Goal: Transaction & Acquisition: Book appointment/travel/reservation

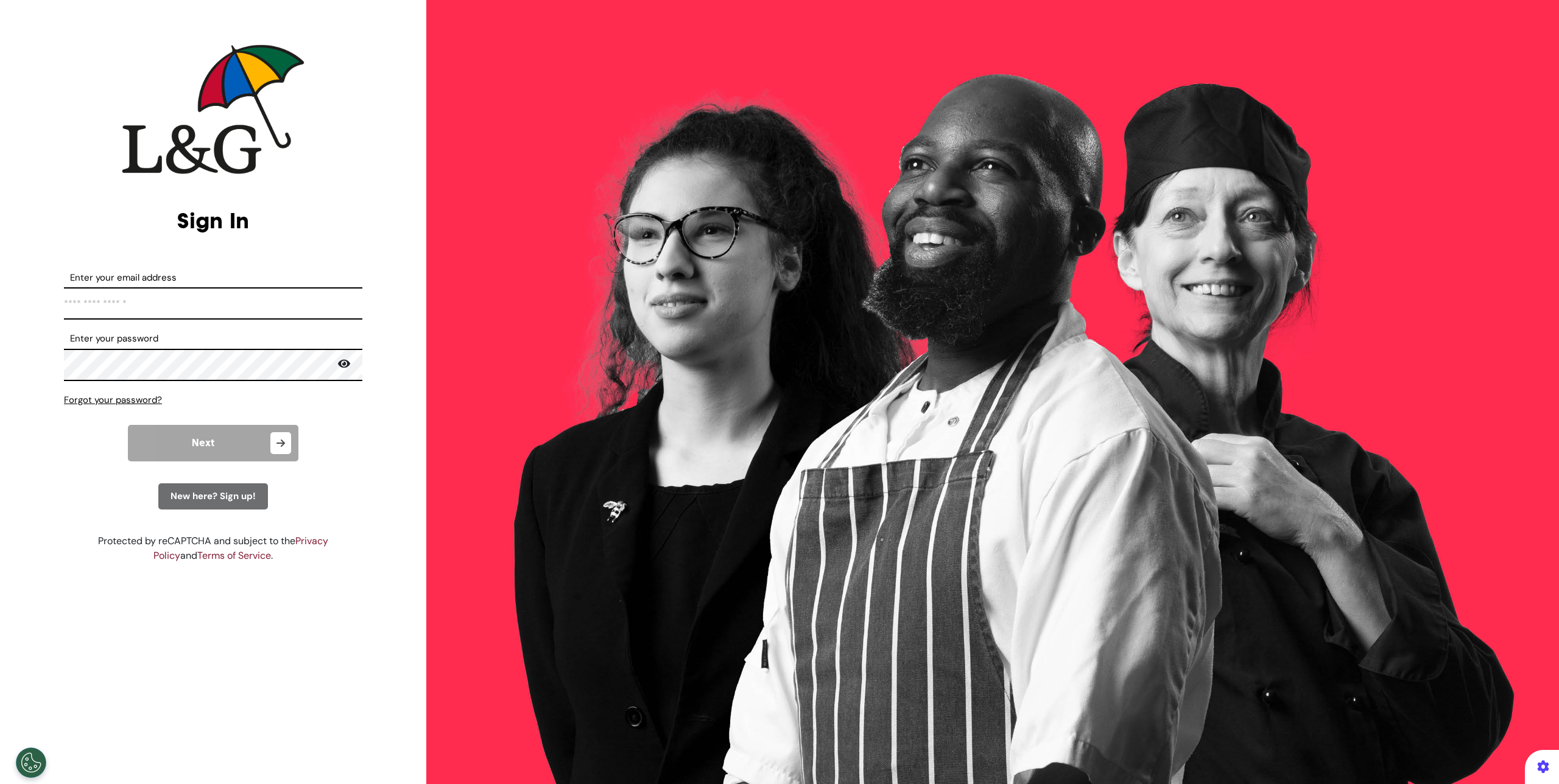
click at [256, 309] on input "Enter your email address" at bounding box center [213, 303] width 298 height 32
type input "**********"
click at [207, 450] on button "Next" at bounding box center [213, 443] width 171 height 36
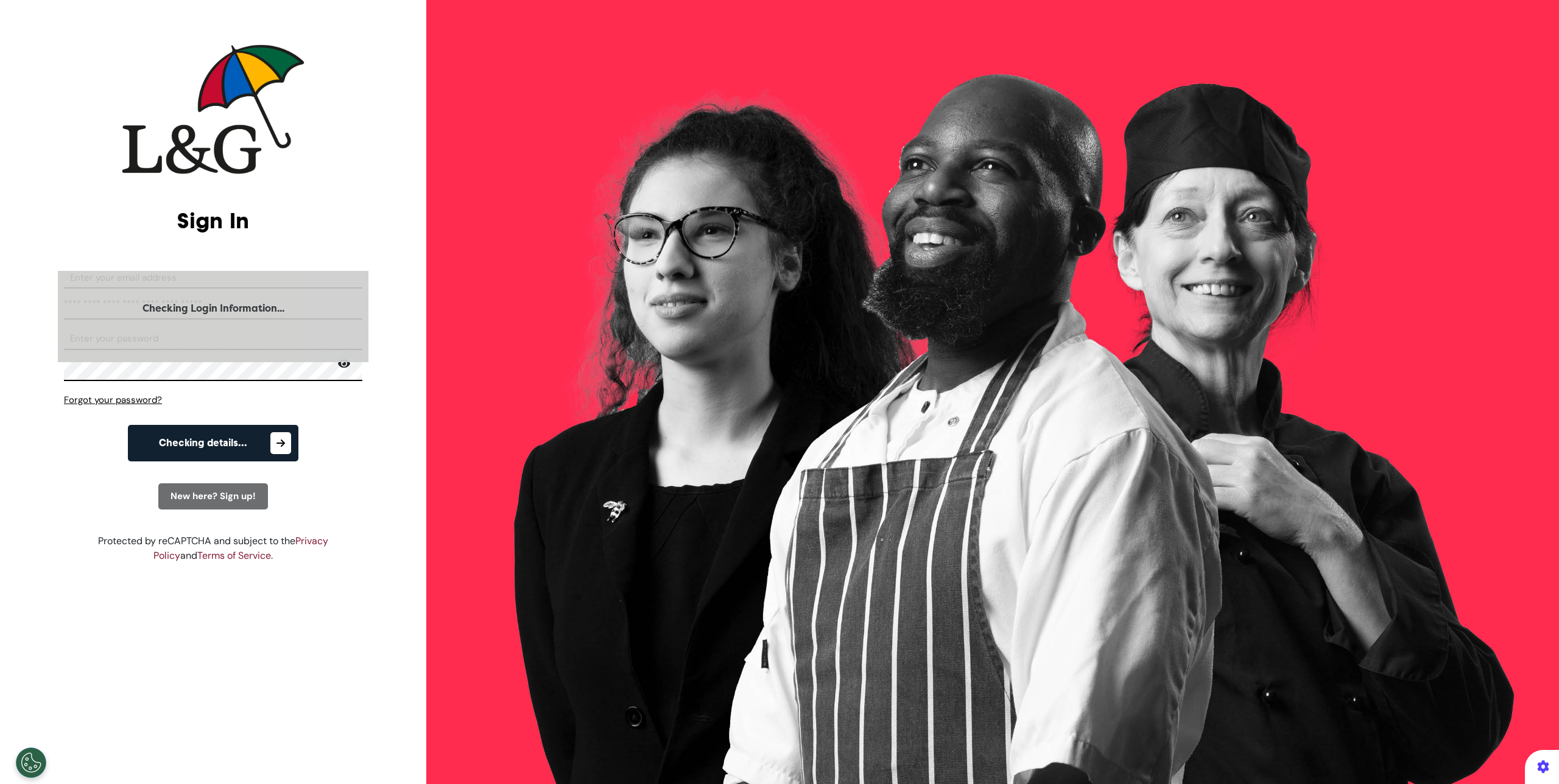
select select "**"
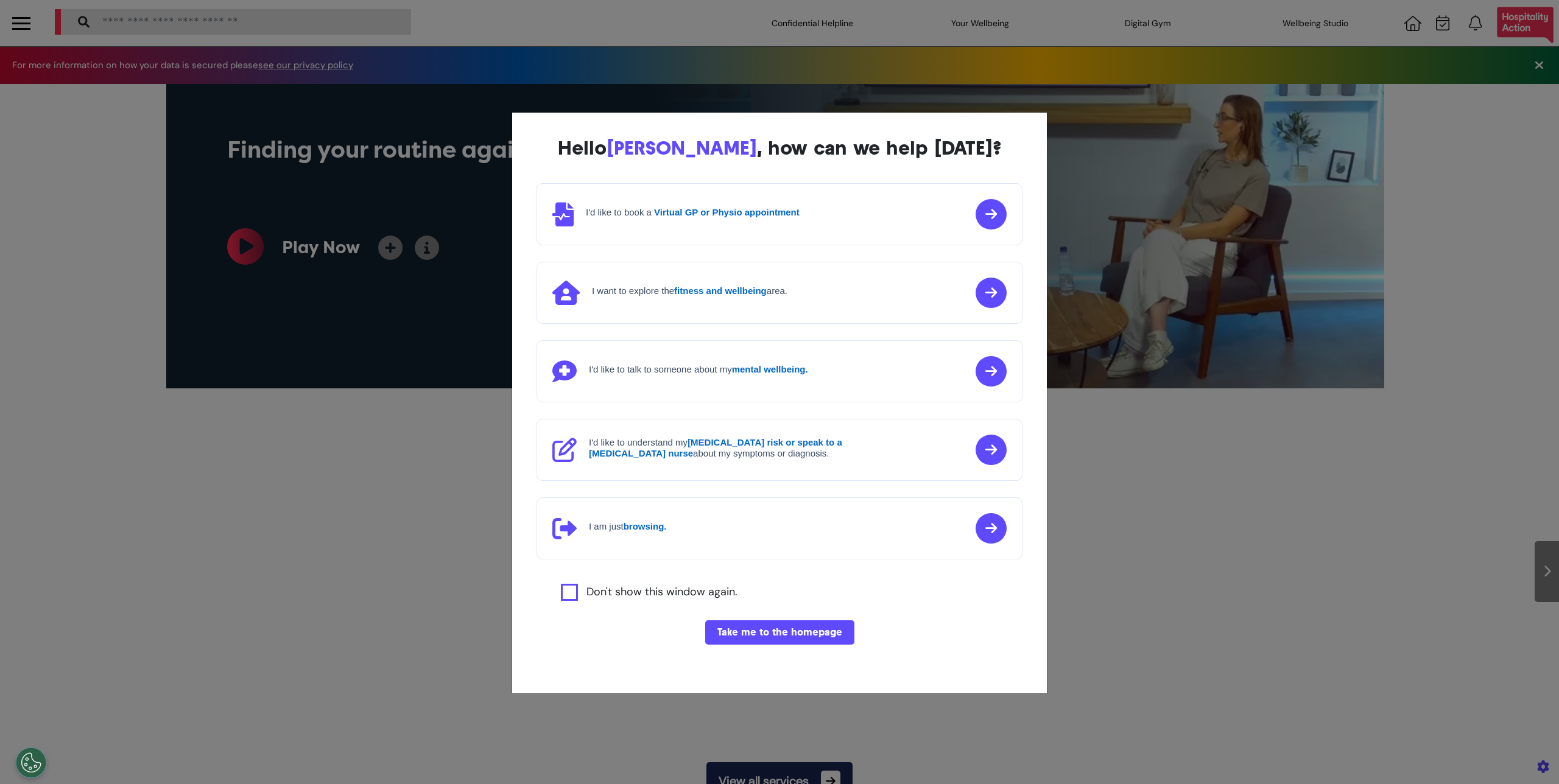
scroll to position [0, 609]
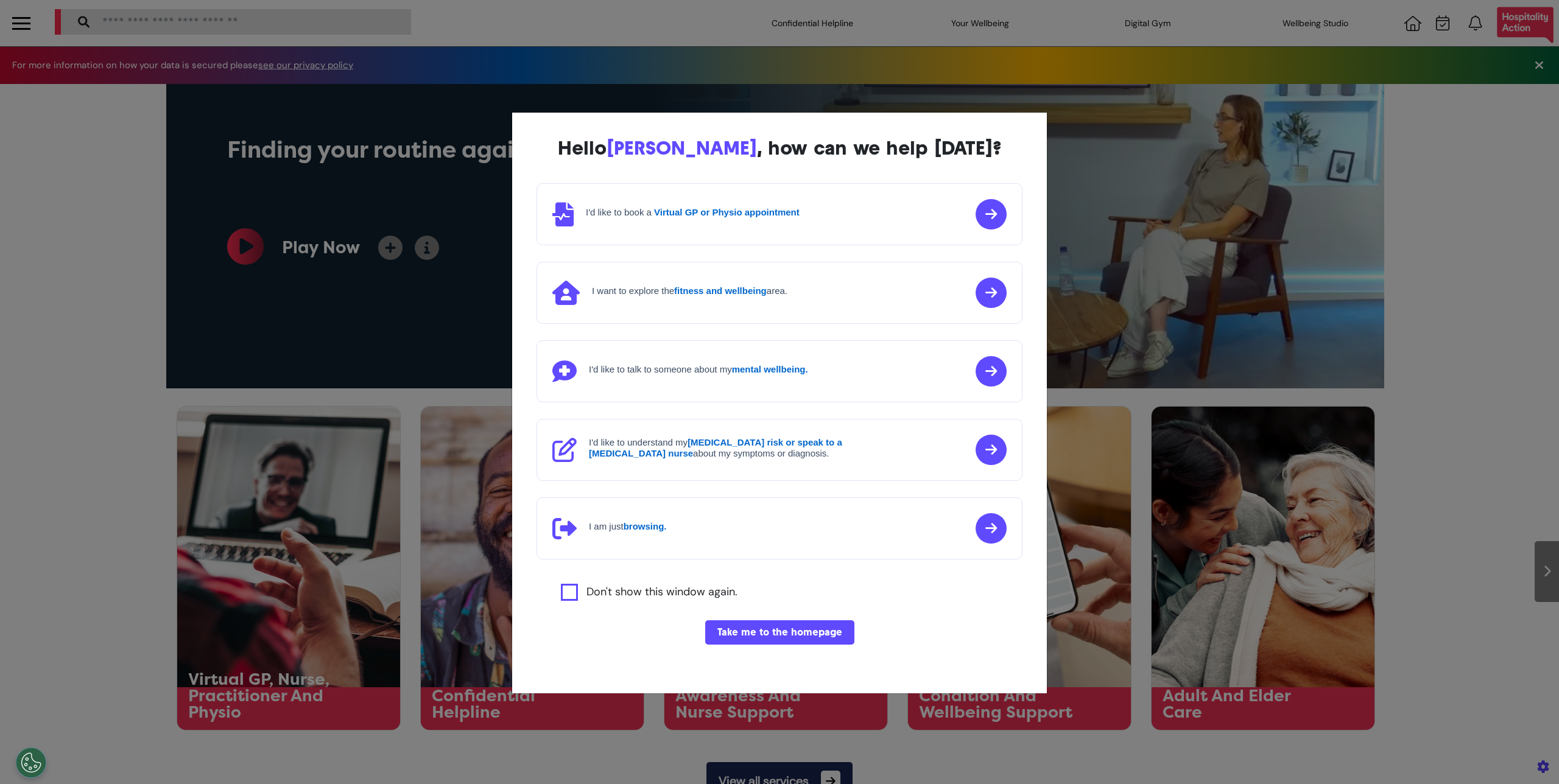
click at [742, 642] on button "Take me to the homepage" at bounding box center [780, 632] width 149 height 24
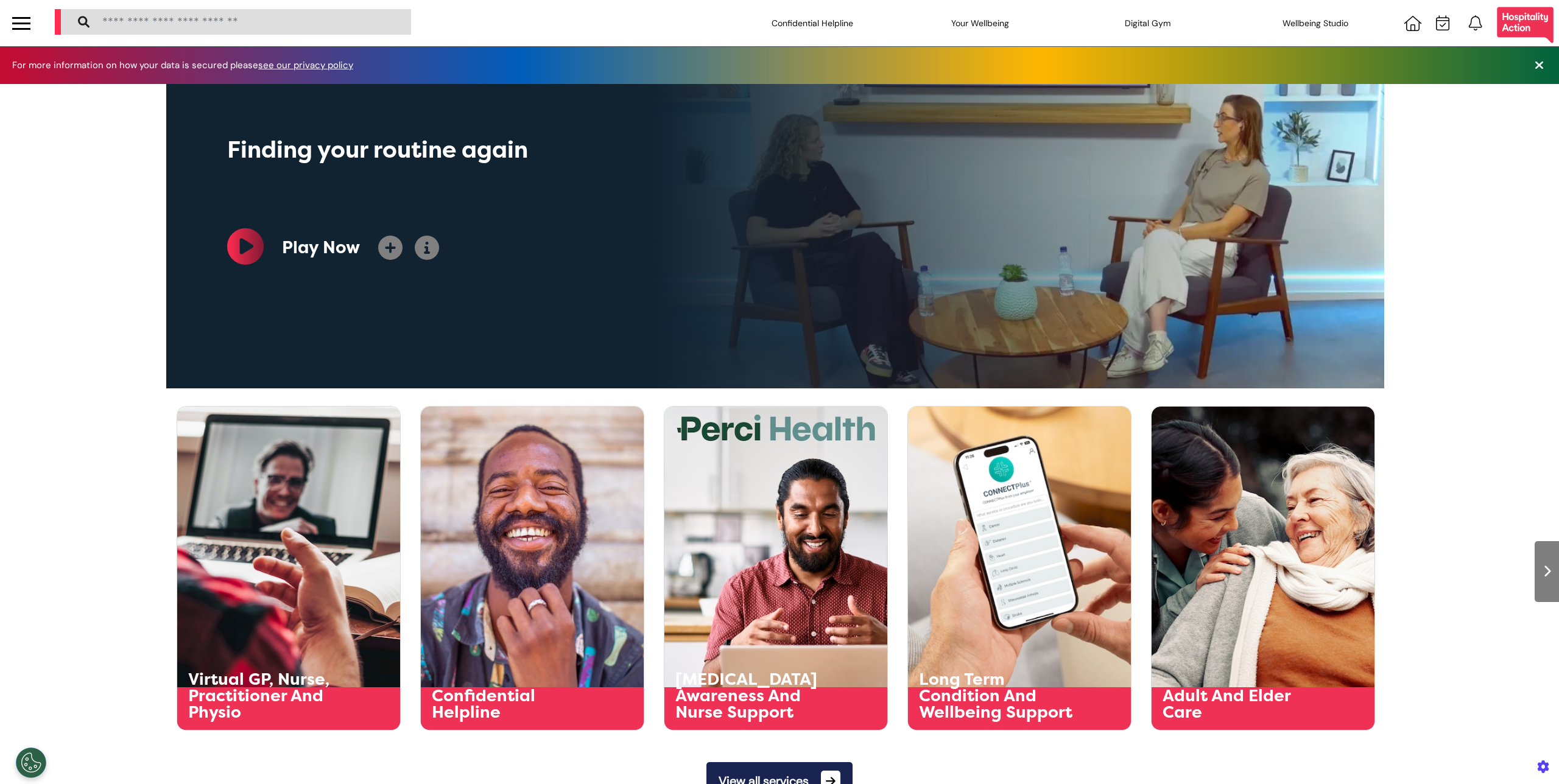
click at [36, 32] on div at bounding box center [21, 23] width 43 height 46
click at [17, 31] on div at bounding box center [21, 24] width 19 height 20
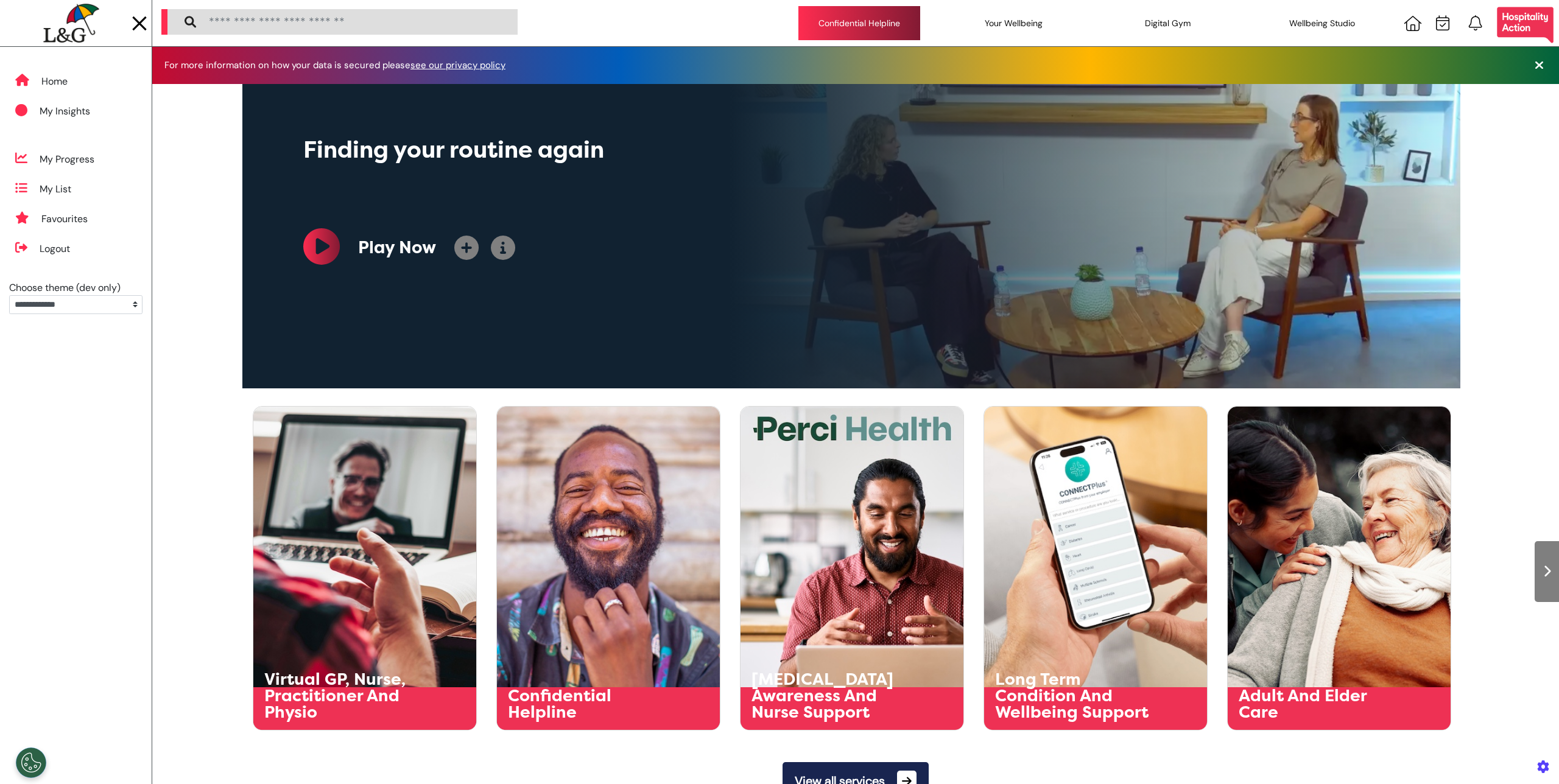
click at [893, 26] on div "Confidential Helpline" at bounding box center [859, 24] width 122 height 34
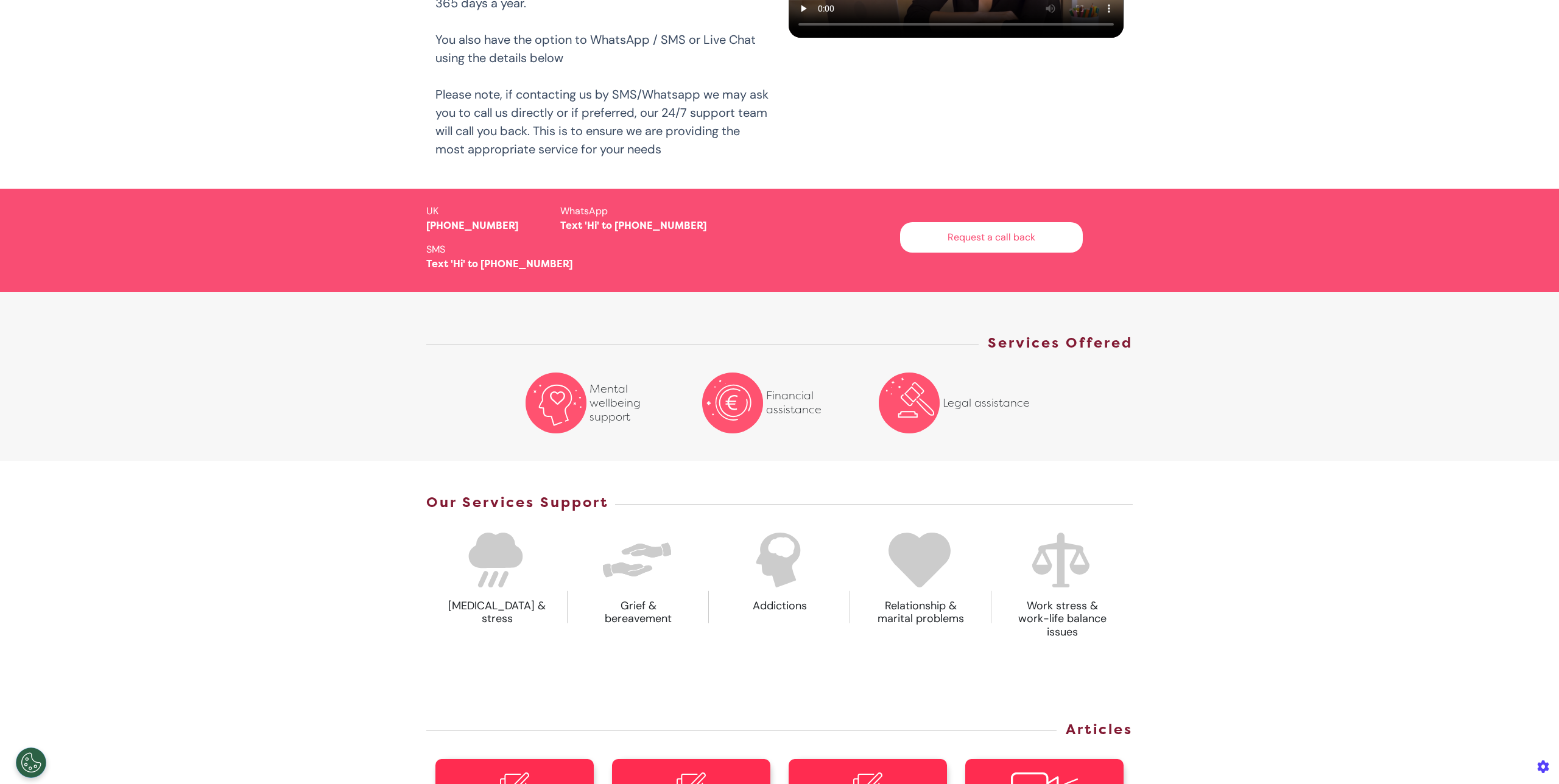
scroll to position [541, 0]
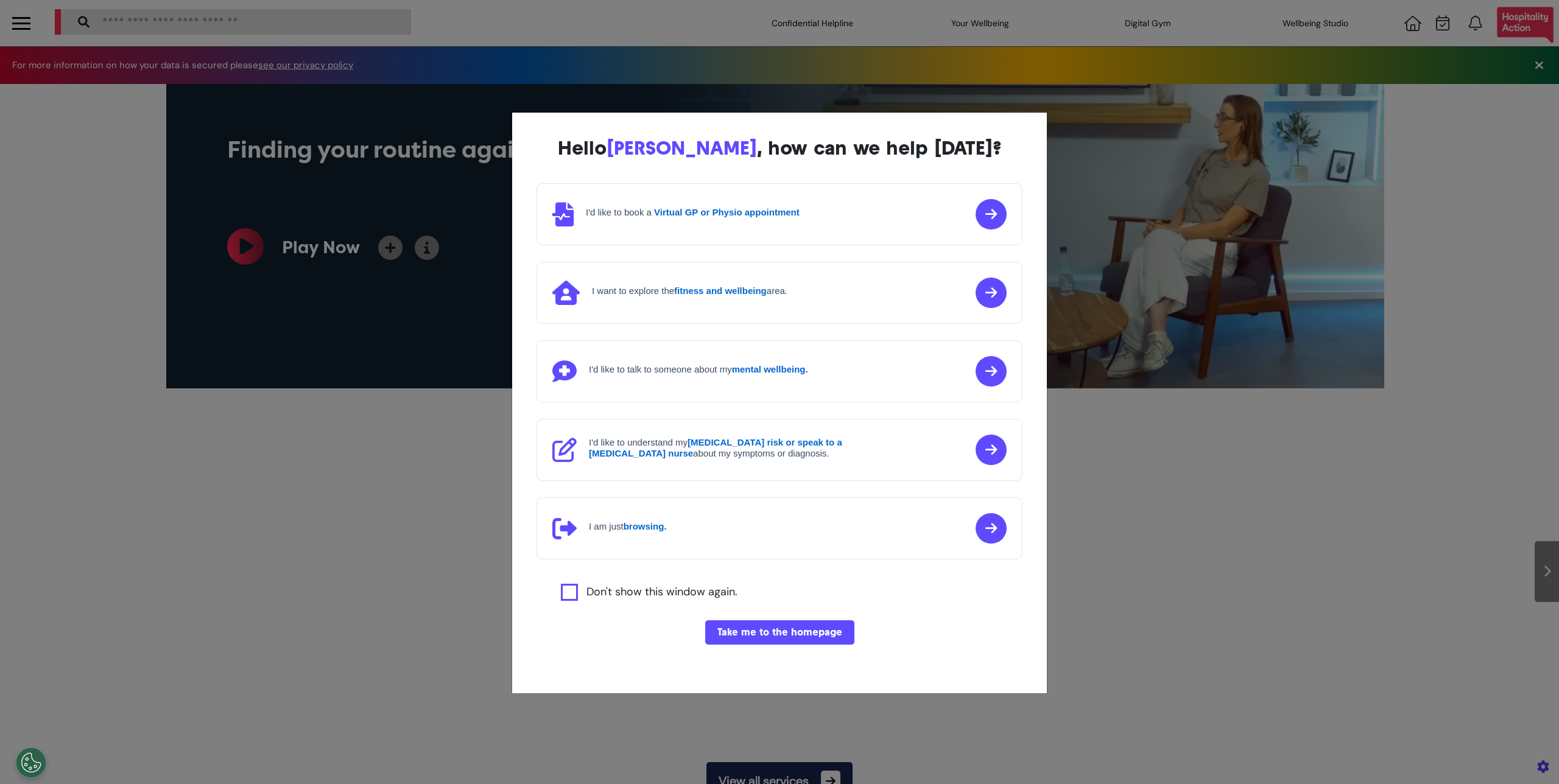
click at [748, 635] on button "Take me to the homepage" at bounding box center [780, 632] width 149 height 24
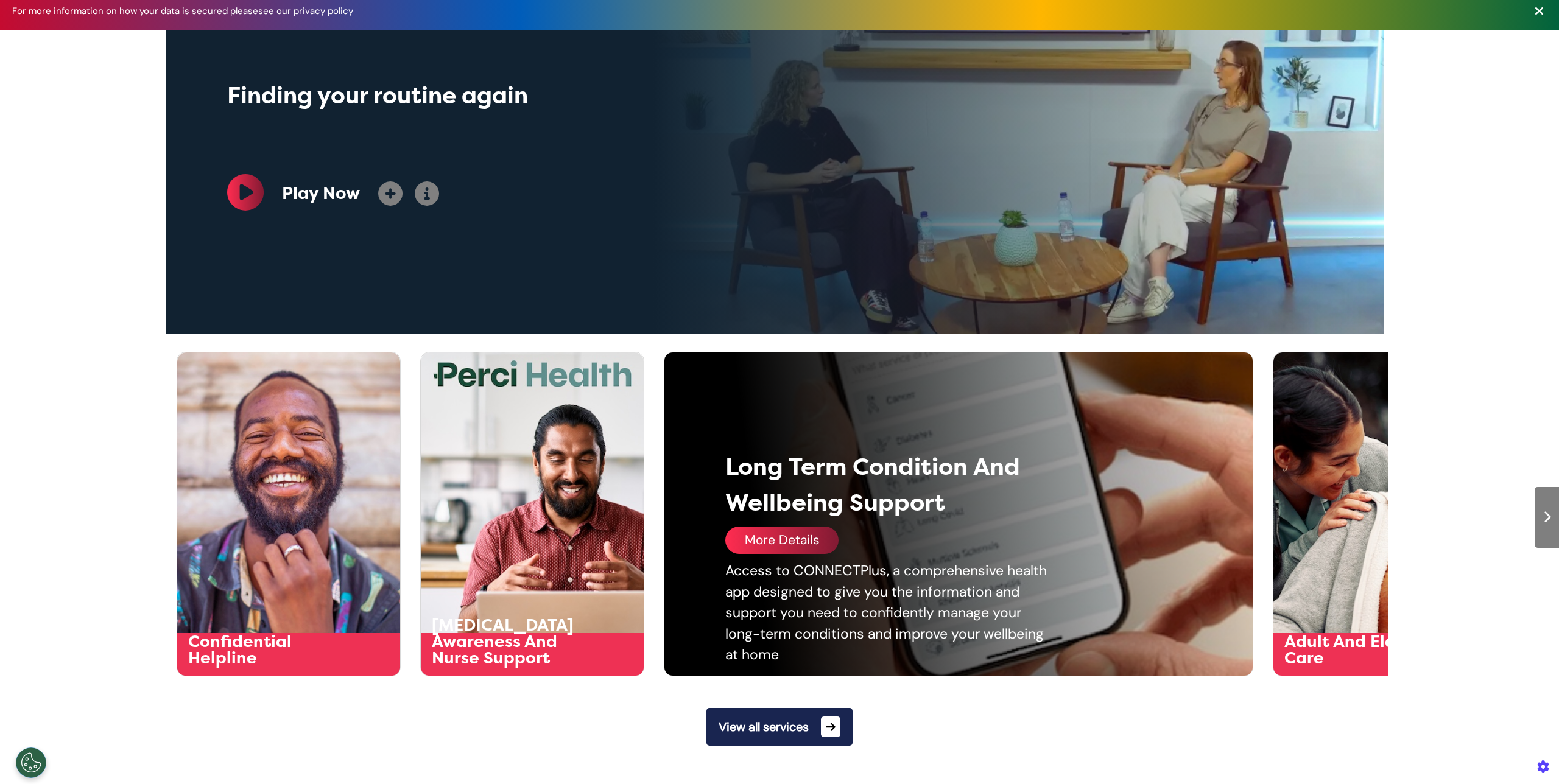
scroll to position [133, 0]
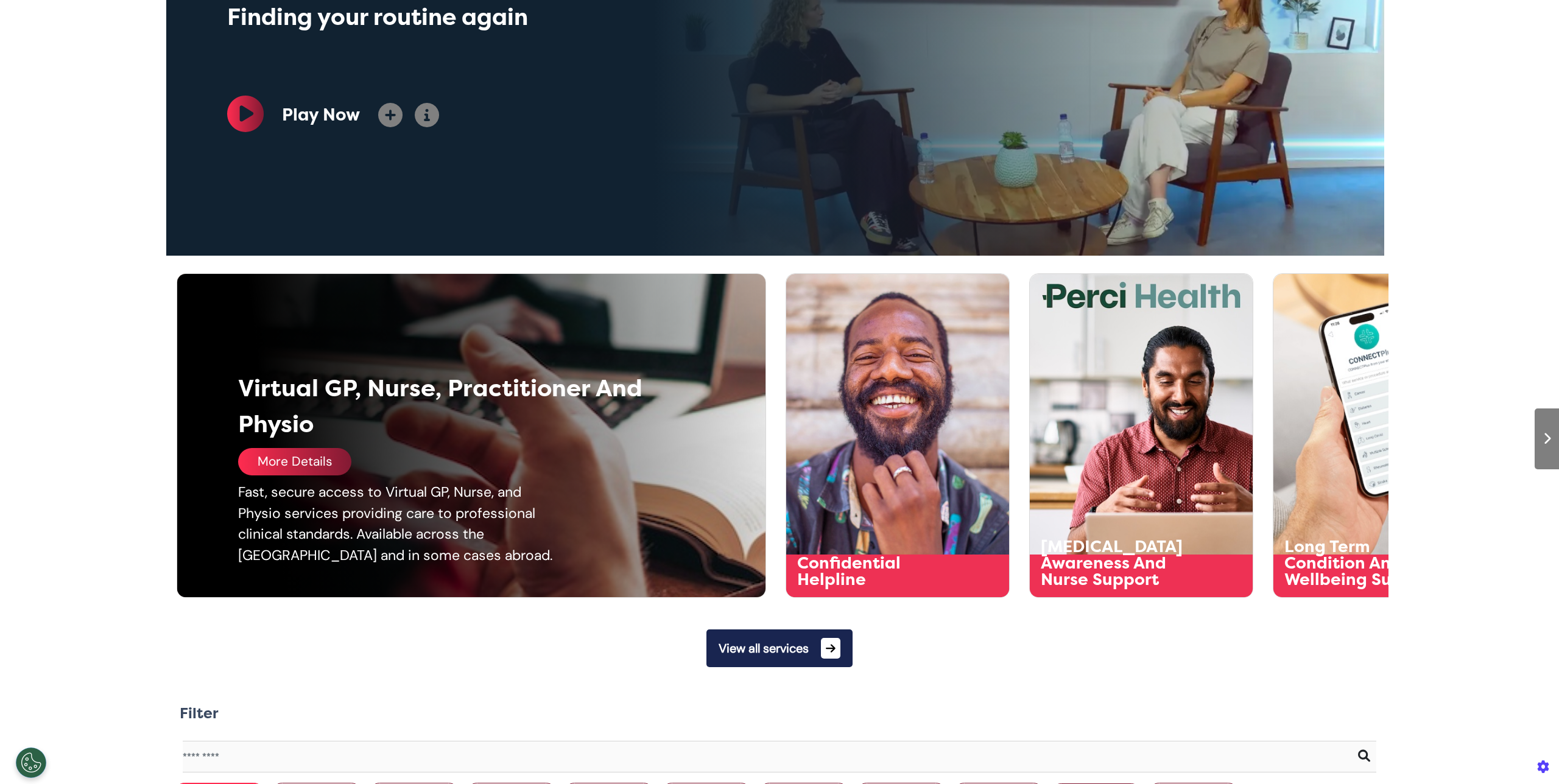
click at [306, 472] on div "More Details" at bounding box center [295, 462] width 113 height 27
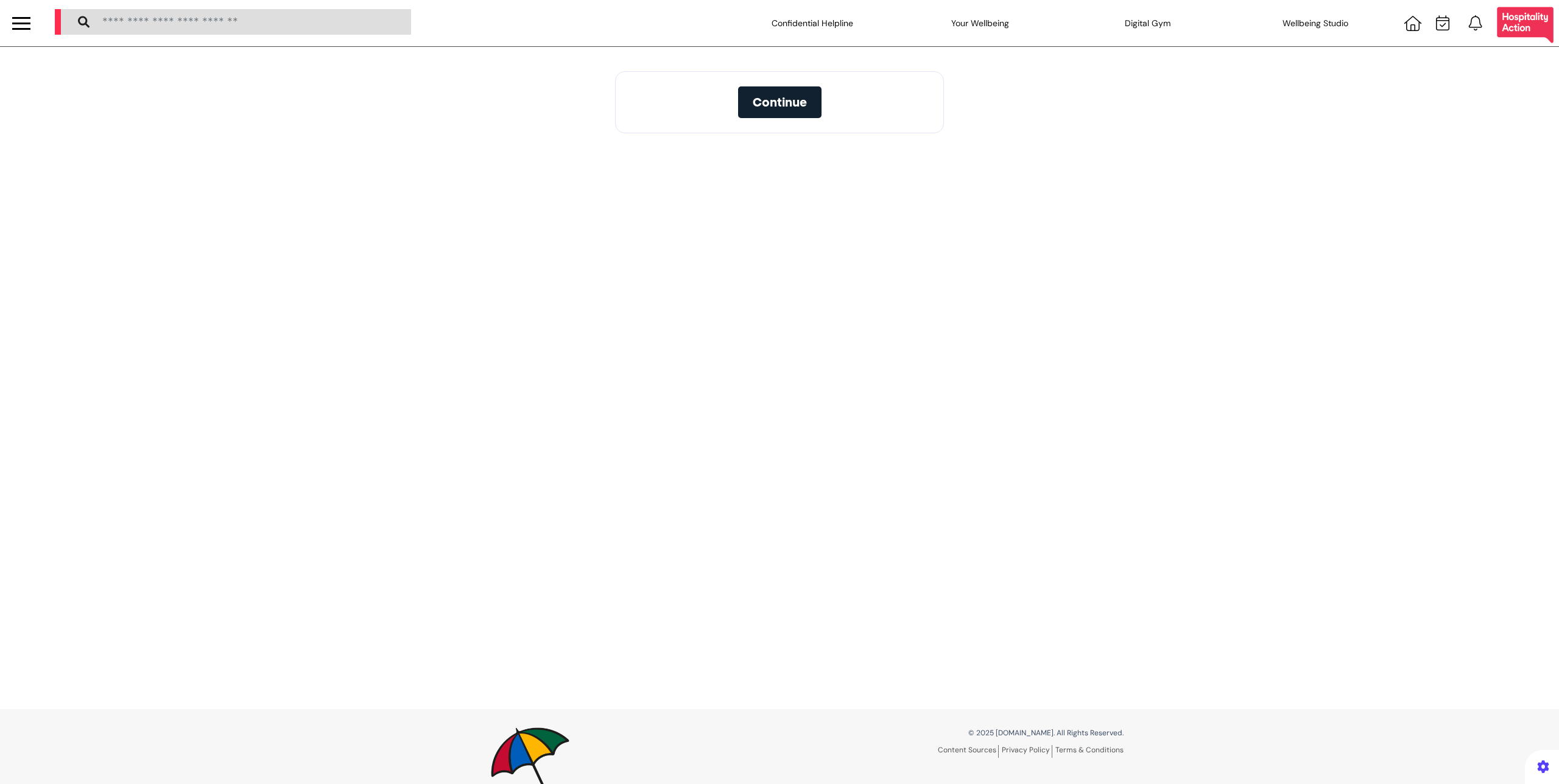
select select "**"
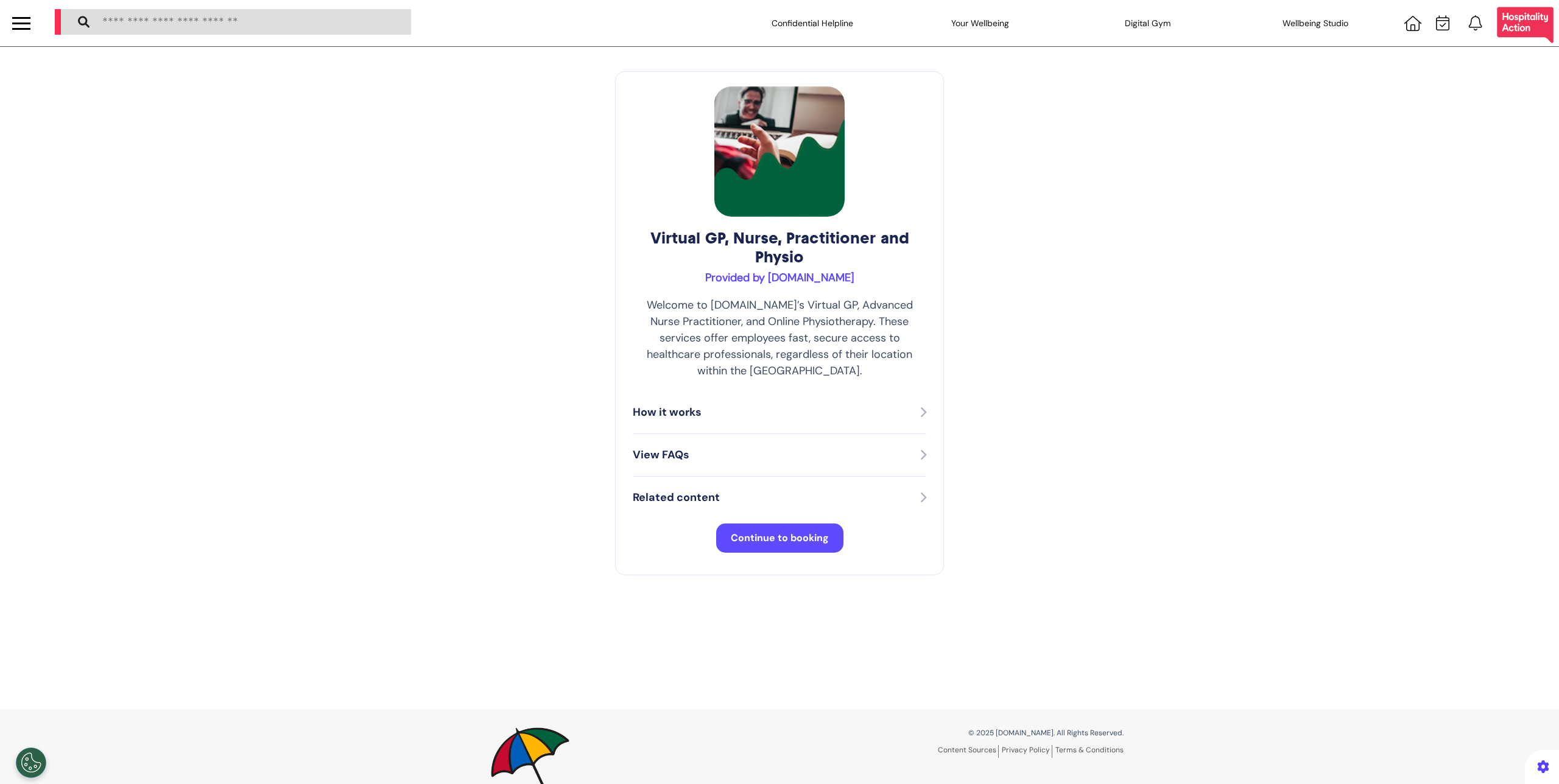
click at [754, 531] on span "Continue to booking" at bounding box center [780, 538] width 98 height 13
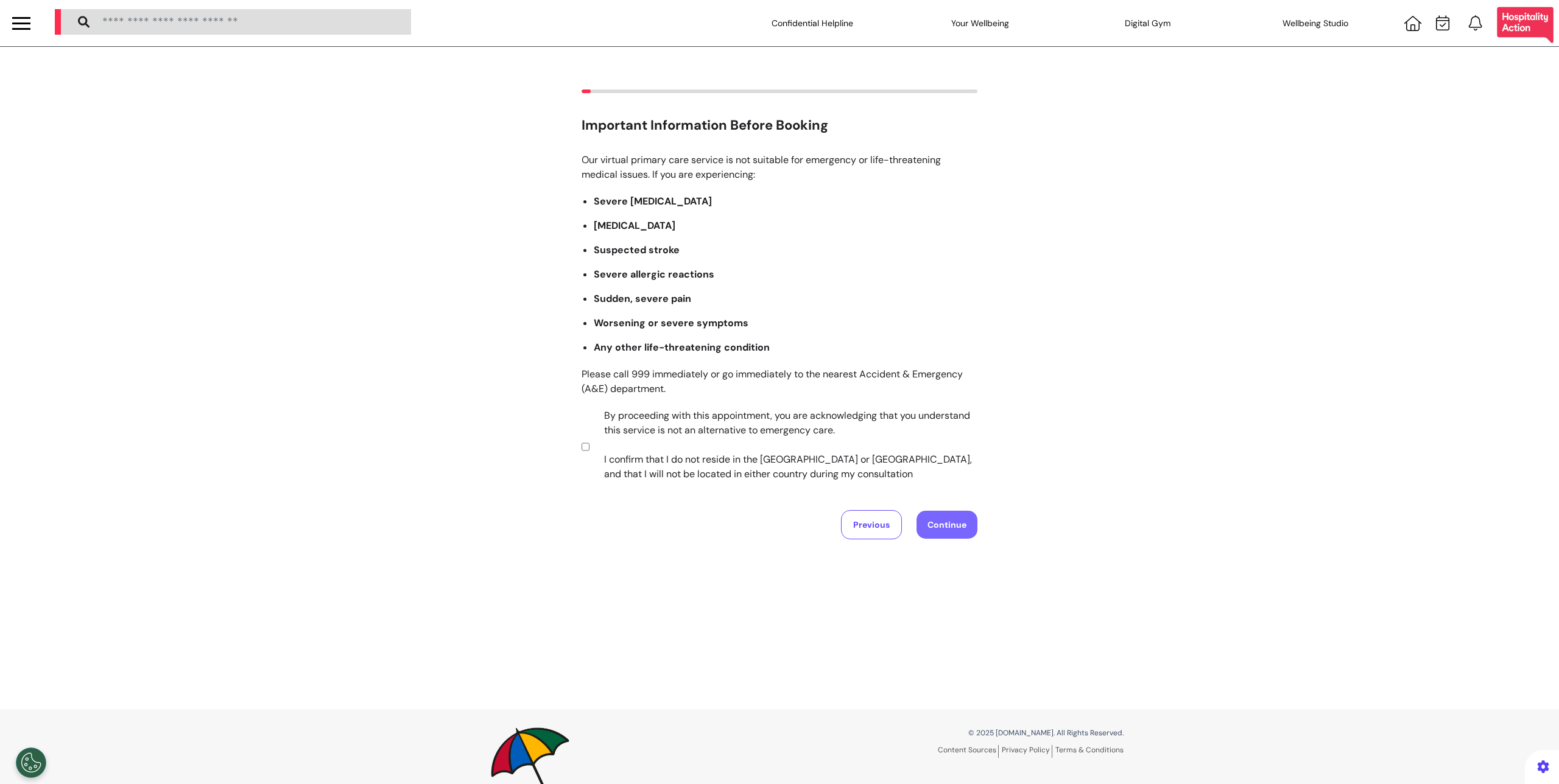
click at [922, 514] on button "Continue" at bounding box center [947, 524] width 61 height 28
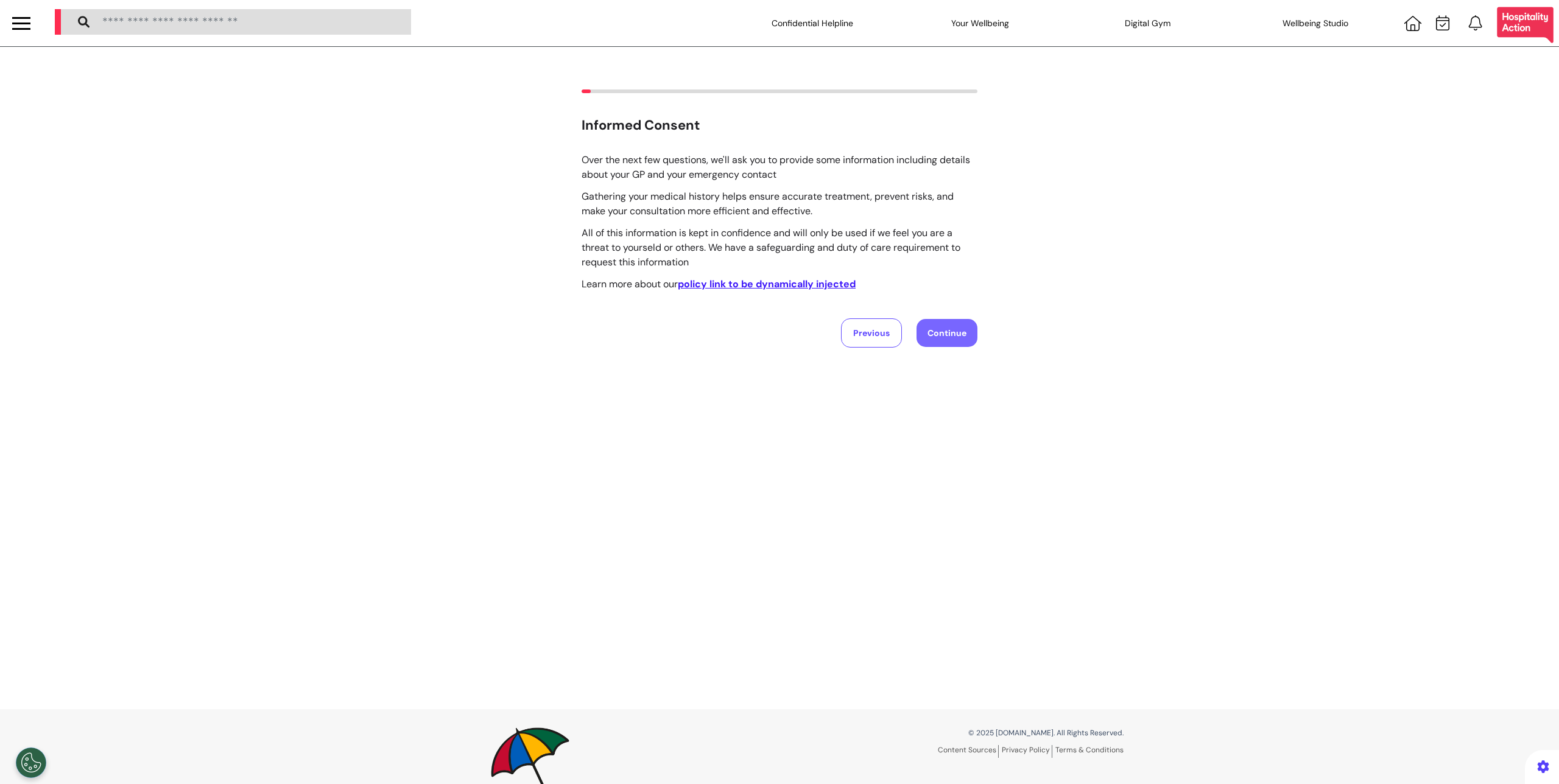
click at [924, 331] on button "Continue" at bounding box center [947, 332] width 61 height 28
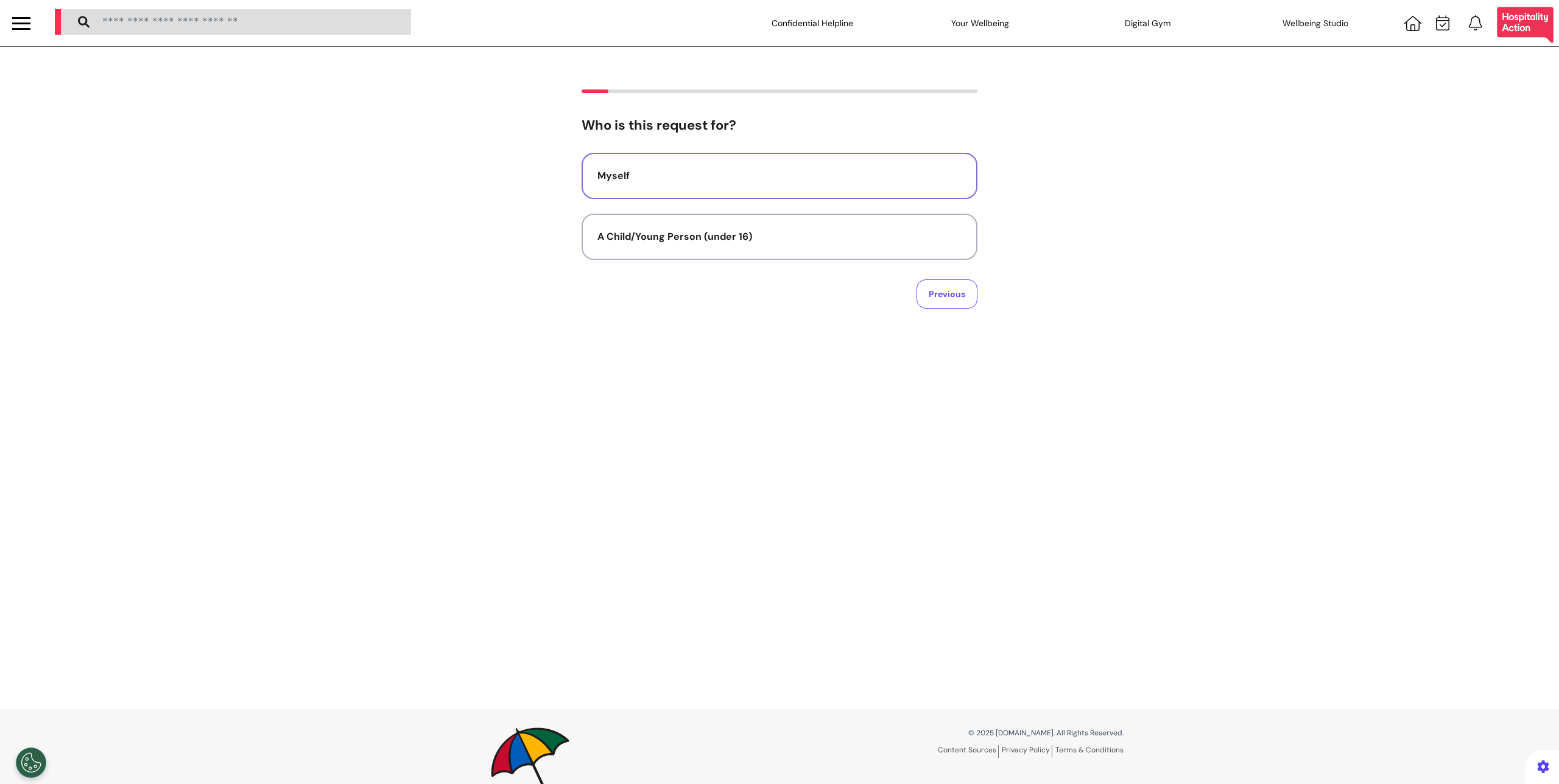
click at [765, 173] on div "Myself" at bounding box center [780, 175] width 364 height 14
select select "****"
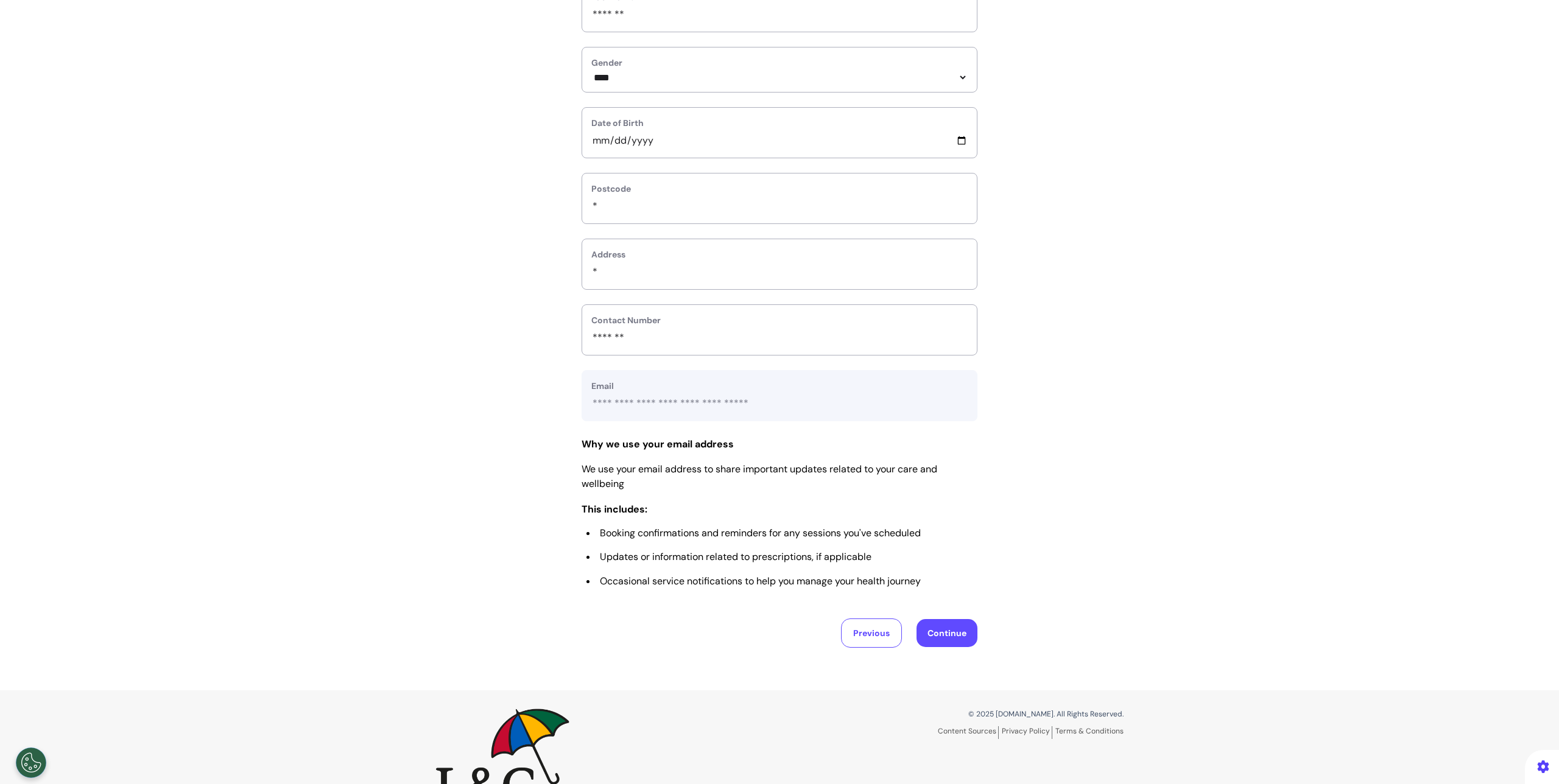
scroll to position [255, 0]
click at [969, 629] on button "Continue" at bounding box center [947, 632] width 61 height 28
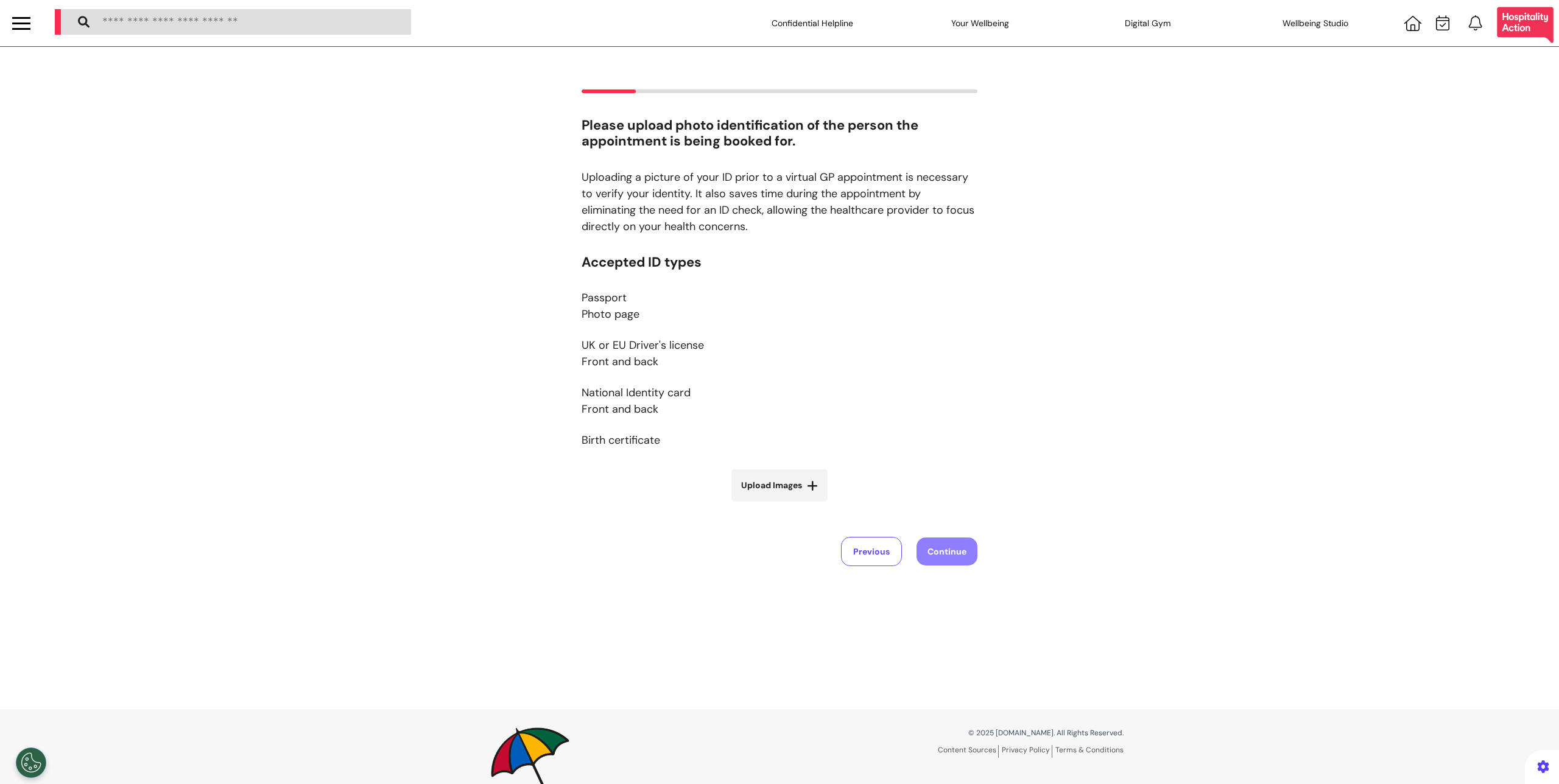
click at [810, 476] on label "Upload Images" at bounding box center [780, 485] width 96 height 32
click at [810, 504] on input "Upload Images" at bounding box center [780, 511] width 145 height 13
type input "**********"
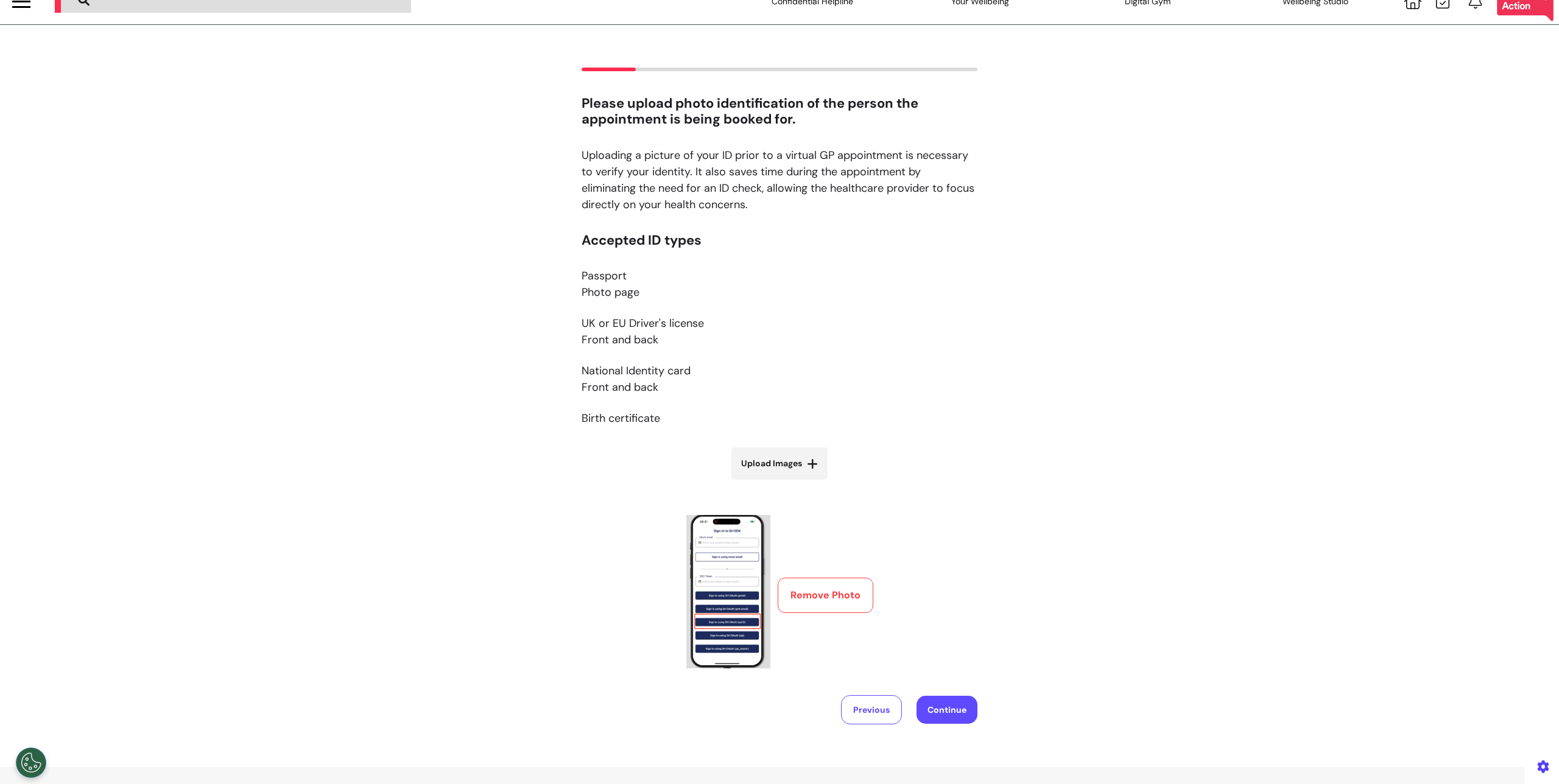
scroll to position [111, 0]
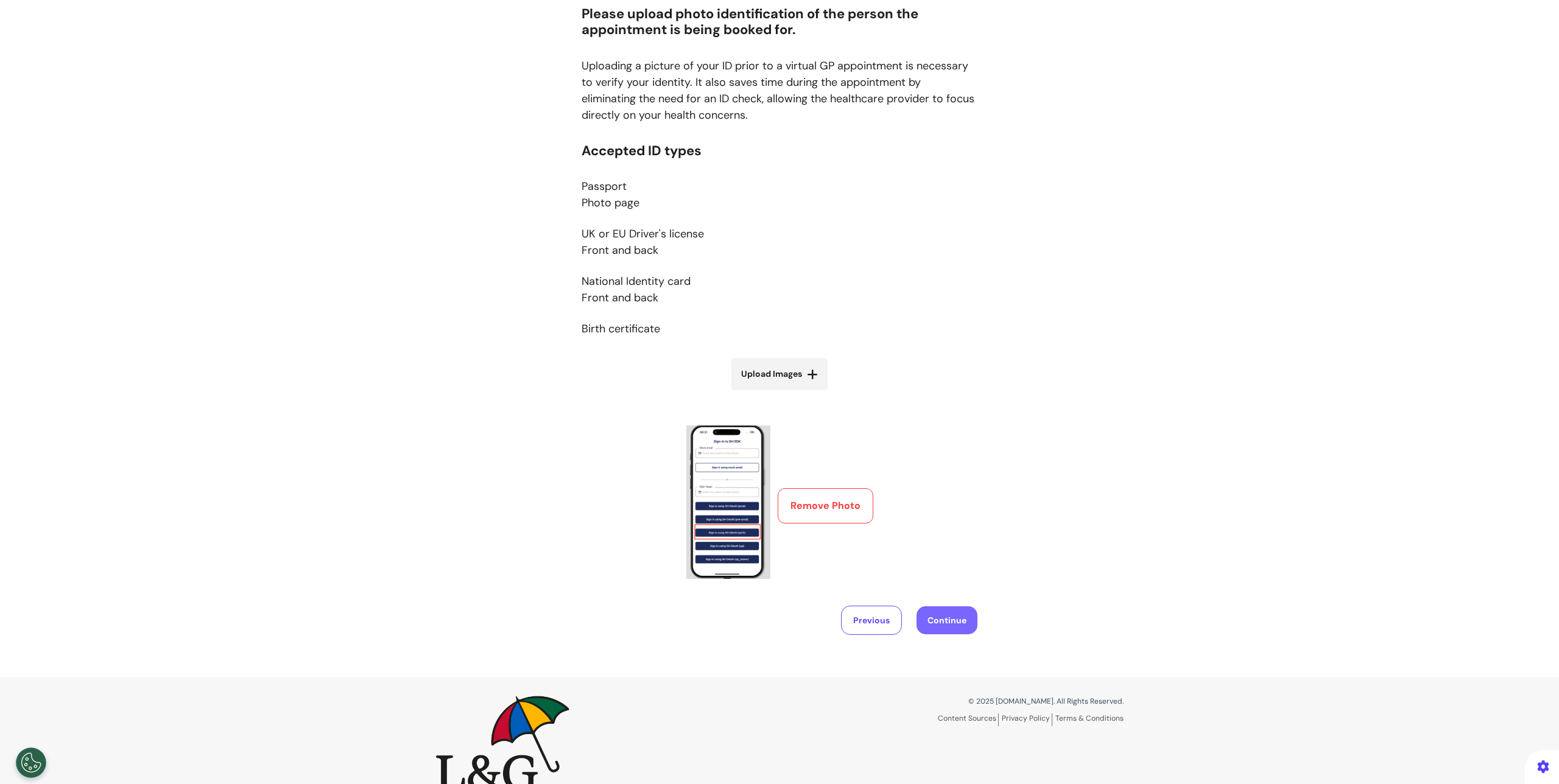
click at [941, 633] on button "Continue" at bounding box center [947, 620] width 61 height 28
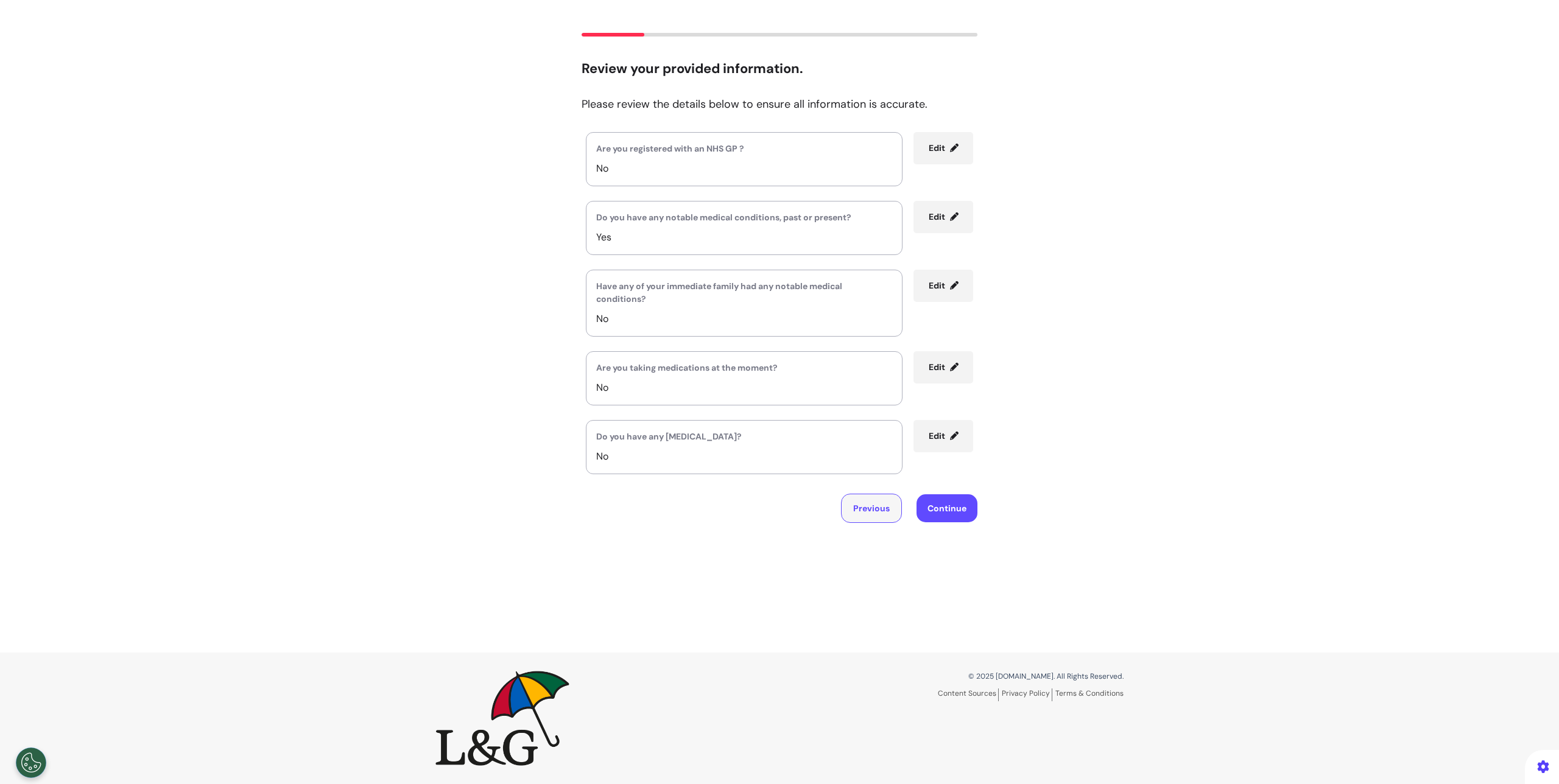
click at [857, 508] on button "Previous" at bounding box center [871, 508] width 61 height 29
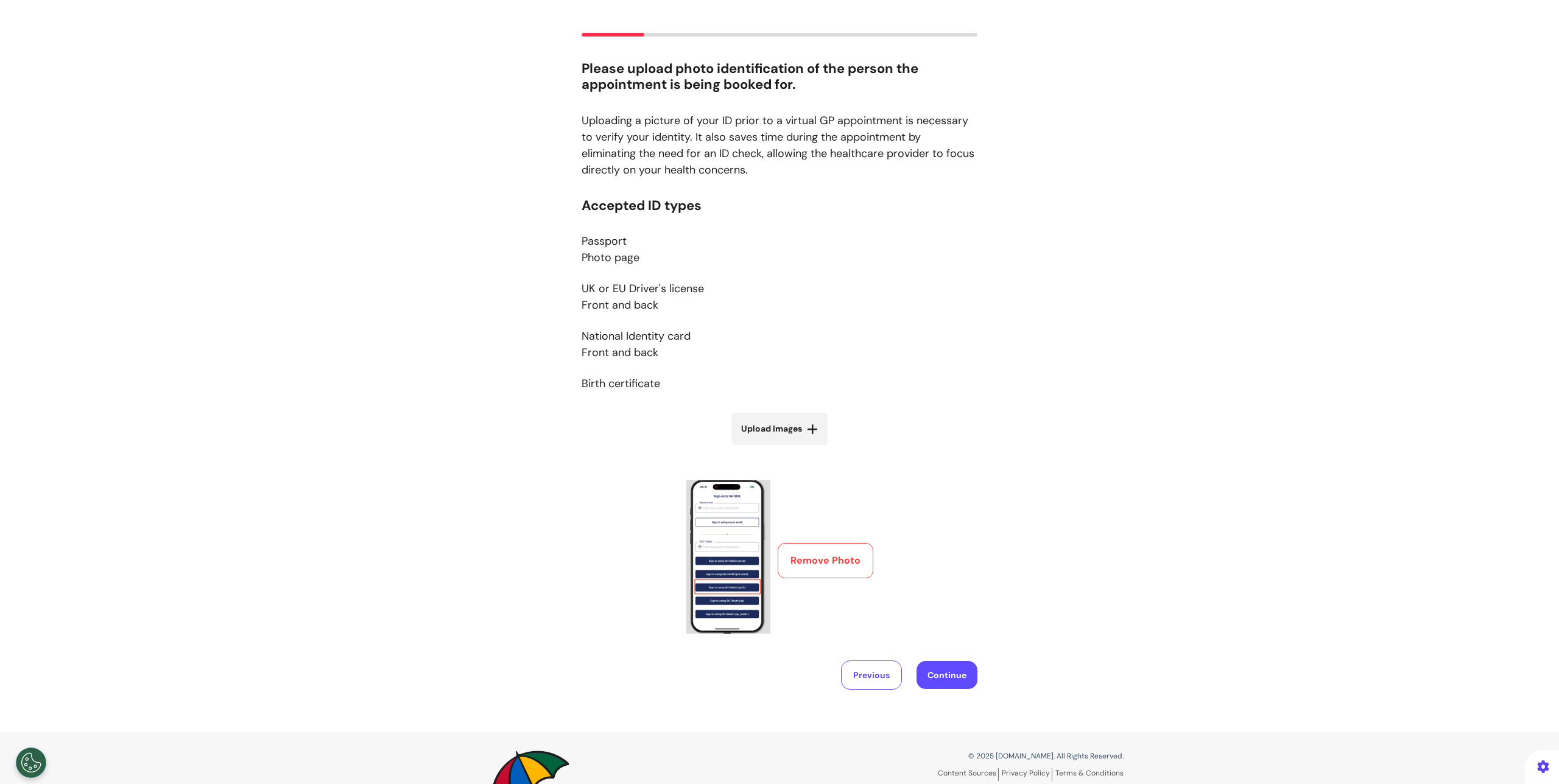
click at [752, 536] on img at bounding box center [729, 556] width 84 height 153
click at [786, 551] on button "Remove Photo" at bounding box center [826, 560] width 96 height 35
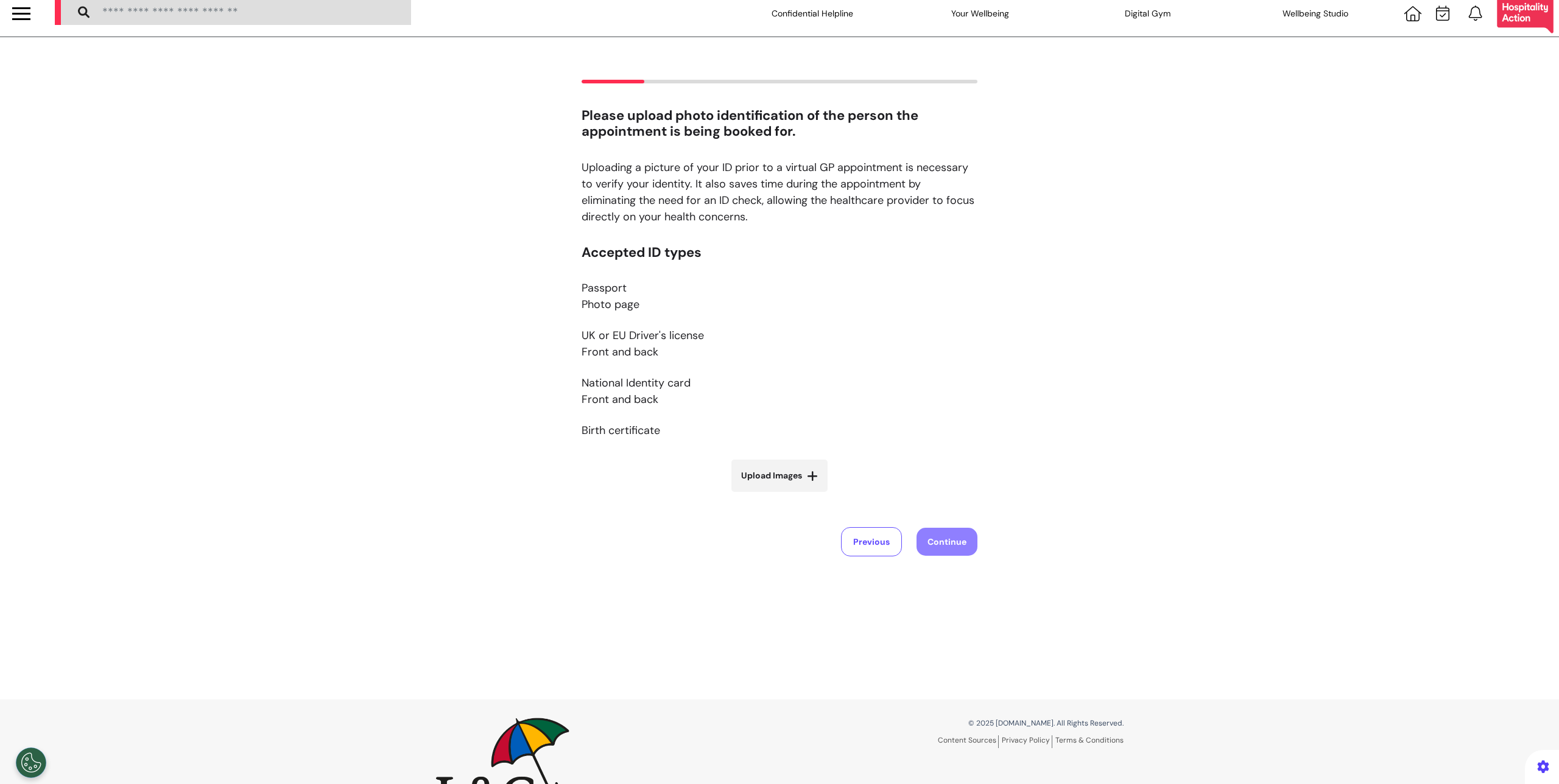
scroll to position [0, 0]
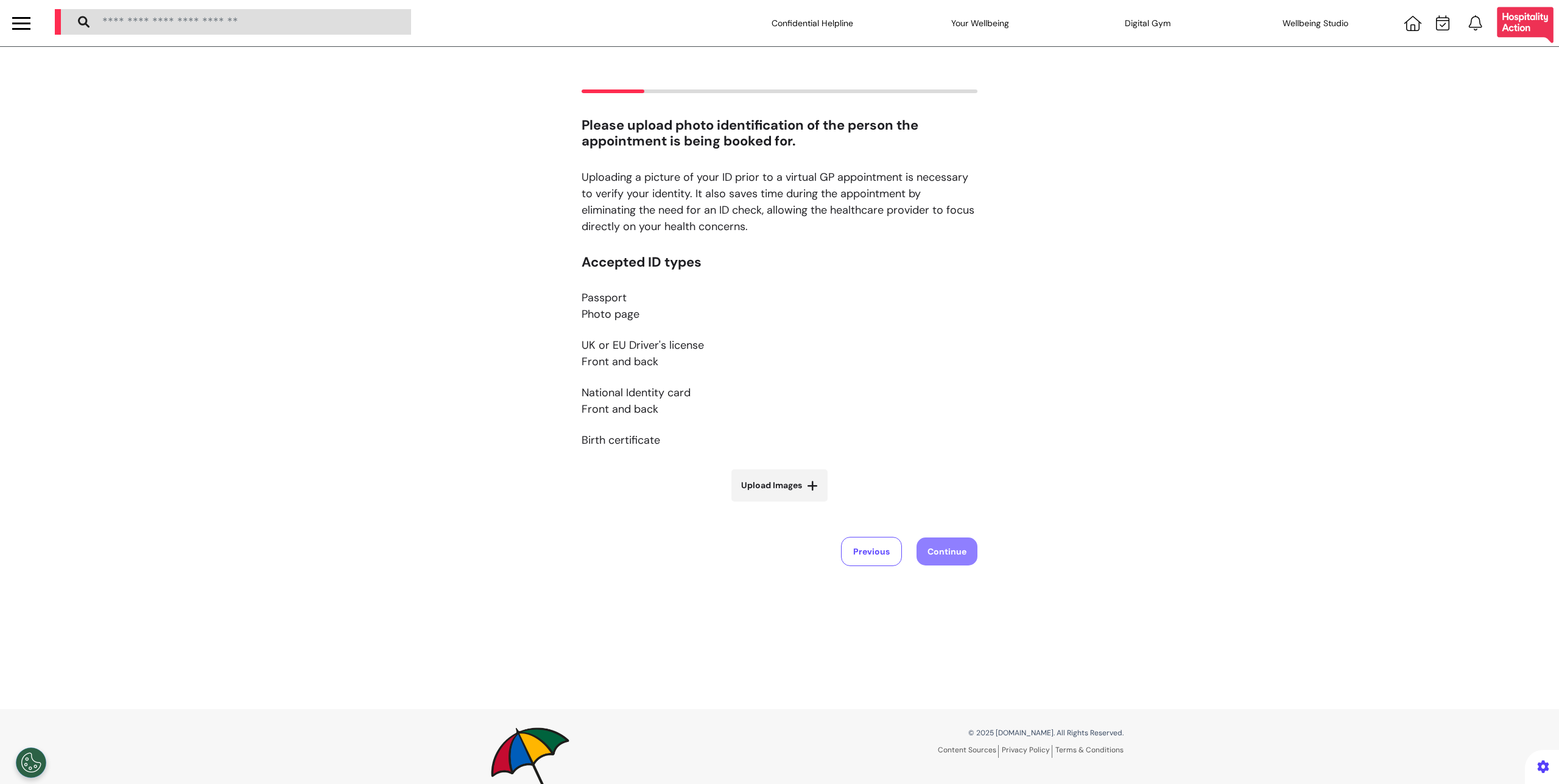
click at [802, 482] on label "Upload Images" at bounding box center [780, 485] width 96 height 32
click at [802, 504] on input "Upload Images" at bounding box center [780, 511] width 145 height 13
type input "**********"
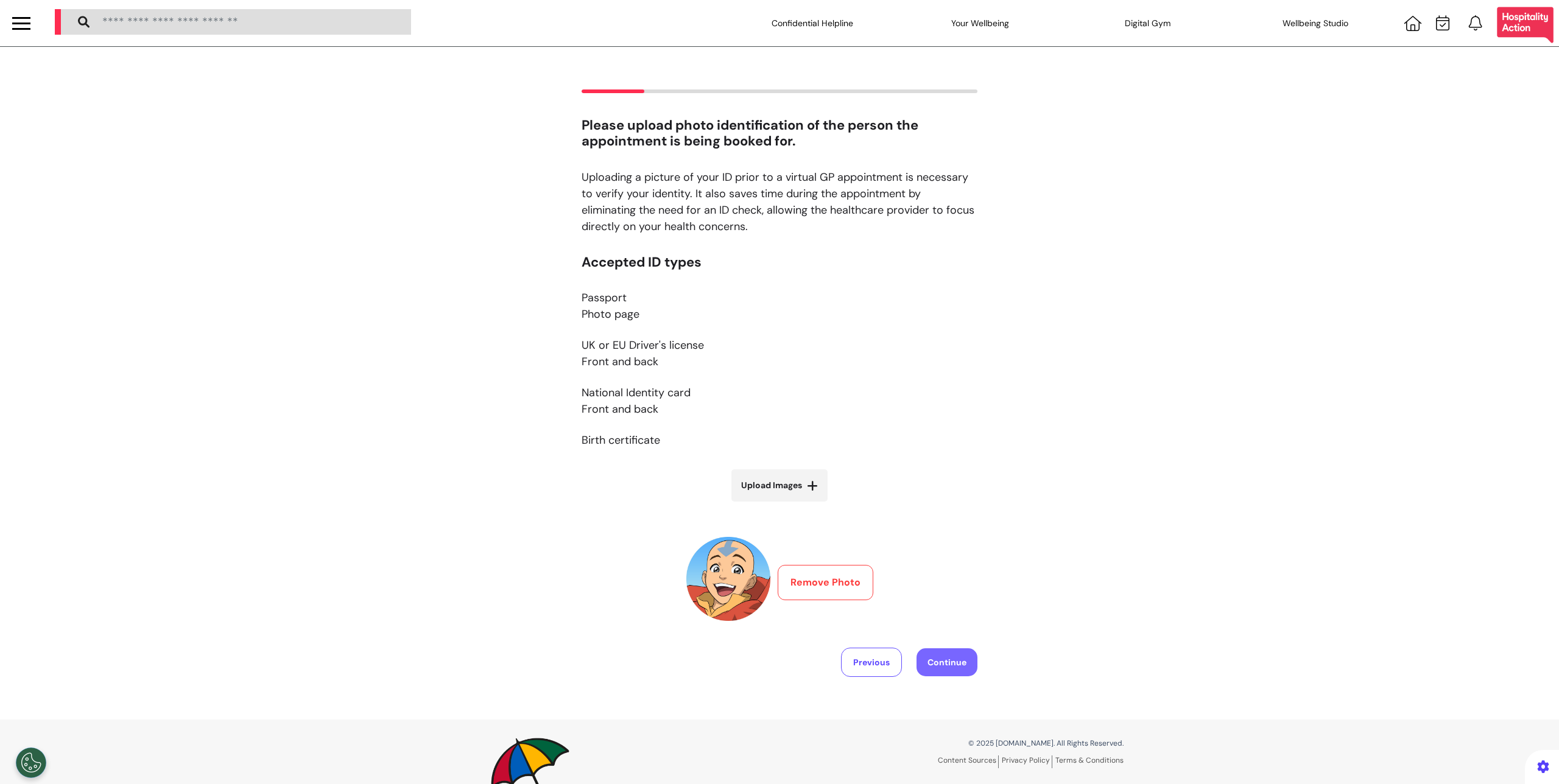
click at [942, 660] on button "Continue" at bounding box center [947, 662] width 61 height 28
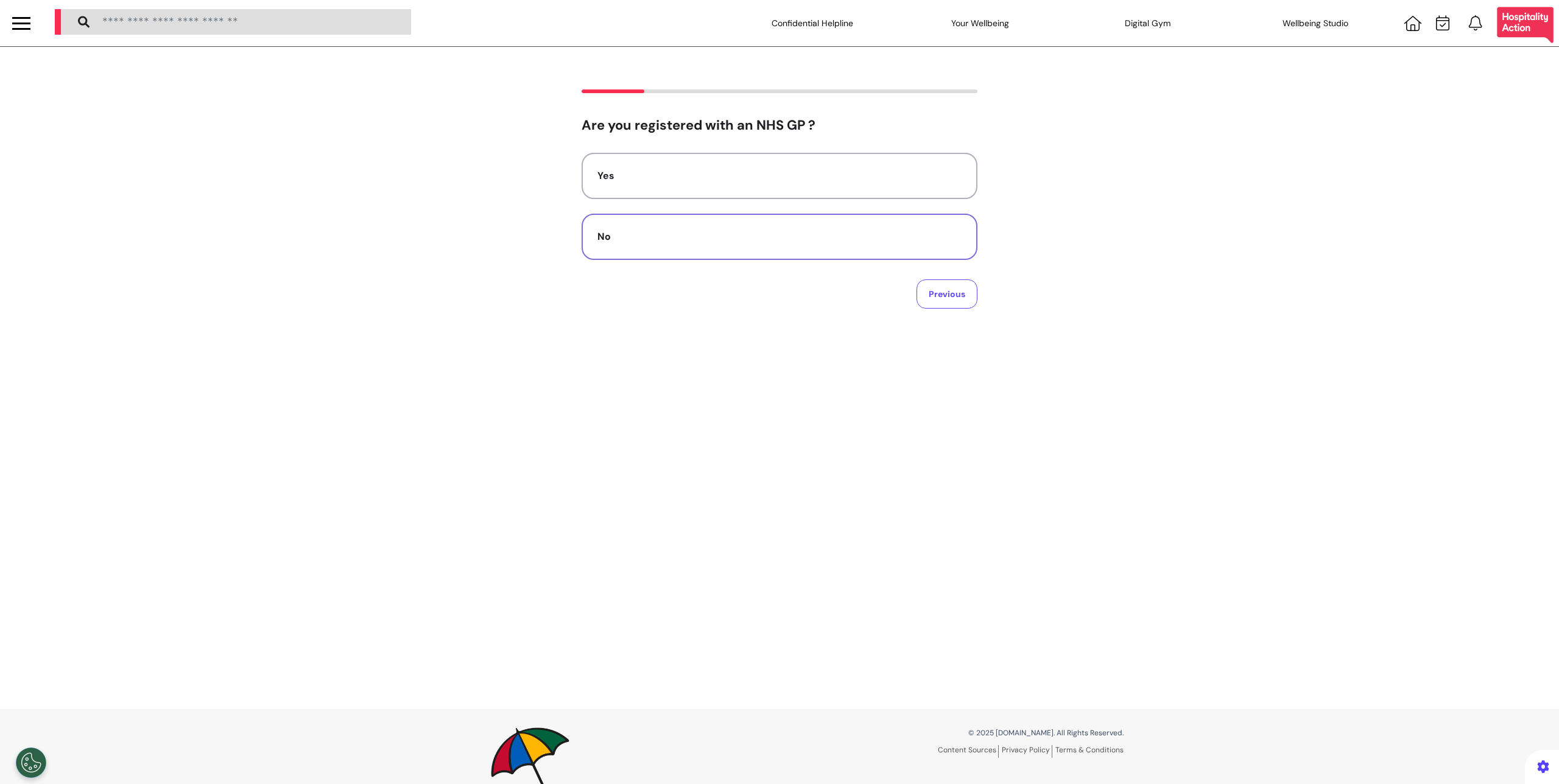
click at [788, 243] on div "No" at bounding box center [780, 237] width 364 height 14
click at [652, 189] on div "Yes" at bounding box center [780, 192] width 364 height 14
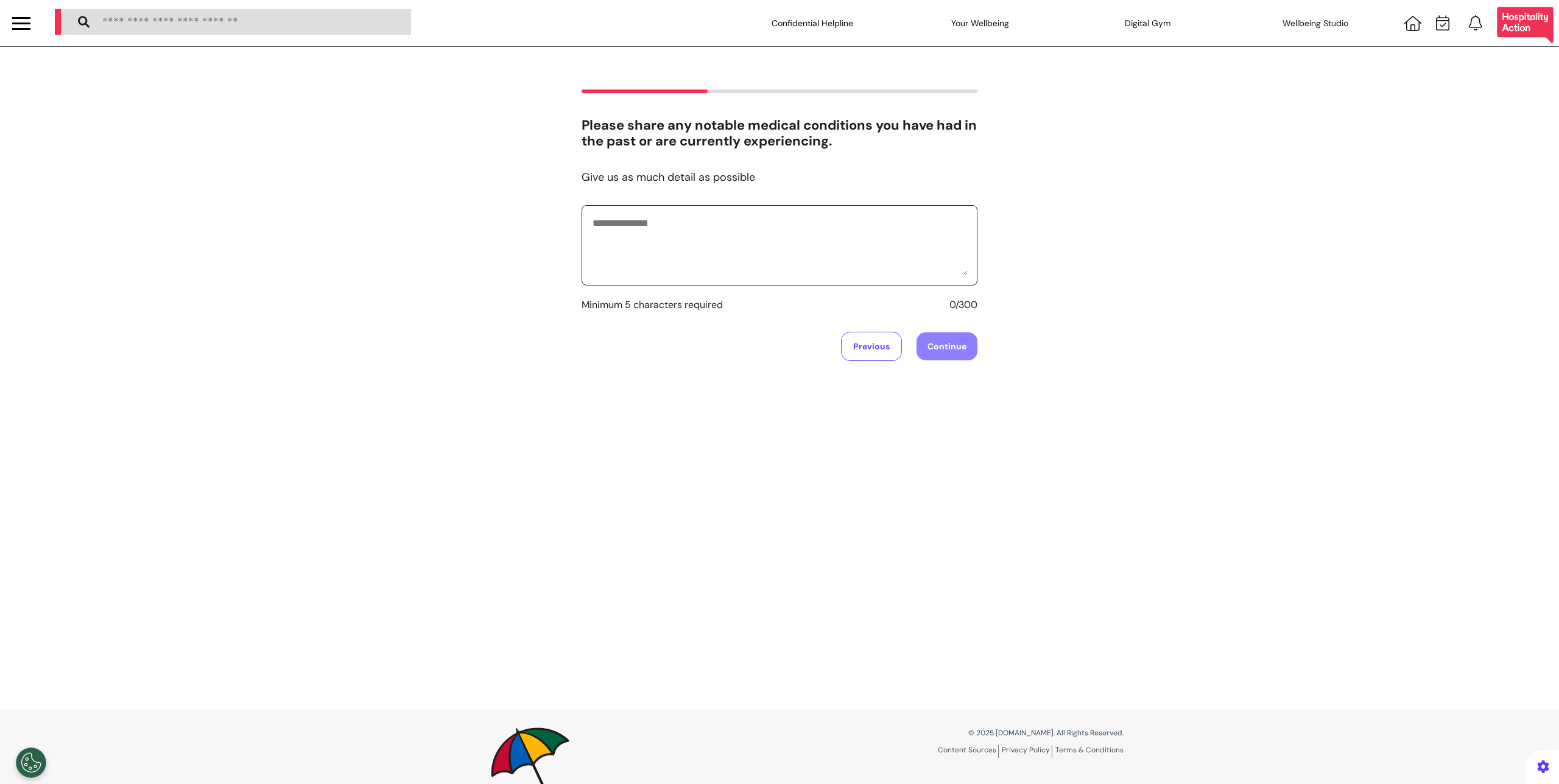
click at [655, 239] on textarea at bounding box center [780, 245] width 376 height 61
click at [872, 241] on textarea "***" at bounding box center [780, 245] width 376 height 61
type textarea "******"
click at [939, 340] on button "Continue" at bounding box center [947, 346] width 61 height 28
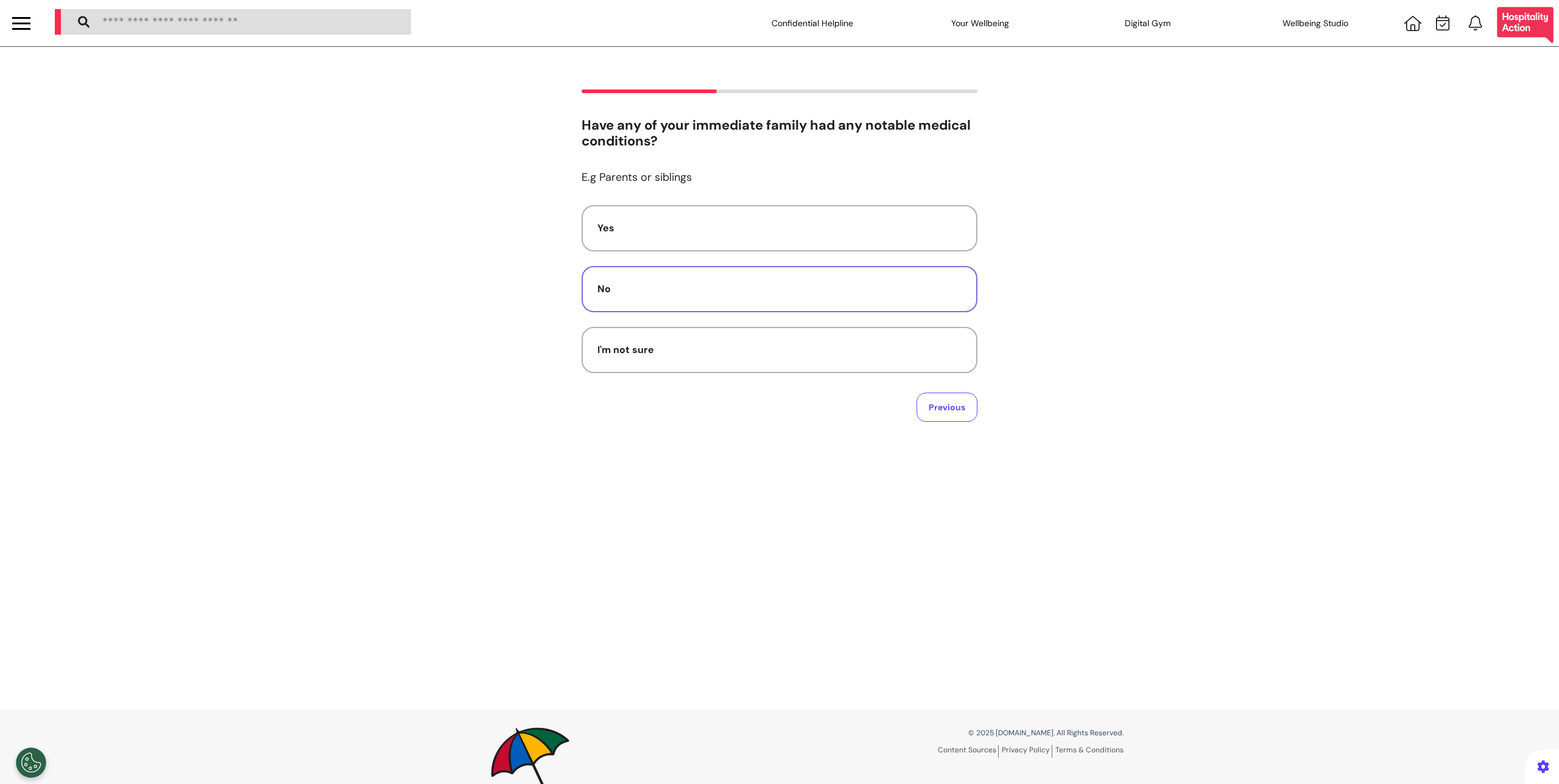
click at [757, 299] on button "No" at bounding box center [780, 289] width 396 height 46
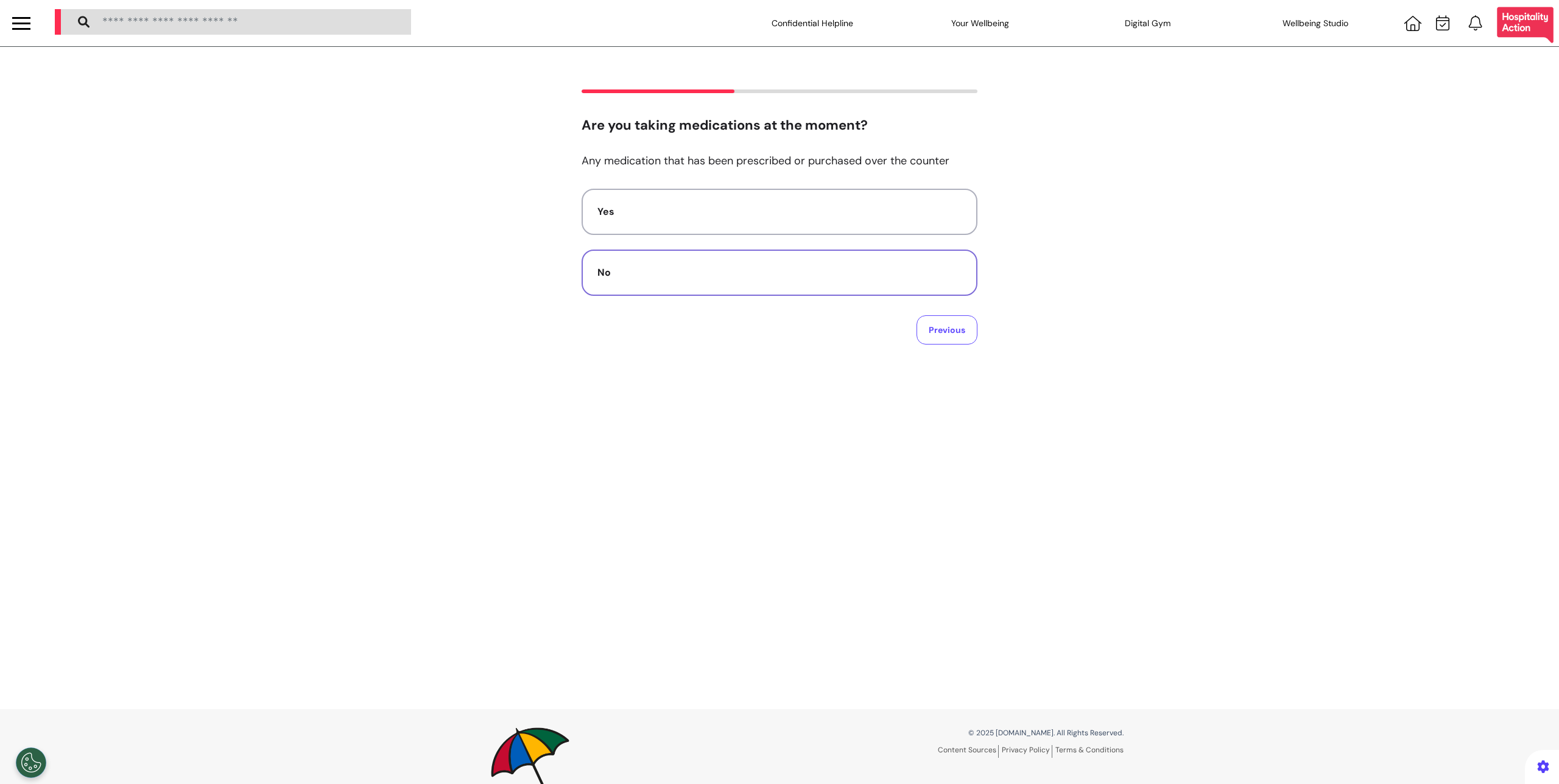
click at [865, 252] on button "No" at bounding box center [780, 273] width 396 height 46
click at [957, 339] on div "Do you have any allergies? Yes No Previous" at bounding box center [780, 378] width 1559 height 662
click at [812, 230] on div "No" at bounding box center [780, 237] width 364 height 14
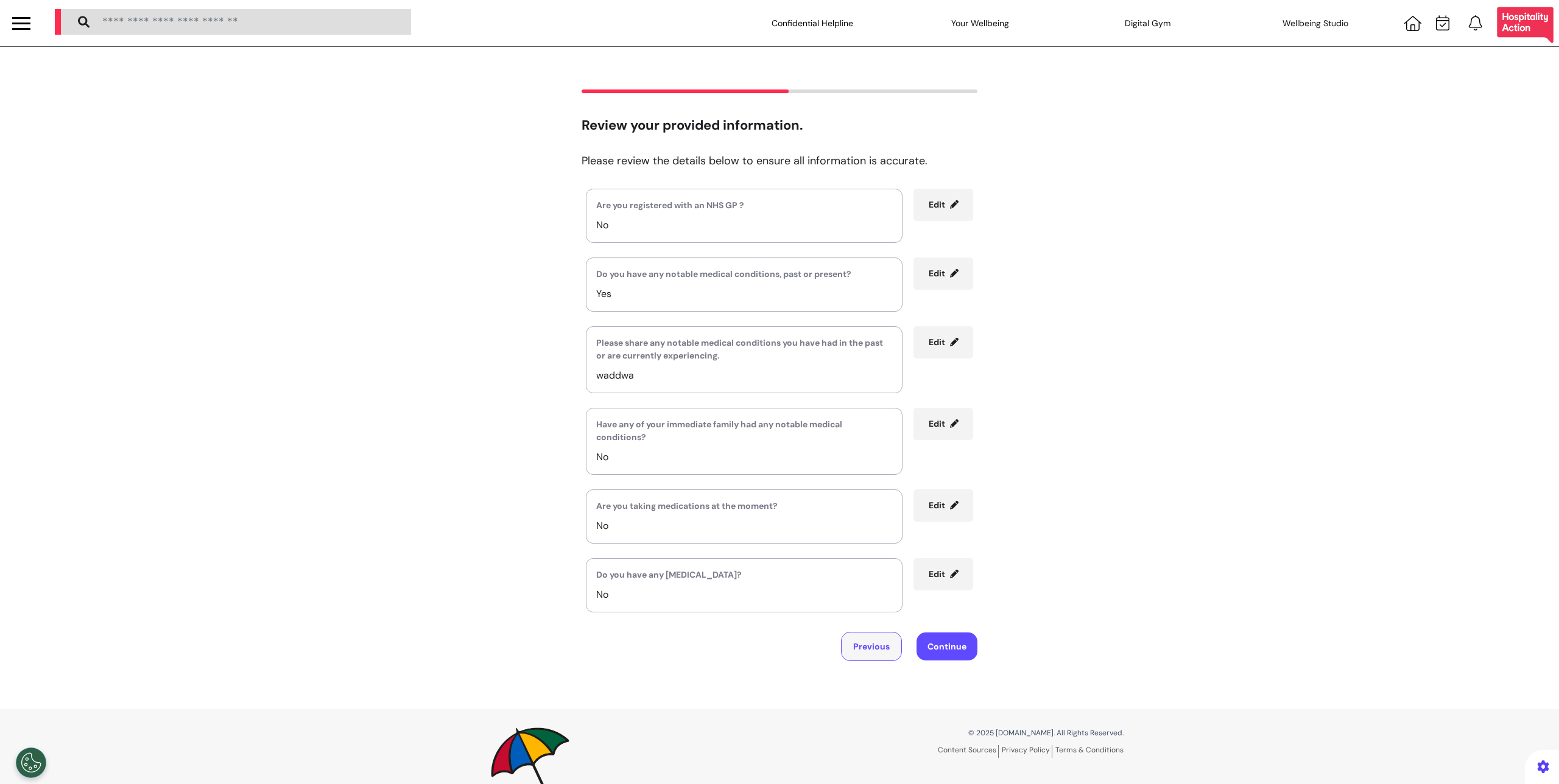
click at [879, 648] on button "Previous" at bounding box center [871, 646] width 61 height 29
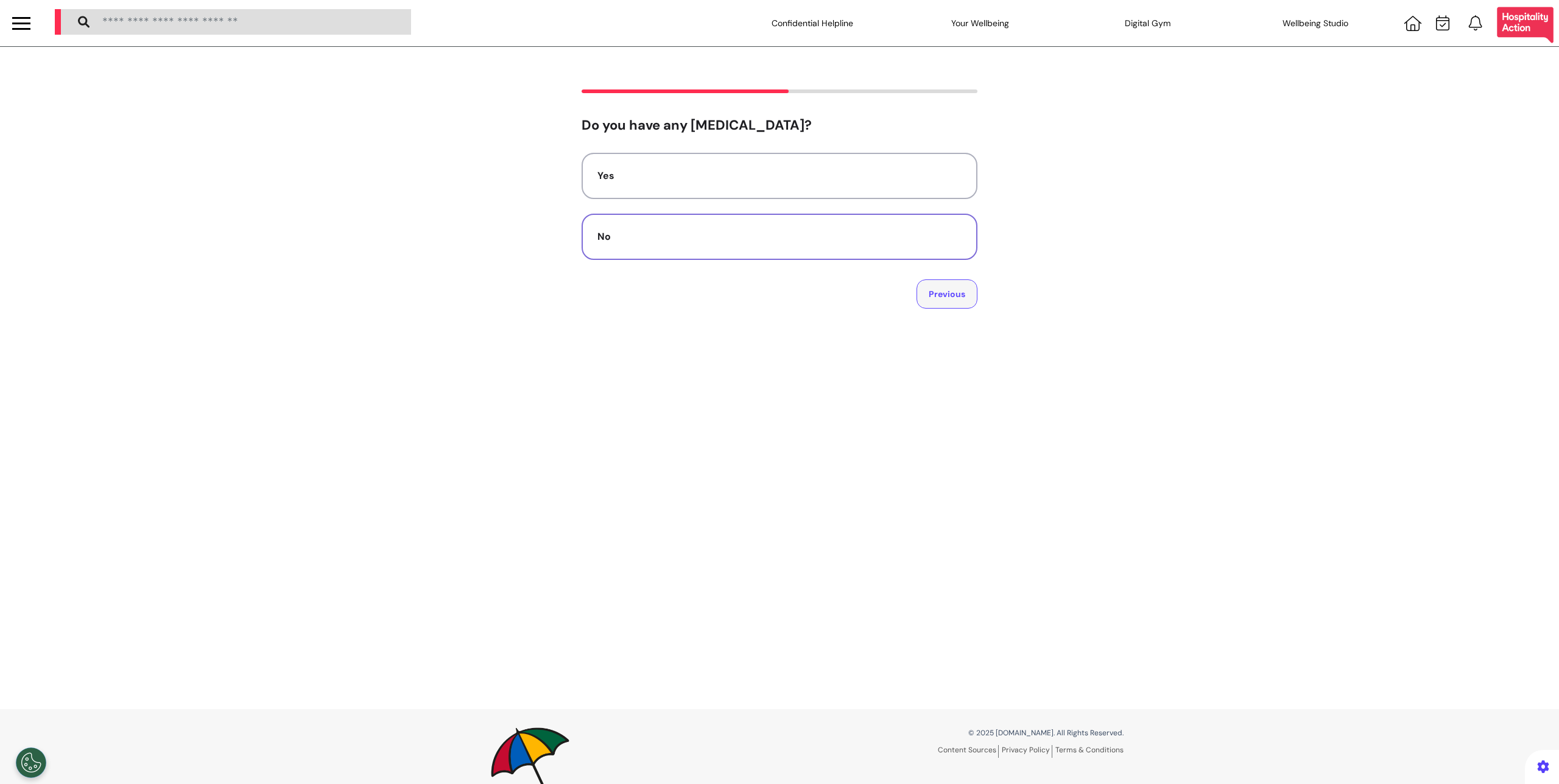
click at [942, 301] on button "Previous" at bounding box center [947, 294] width 61 height 29
click at [947, 324] on button "Previous" at bounding box center [947, 330] width 61 height 29
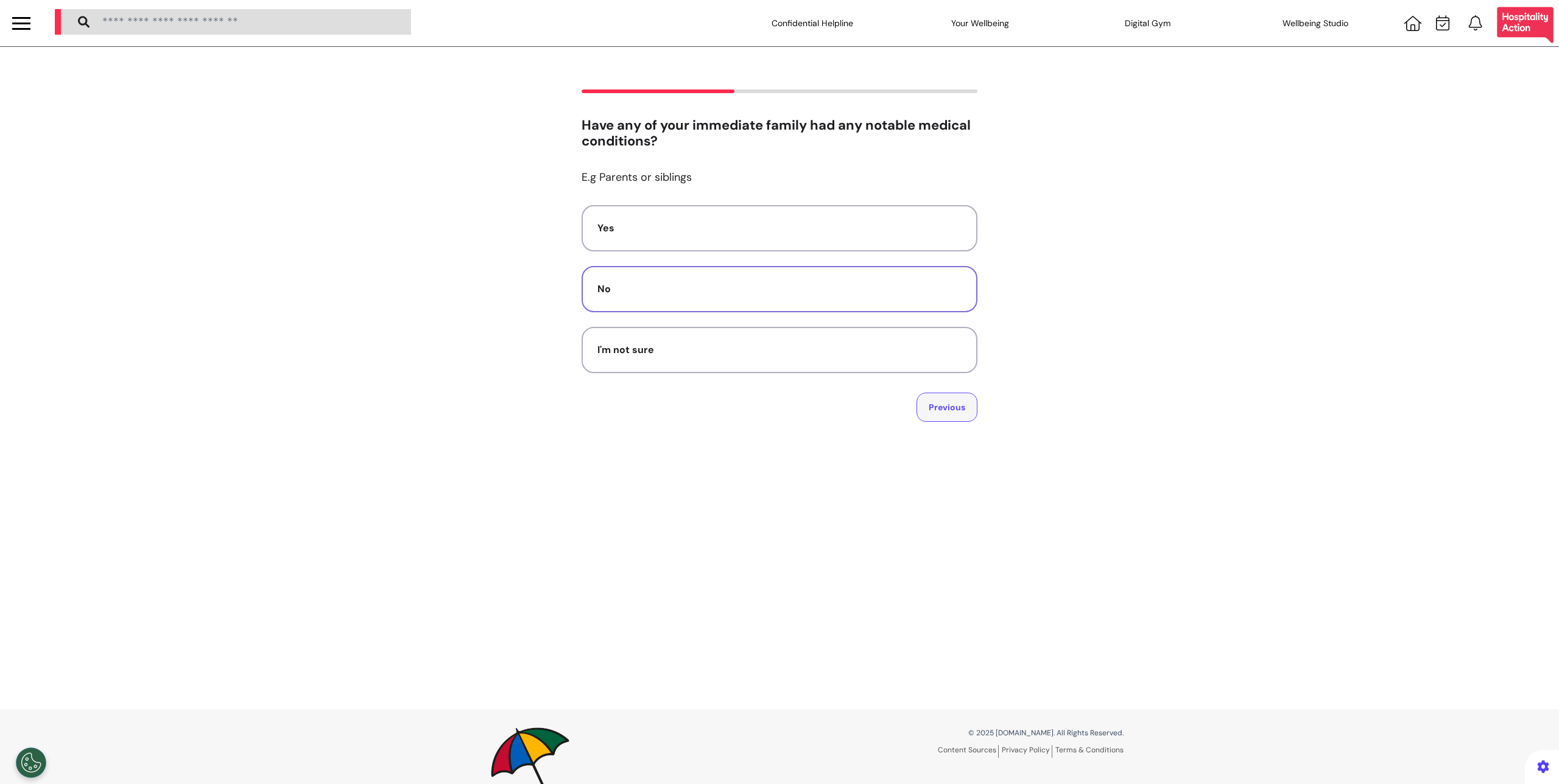
click at [949, 400] on button "Previous" at bounding box center [947, 407] width 61 height 29
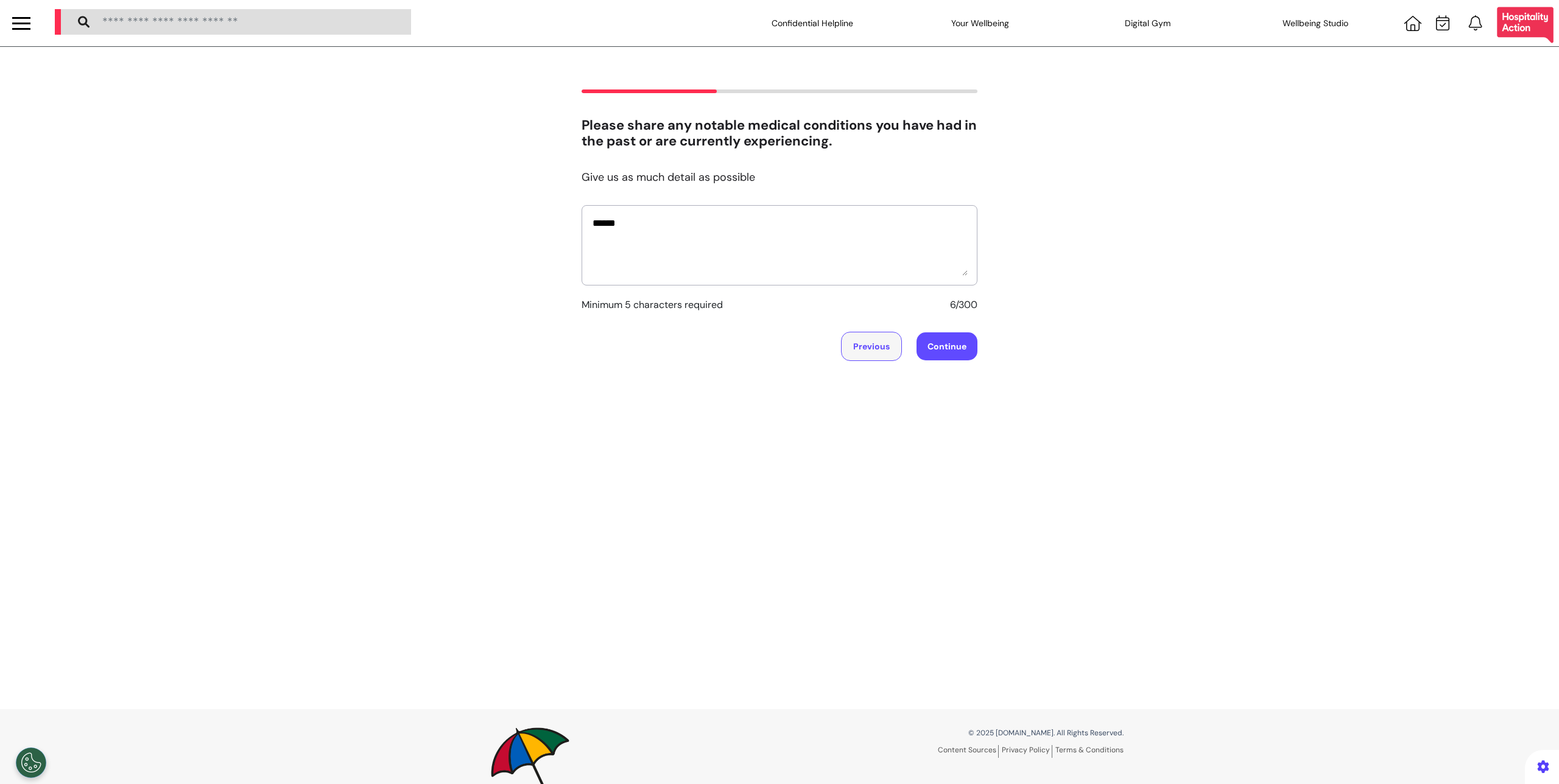
click at [885, 352] on button "Previous" at bounding box center [871, 346] width 61 height 29
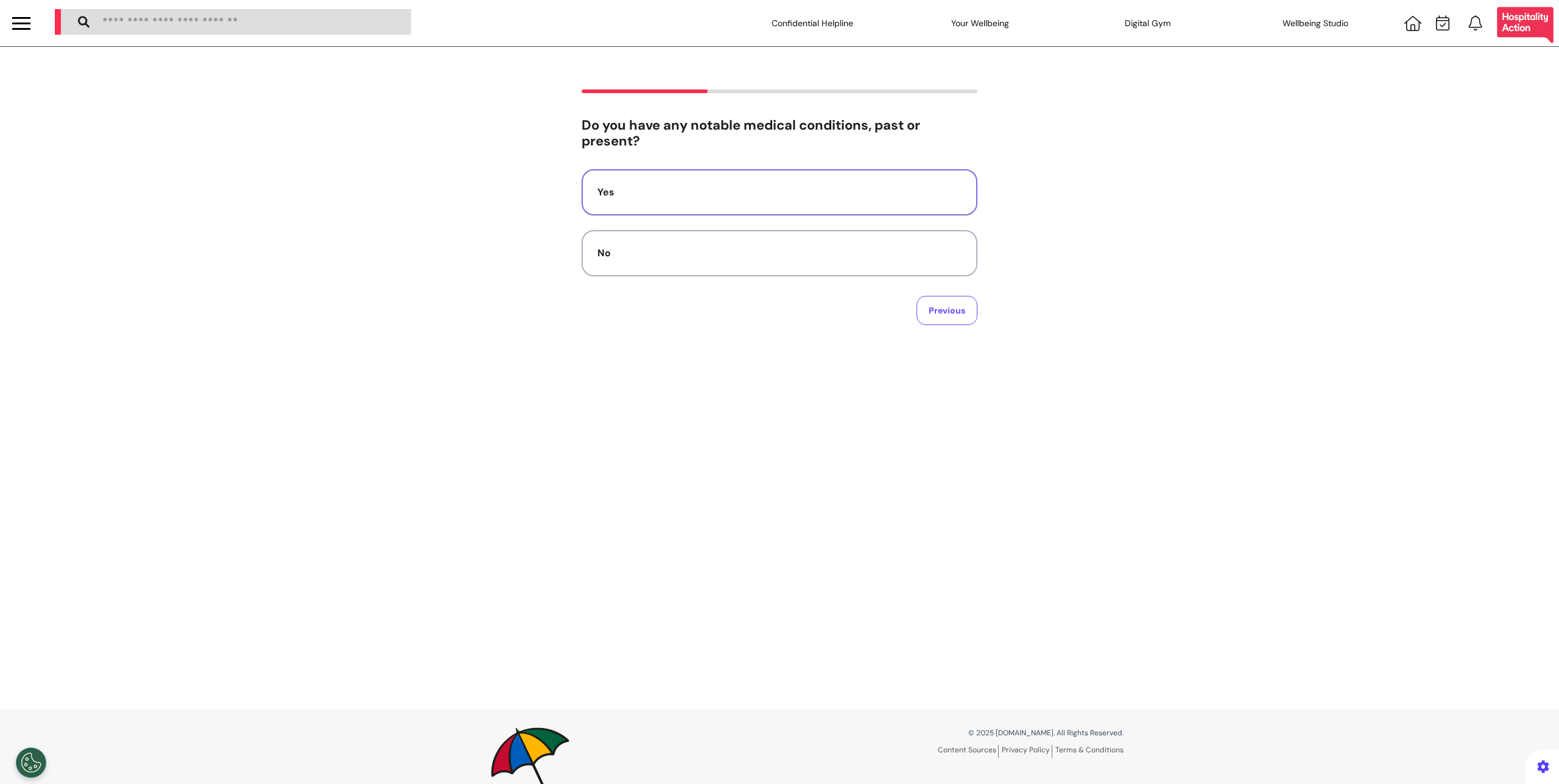
click at [853, 204] on button "Yes" at bounding box center [780, 192] width 396 height 46
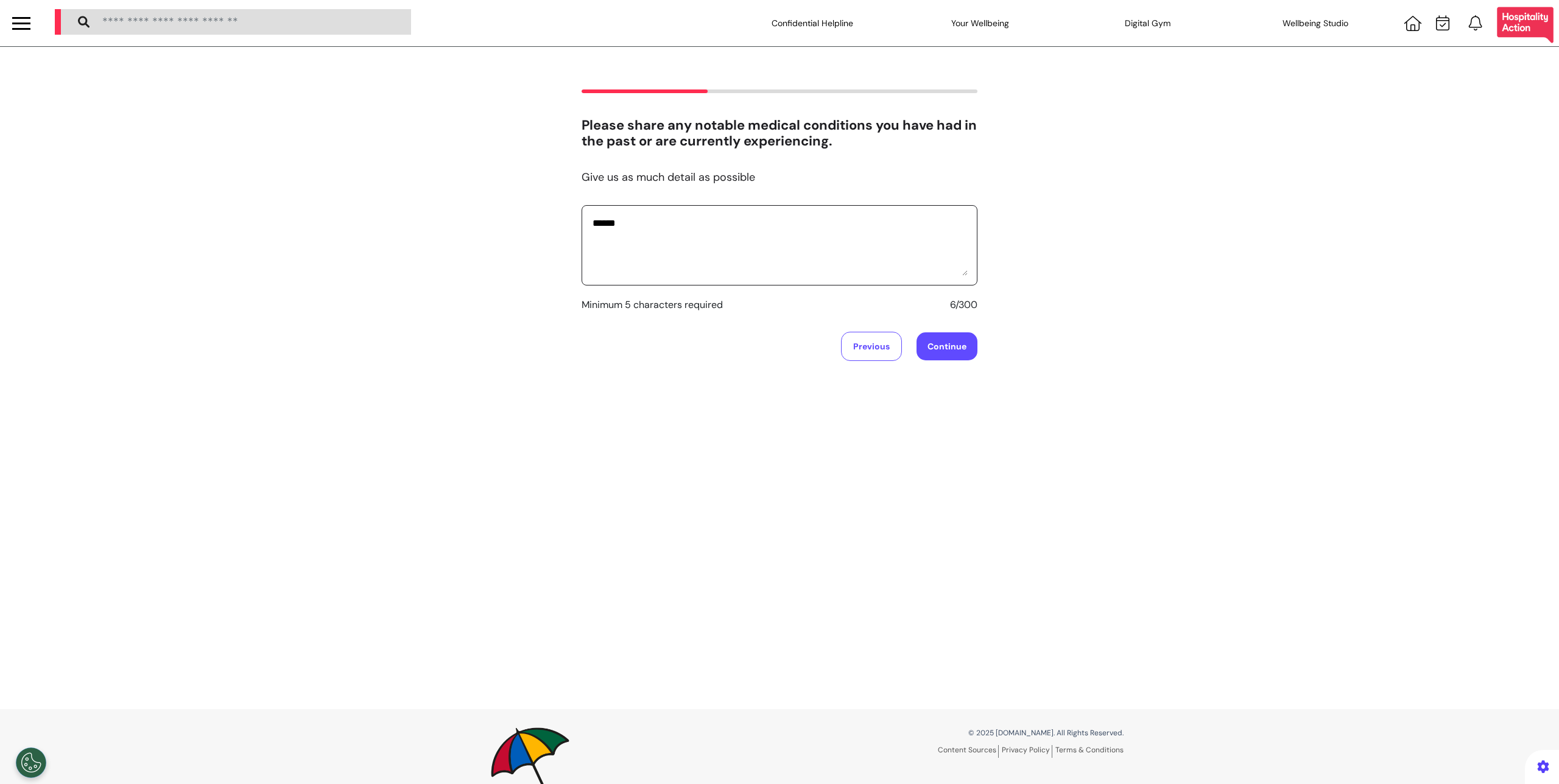
click at [852, 250] on textarea "******" at bounding box center [780, 245] width 376 height 61
click at [618, 217] on textarea "******" at bounding box center [780, 245] width 376 height 61
type textarea "**********"
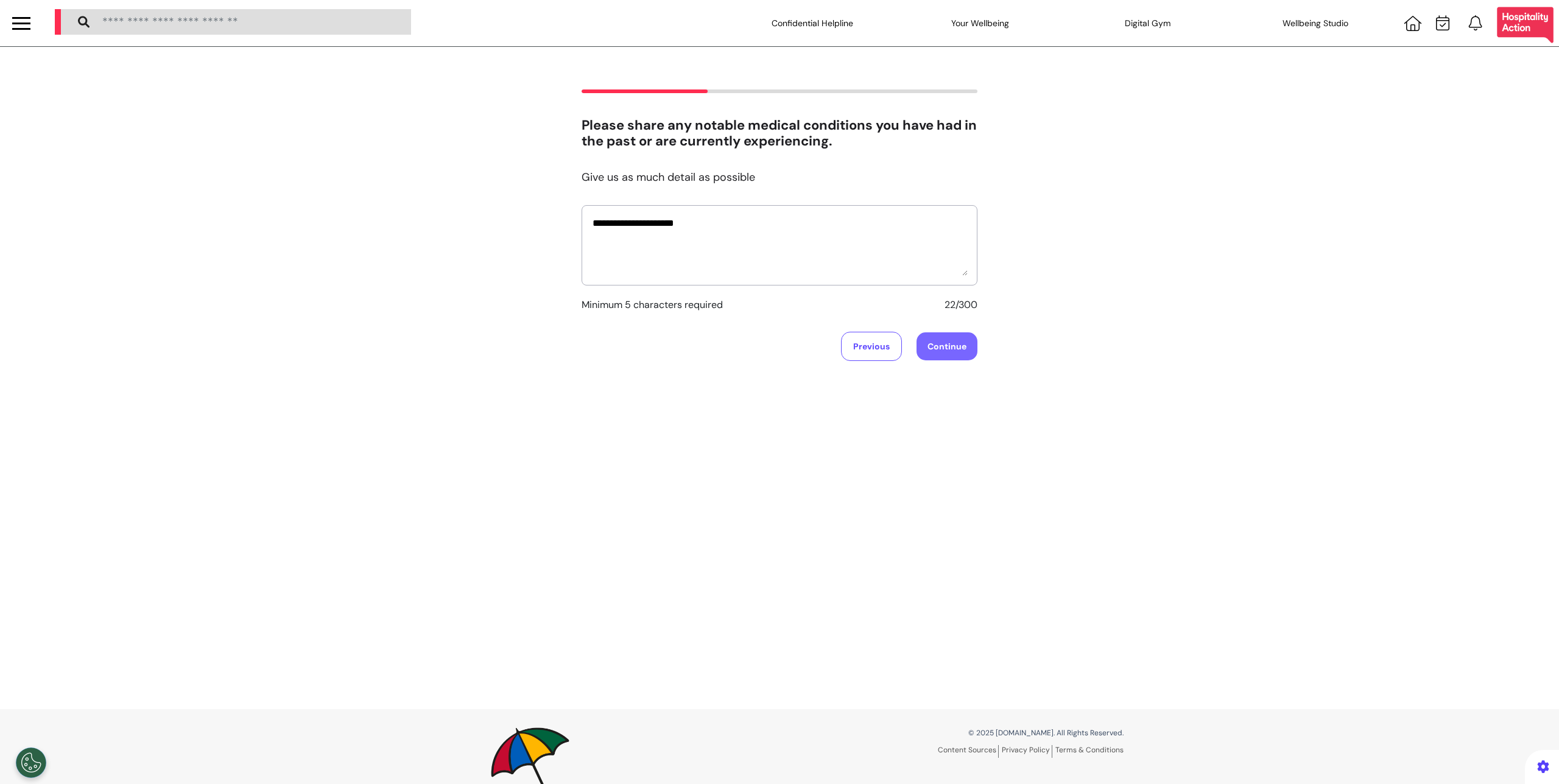
click at [944, 342] on button "Continue" at bounding box center [947, 346] width 61 height 28
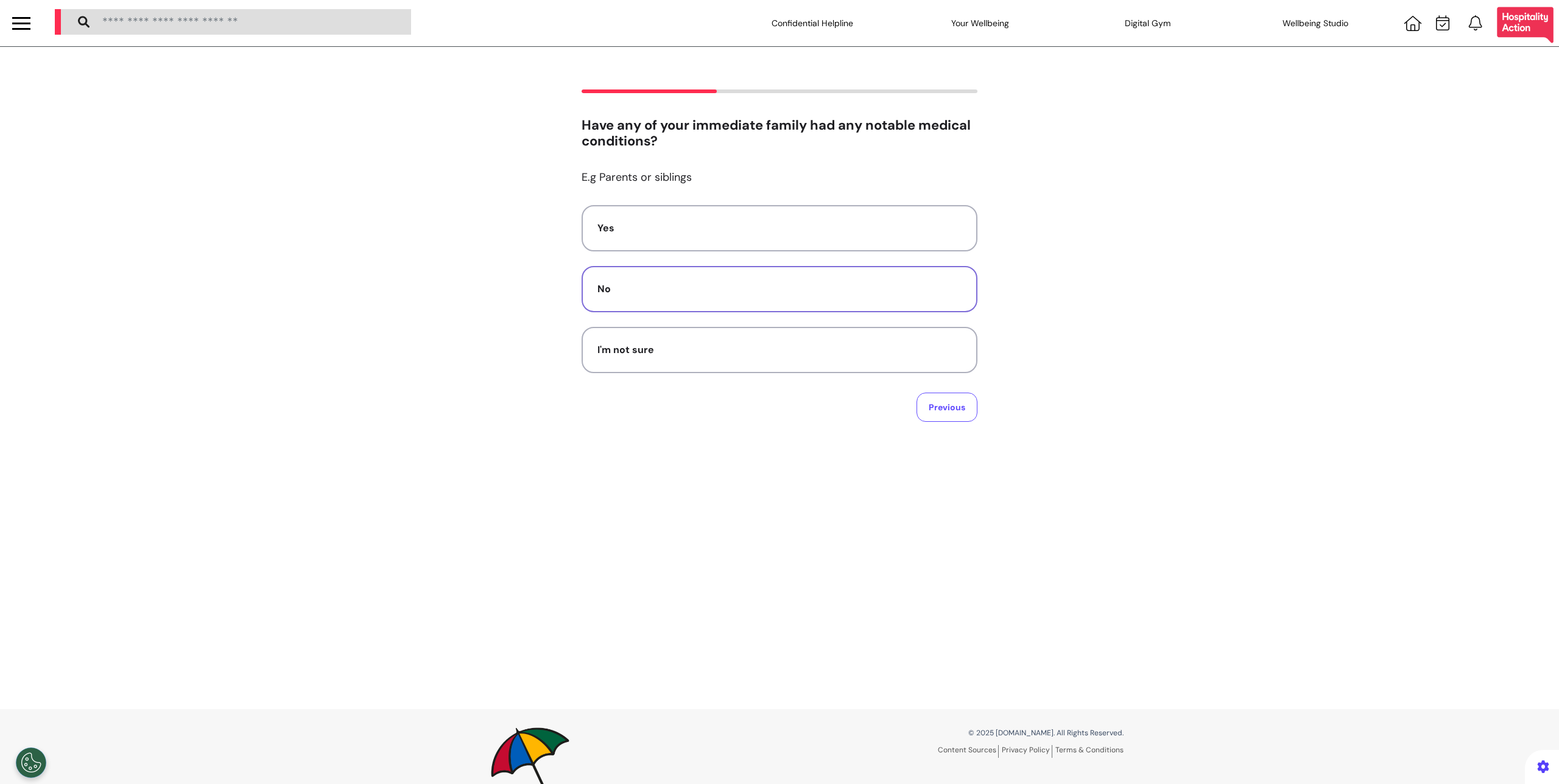
click at [812, 298] on button "No" at bounding box center [780, 289] width 396 height 46
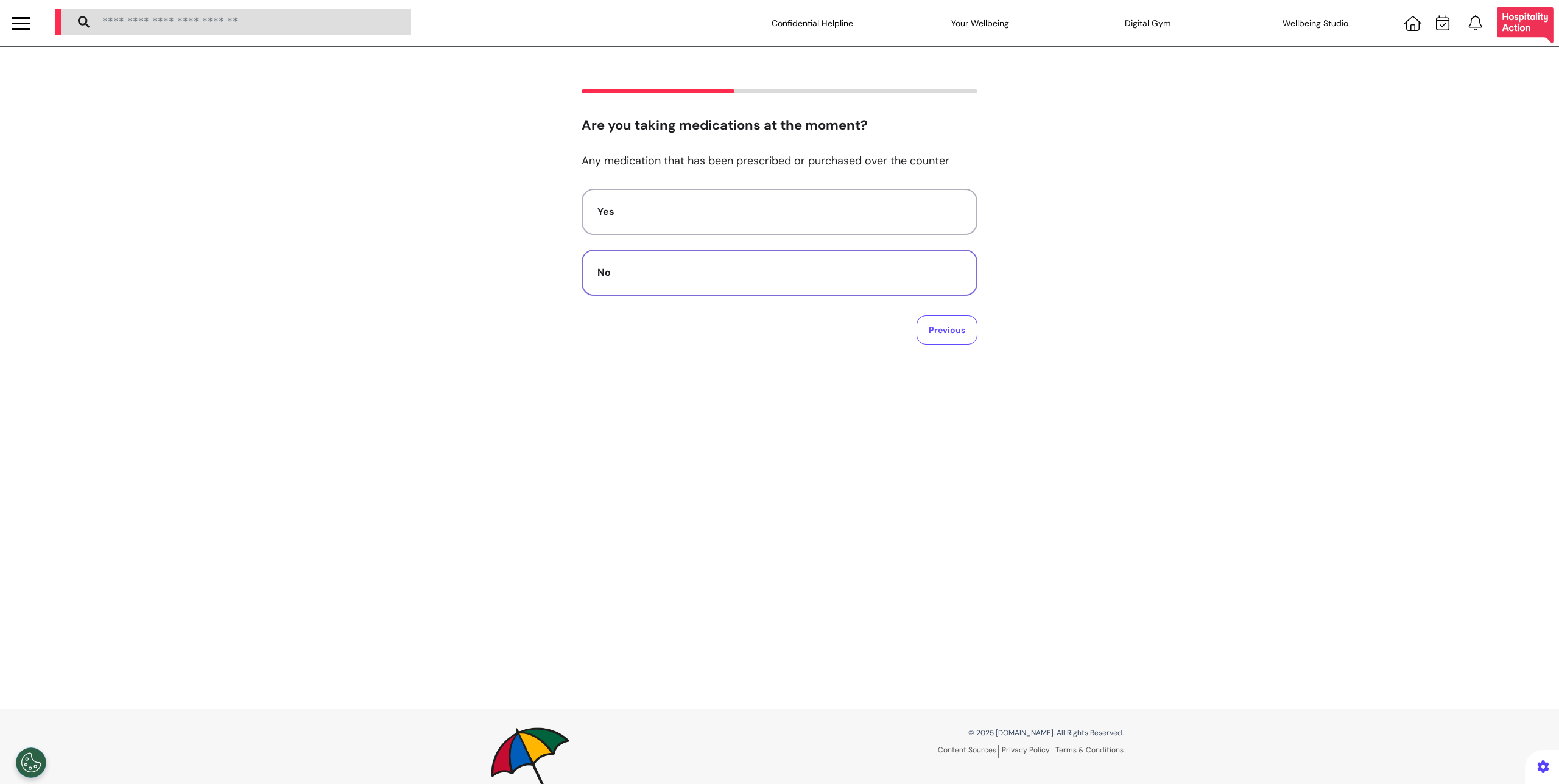
click at [710, 284] on button "No" at bounding box center [780, 273] width 396 height 46
click at [933, 290] on button "Previous" at bounding box center [947, 294] width 61 height 29
click at [768, 203] on button "Yes" at bounding box center [780, 212] width 396 height 46
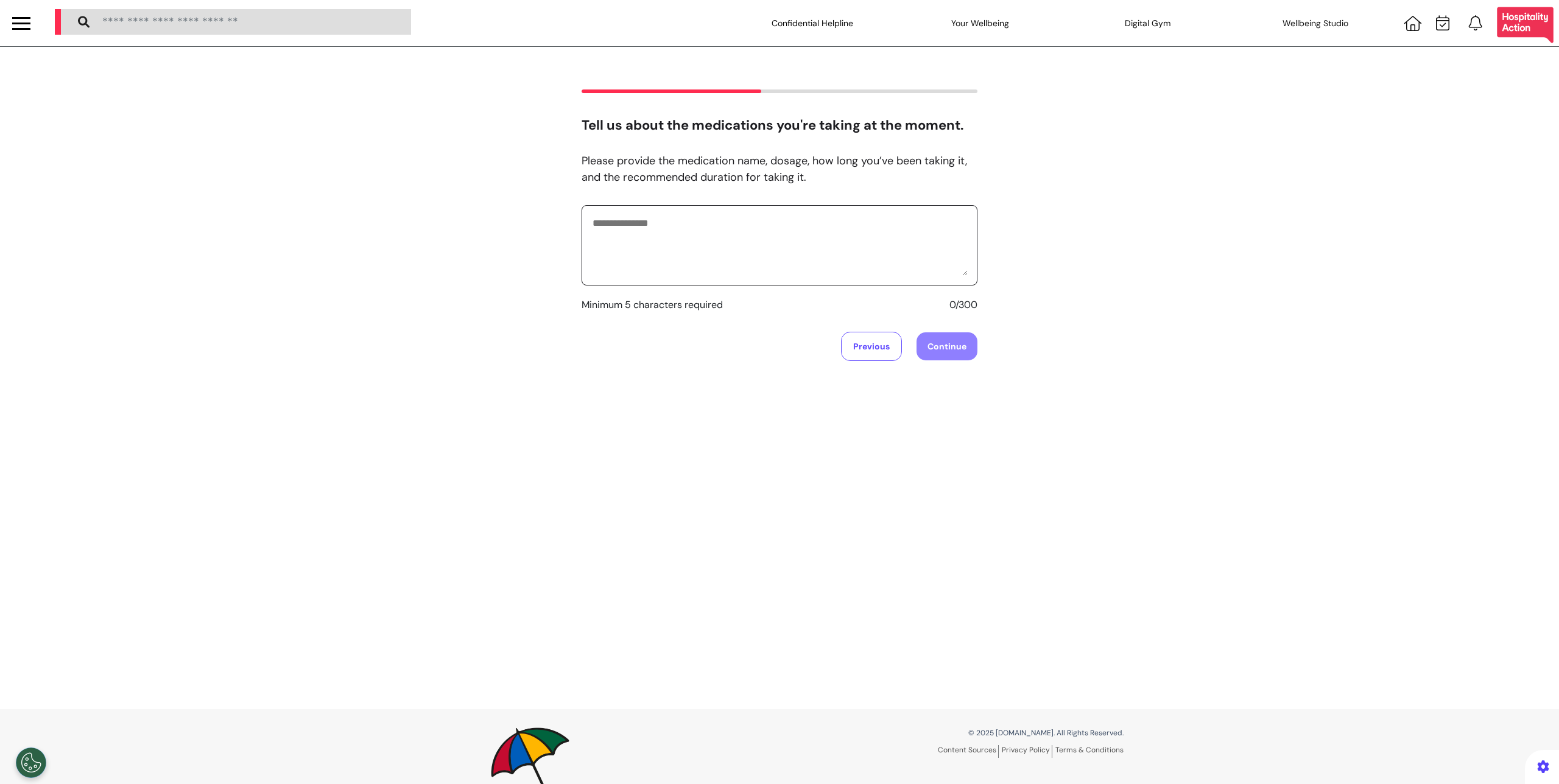
click at [695, 237] on textarea at bounding box center [780, 245] width 376 height 61
type textarea "**********"
click at [949, 350] on button "Continue" at bounding box center [947, 346] width 61 height 28
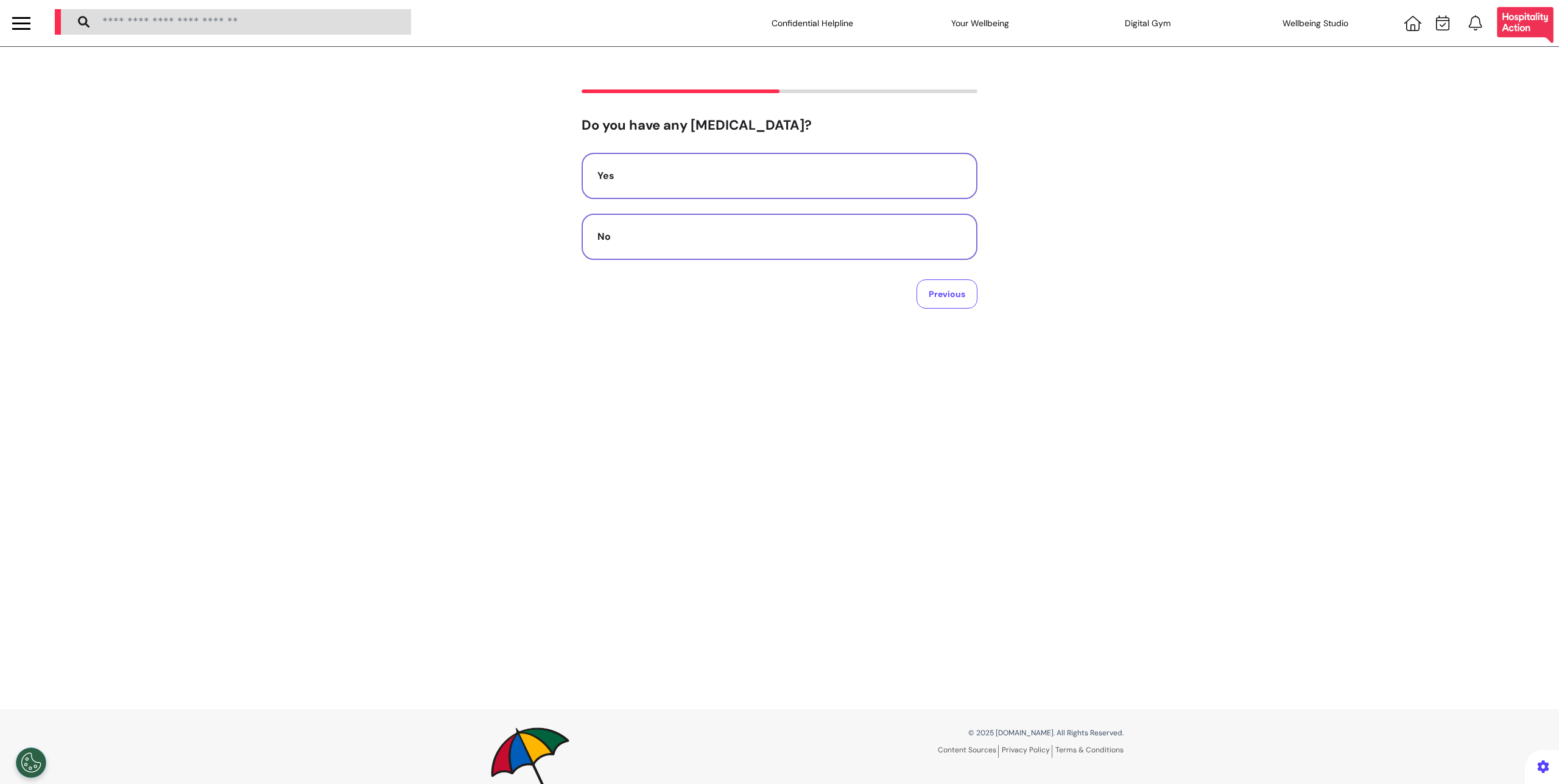
click at [720, 195] on button "Yes" at bounding box center [780, 175] width 396 height 46
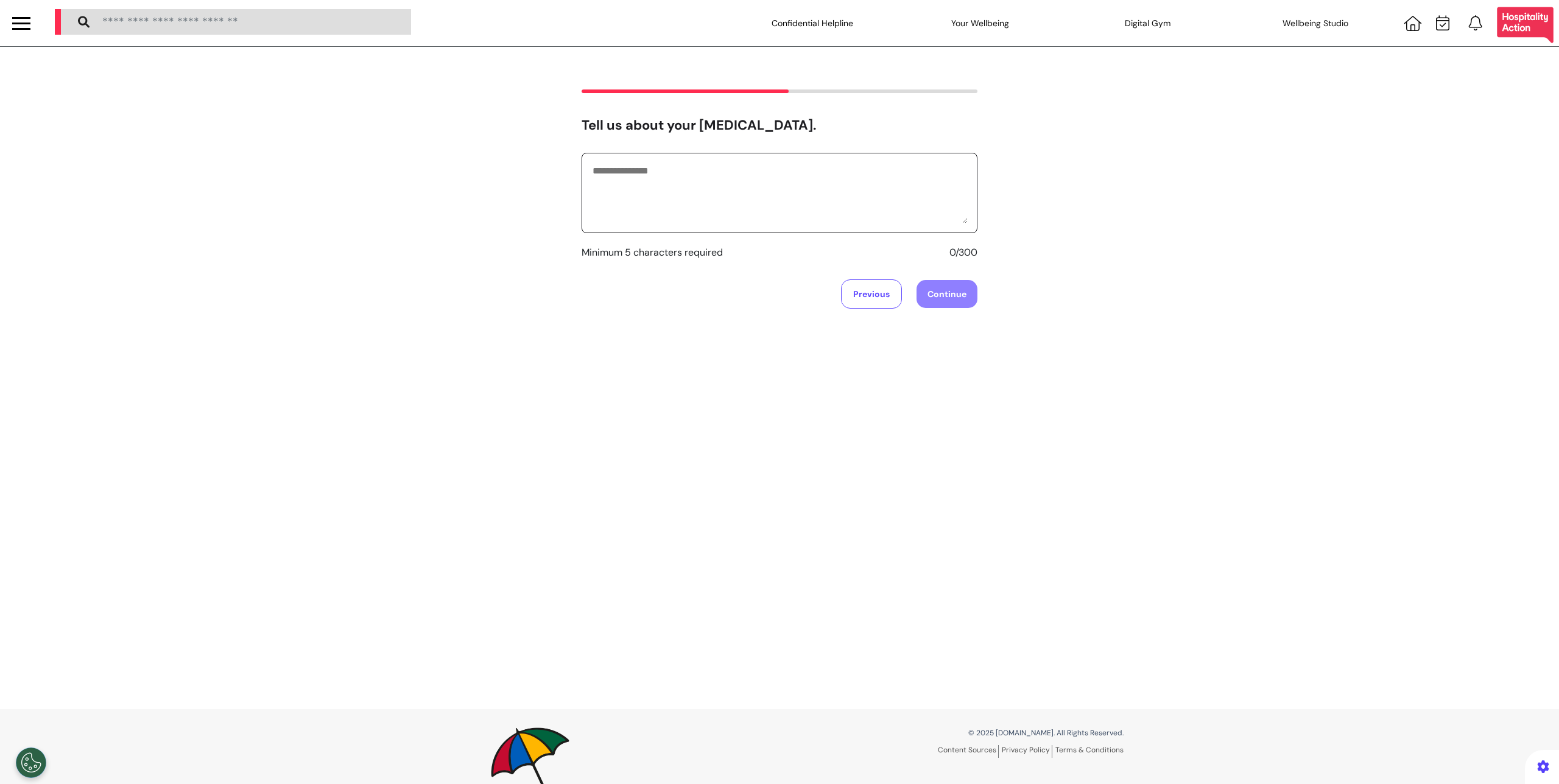
click at [737, 176] on textarea at bounding box center [780, 193] width 376 height 61
type textarea "**********"
click at [936, 299] on button "Continue" at bounding box center [947, 294] width 61 height 28
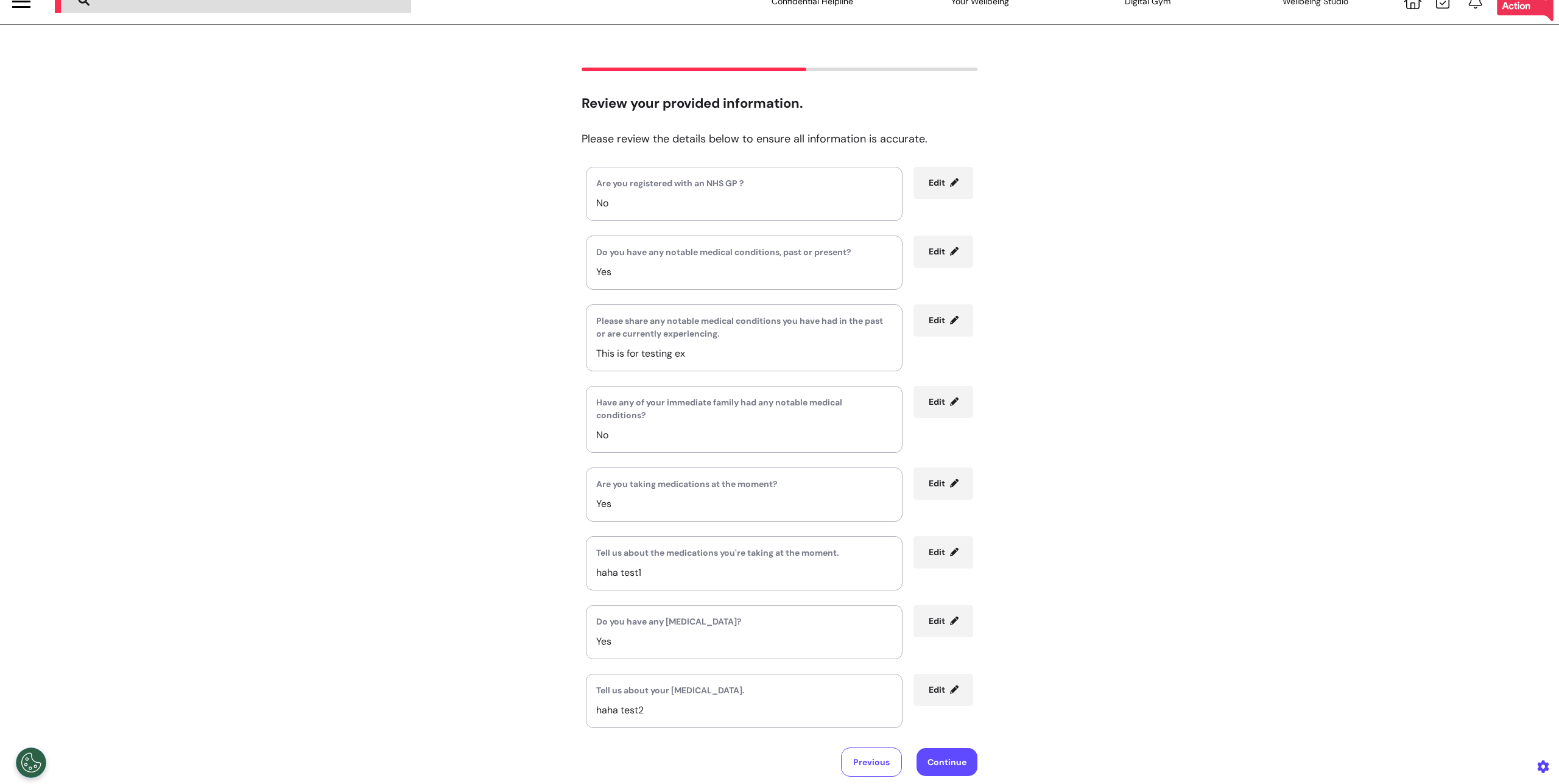
scroll to position [24, 0]
click at [649, 342] on div "Please share any notable medical conditions you have had in the past or are cur…" at bounding box center [745, 336] width 317 height 67
click at [642, 352] on p "This is for testing ex" at bounding box center [744, 352] width 296 height 14
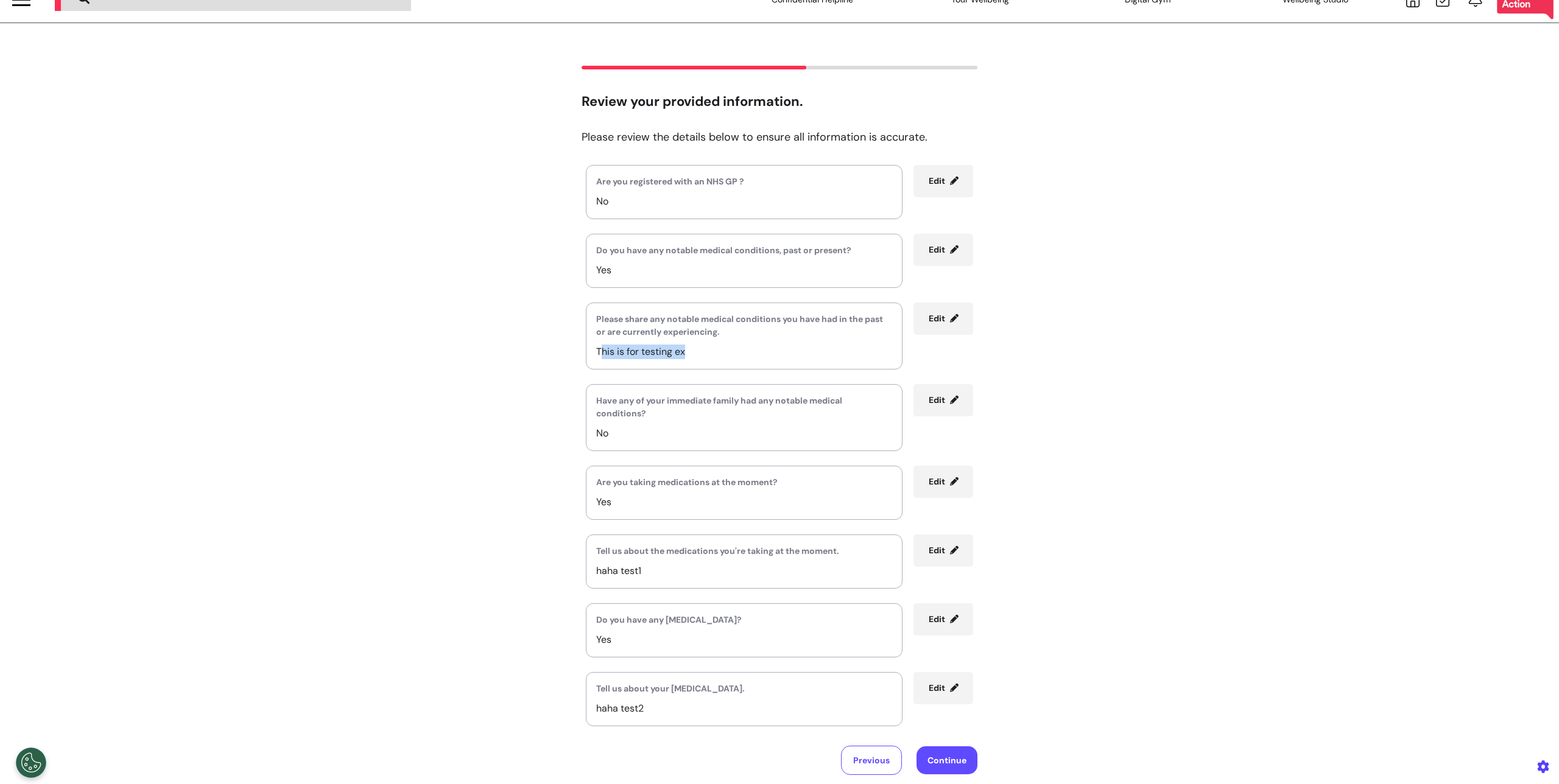
copy p "This is for testing ex"
click at [937, 546] on span "Edit" at bounding box center [937, 550] width 16 height 11
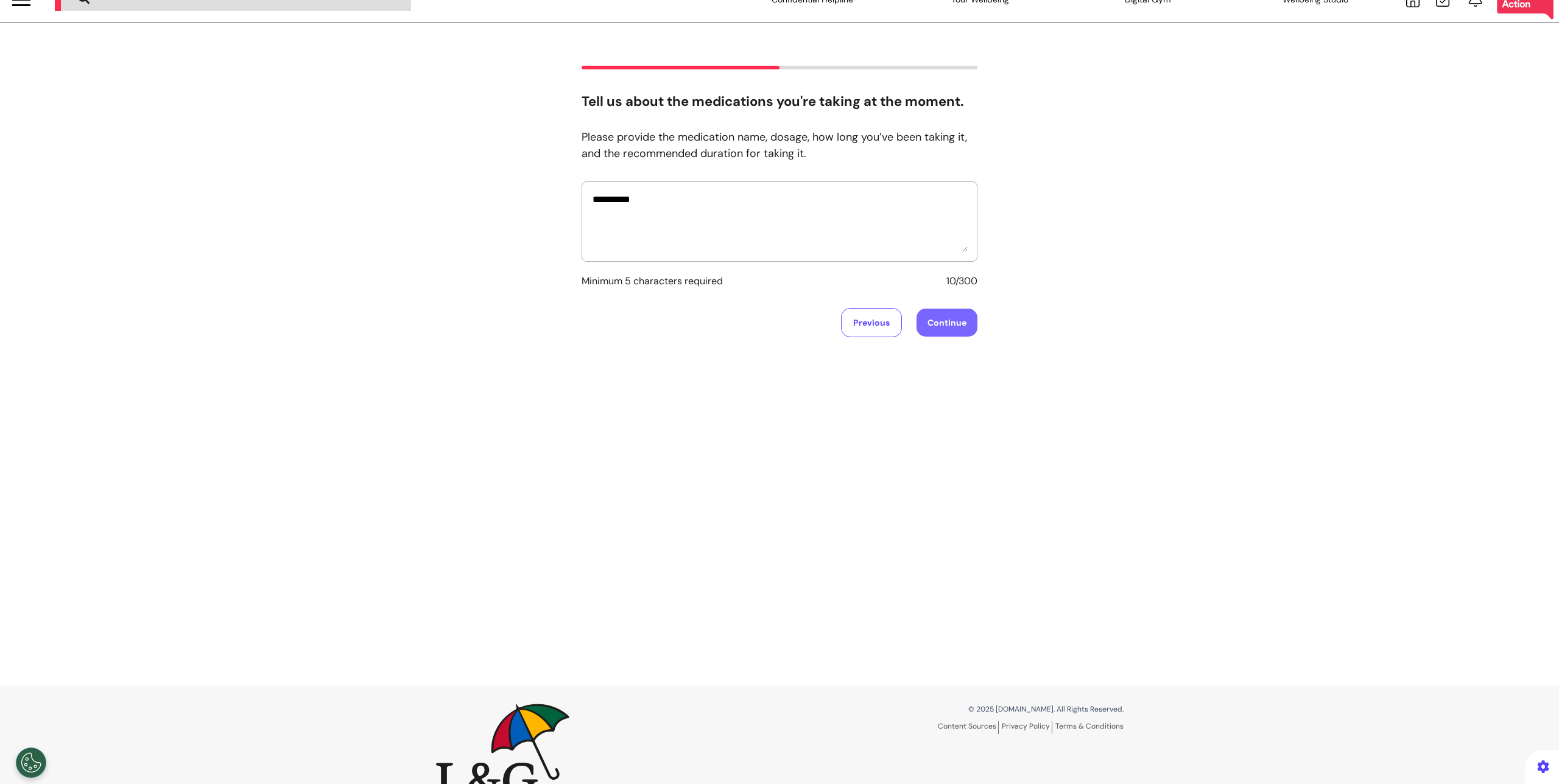
click at [944, 326] on button "Continue" at bounding box center [947, 322] width 61 height 28
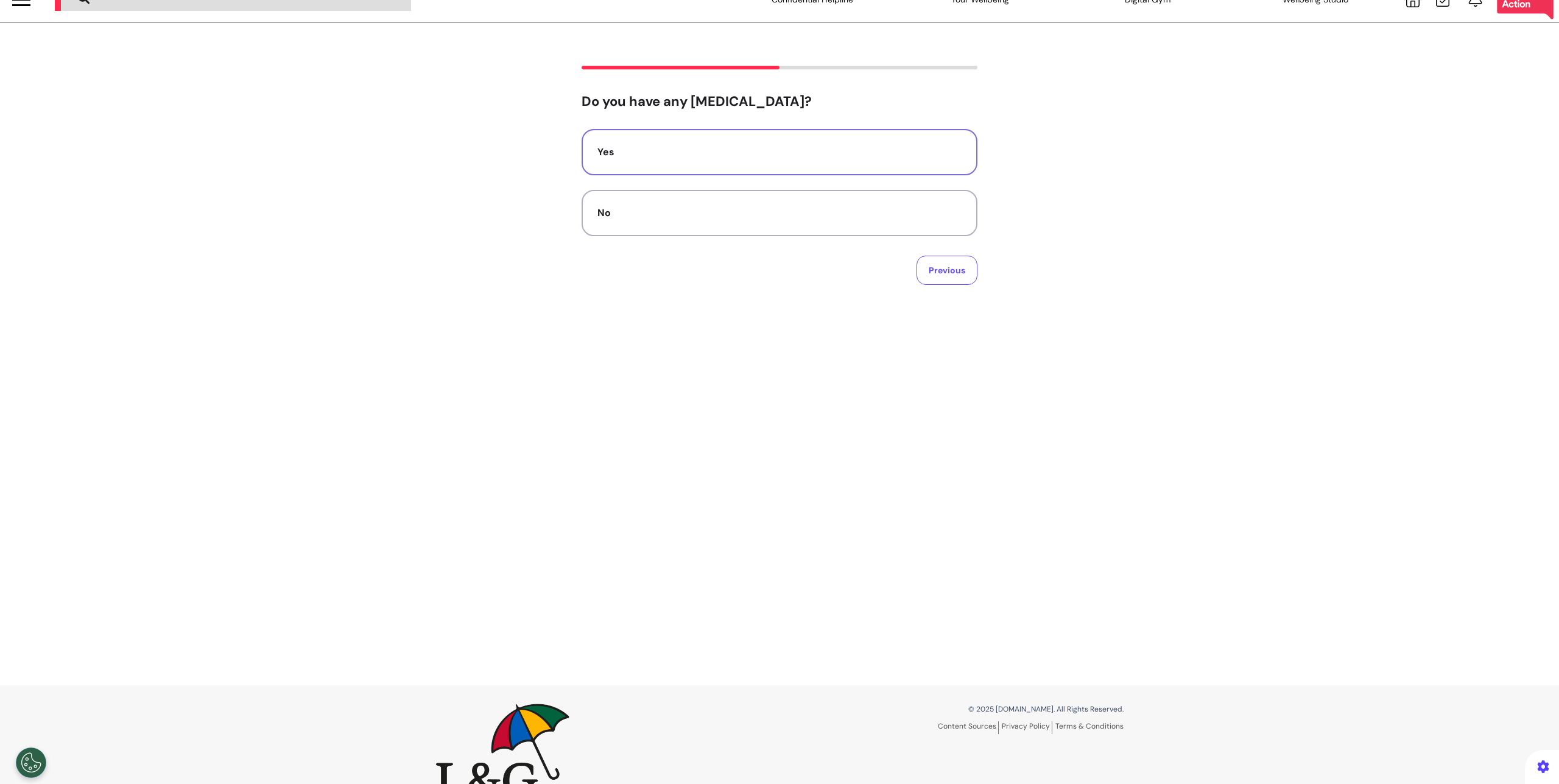
click at [727, 172] on button "Yes" at bounding box center [780, 152] width 396 height 46
click at [932, 270] on button "Continue" at bounding box center [947, 270] width 61 height 28
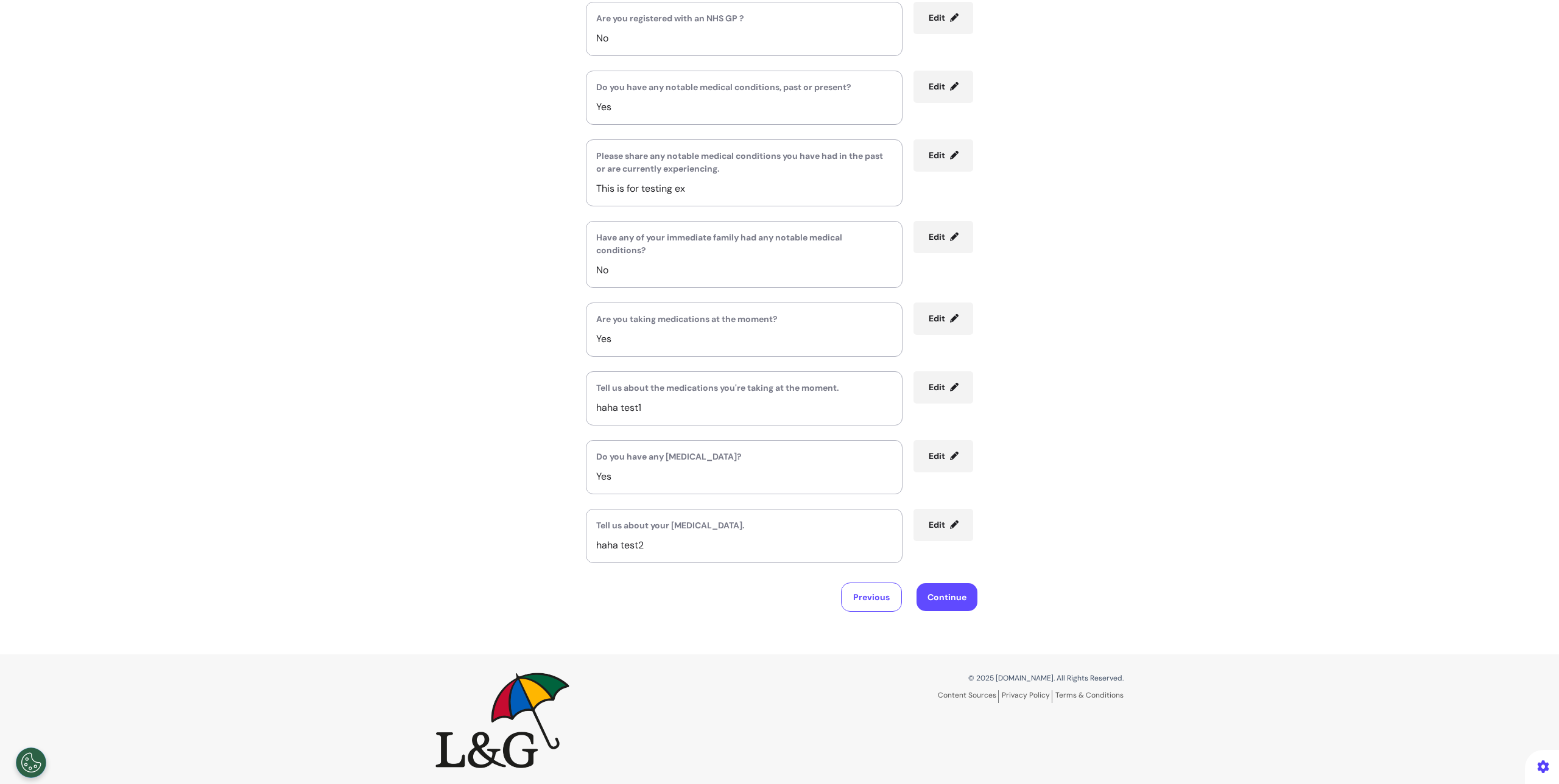
scroll to position [189, 0]
click at [964, 602] on button "Continue" at bounding box center [947, 594] width 61 height 28
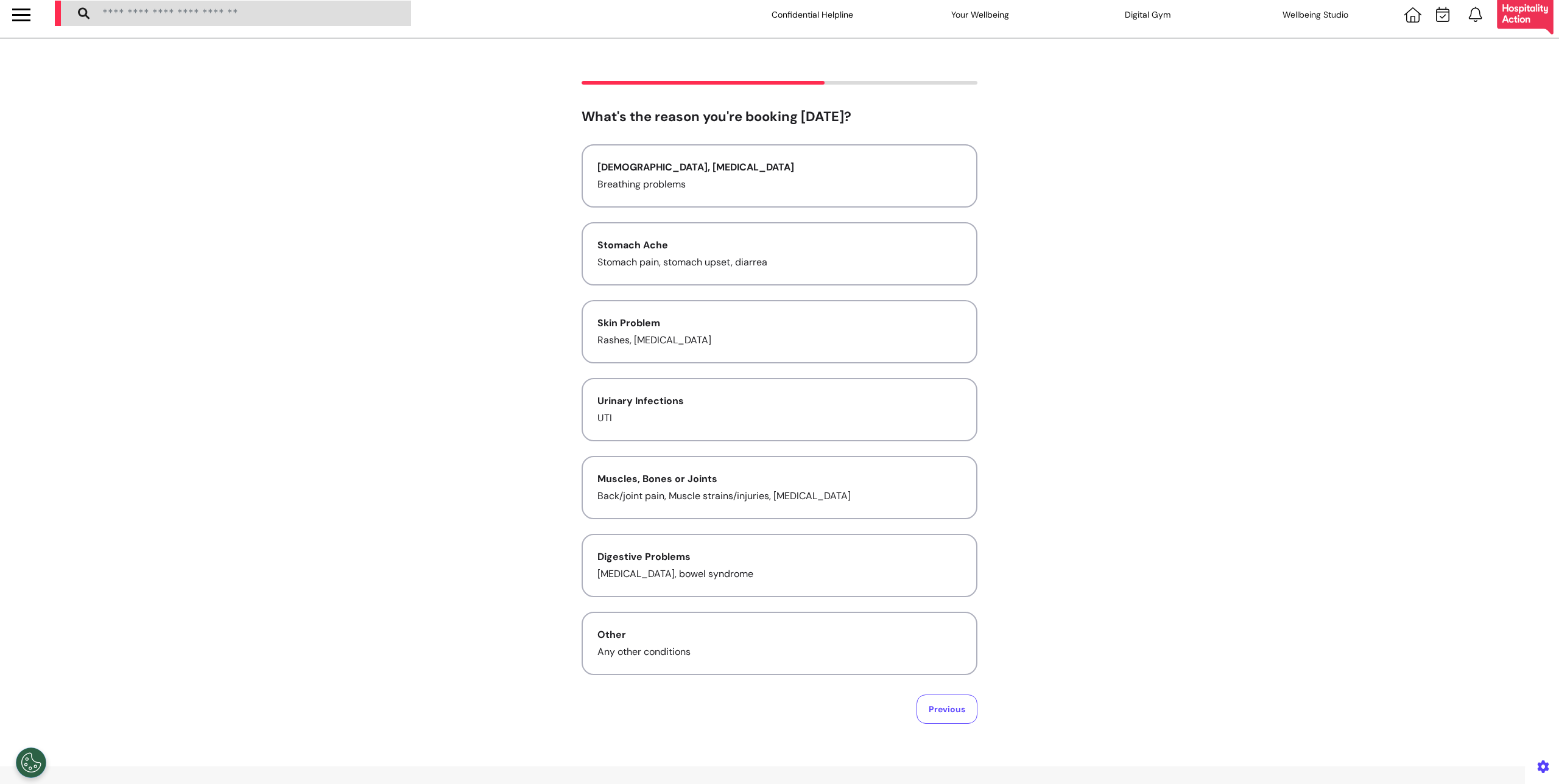
scroll to position [0, 0]
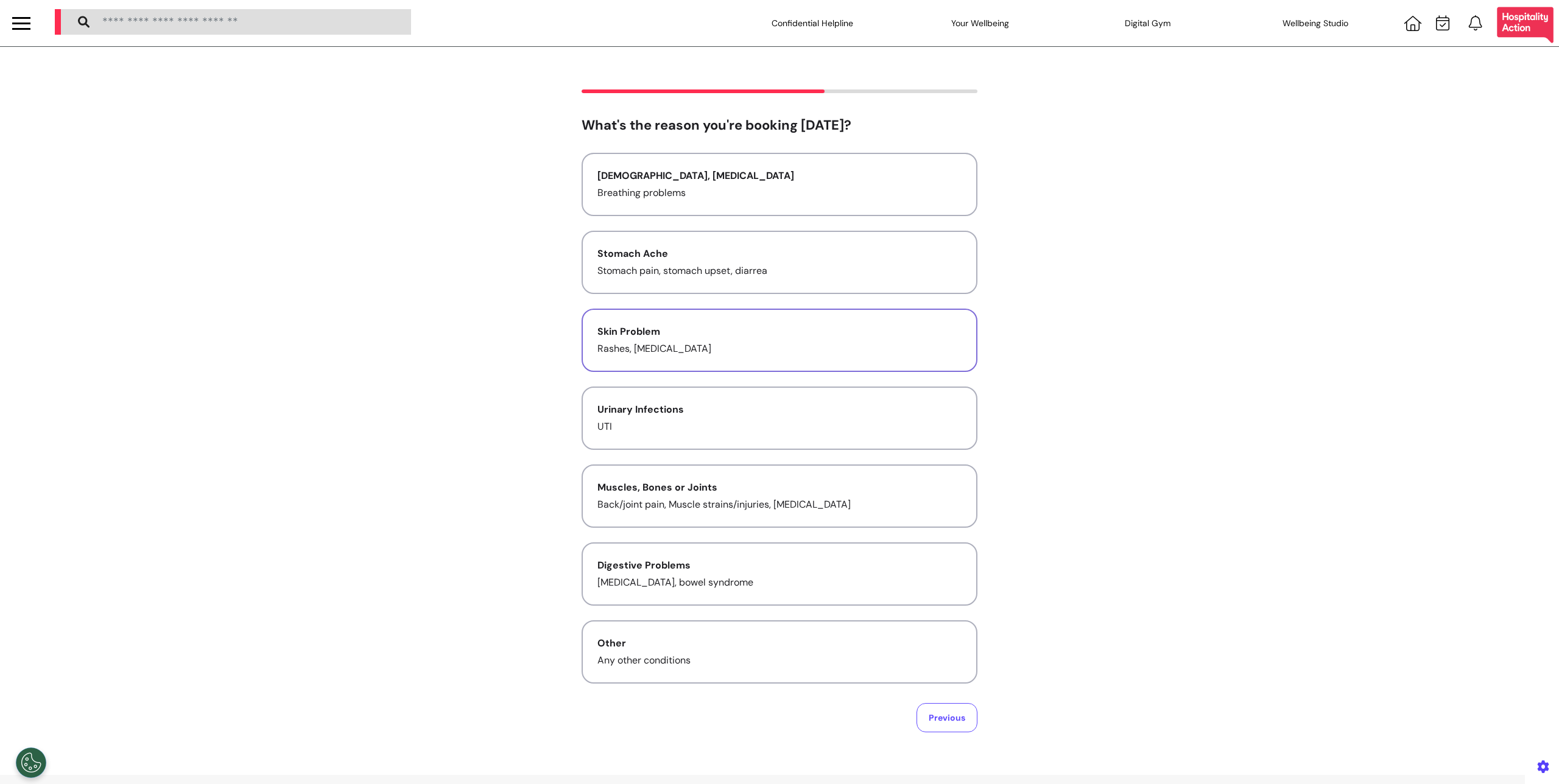
click at [708, 326] on div "Skin Problem" at bounding box center [780, 332] width 364 height 14
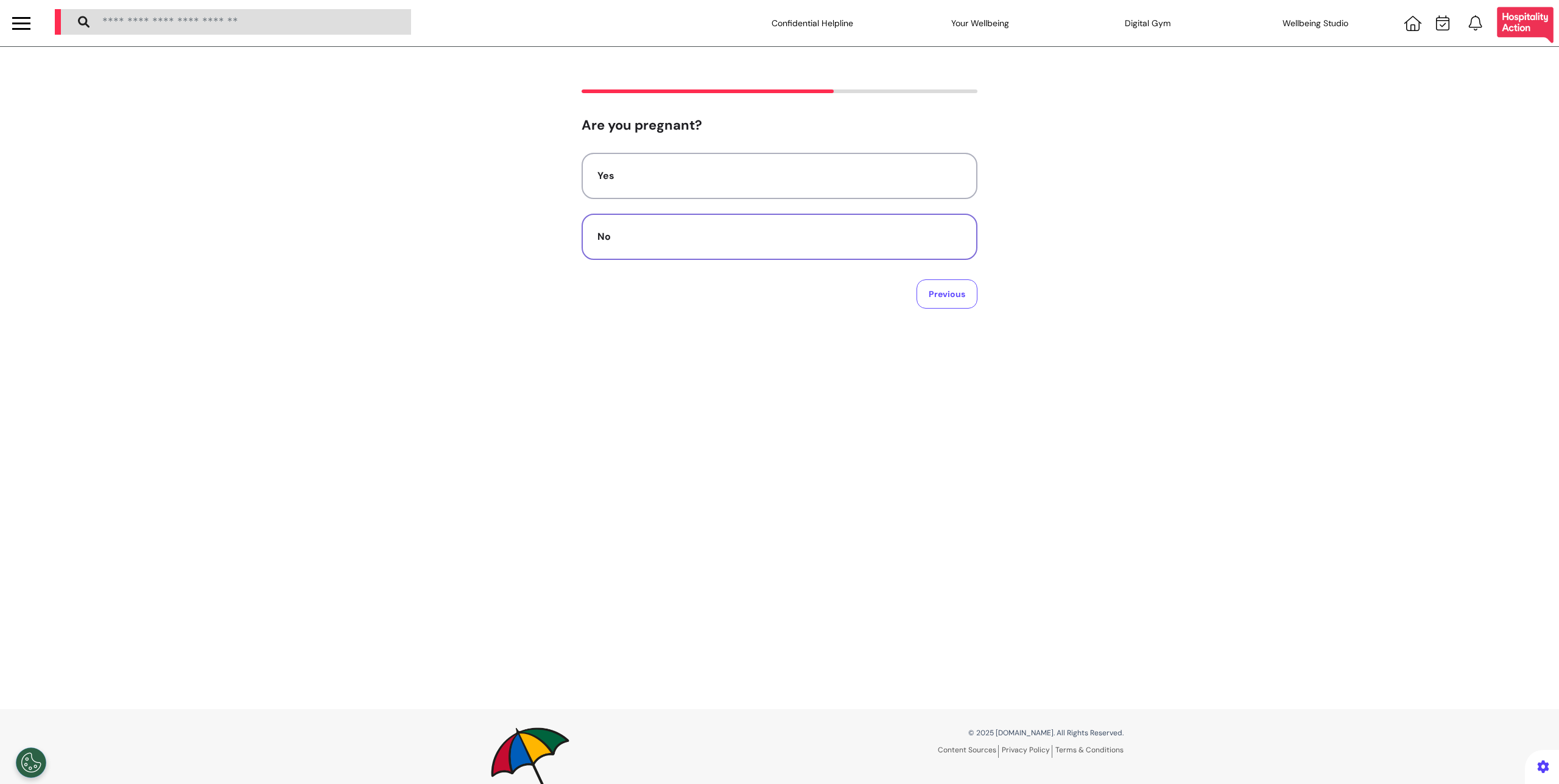
click at [879, 243] on div "No" at bounding box center [780, 237] width 364 height 14
click at [780, 166] on textarea at bounding box center [780, 193] width 376 height 61
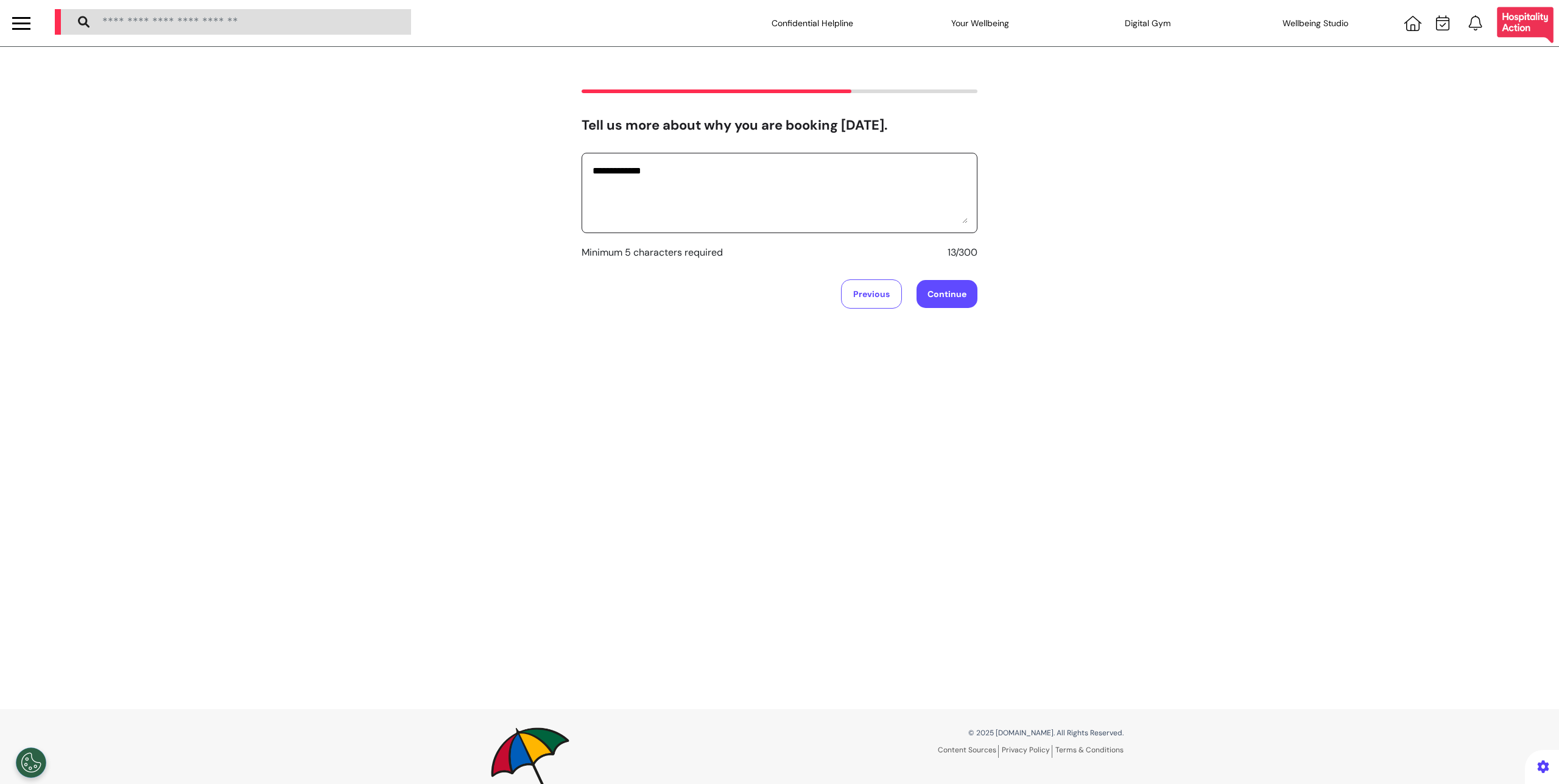
type textarea "**********"
paste textarea "**********"
type textarea "**********"
click at [957, 296] on button "Continue" at bounding box center [947, 294] width 61 height 28
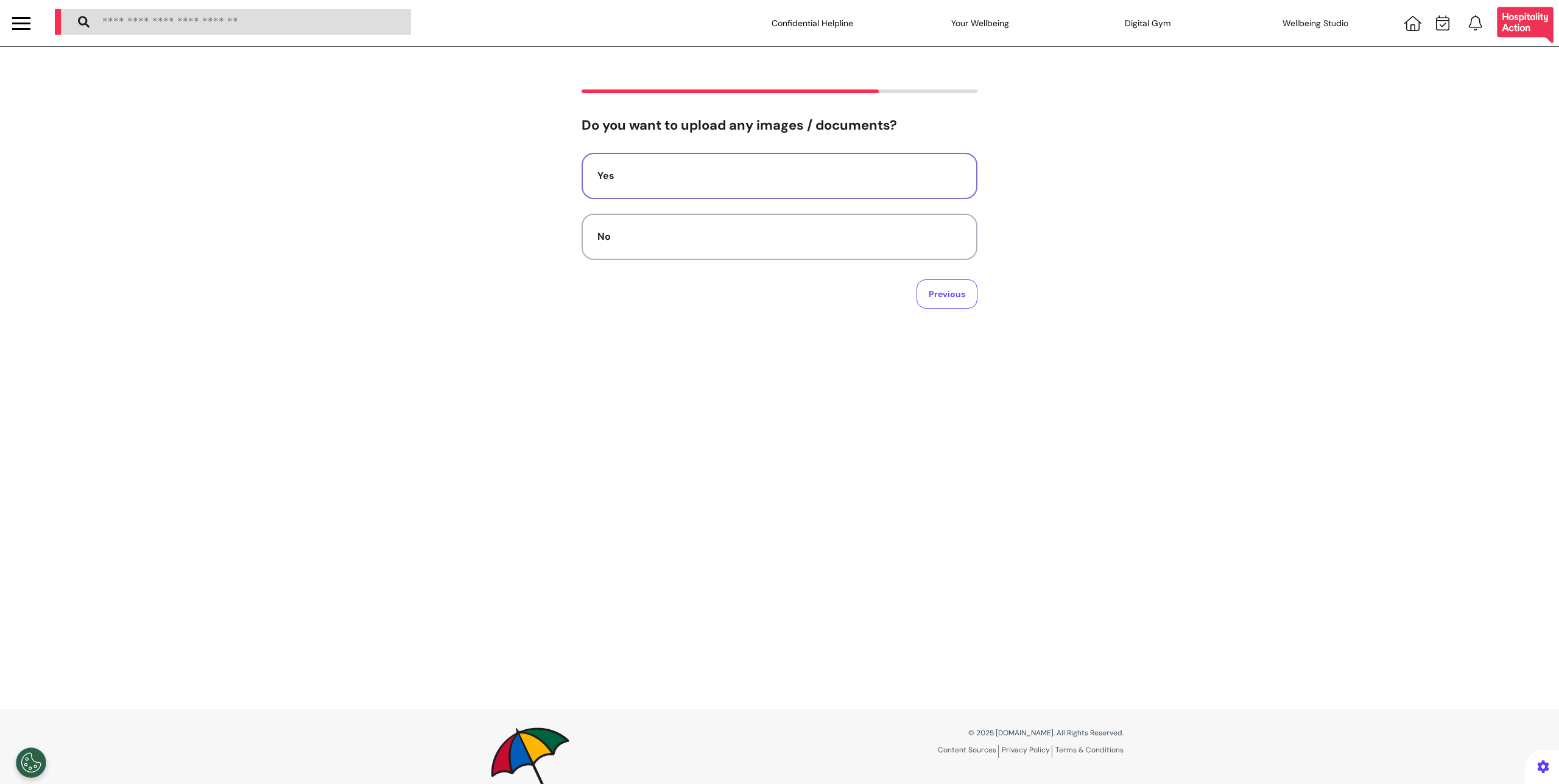
click at [767, 184] on button "Yes" at bounding box center [780, 175] width 396 height 46
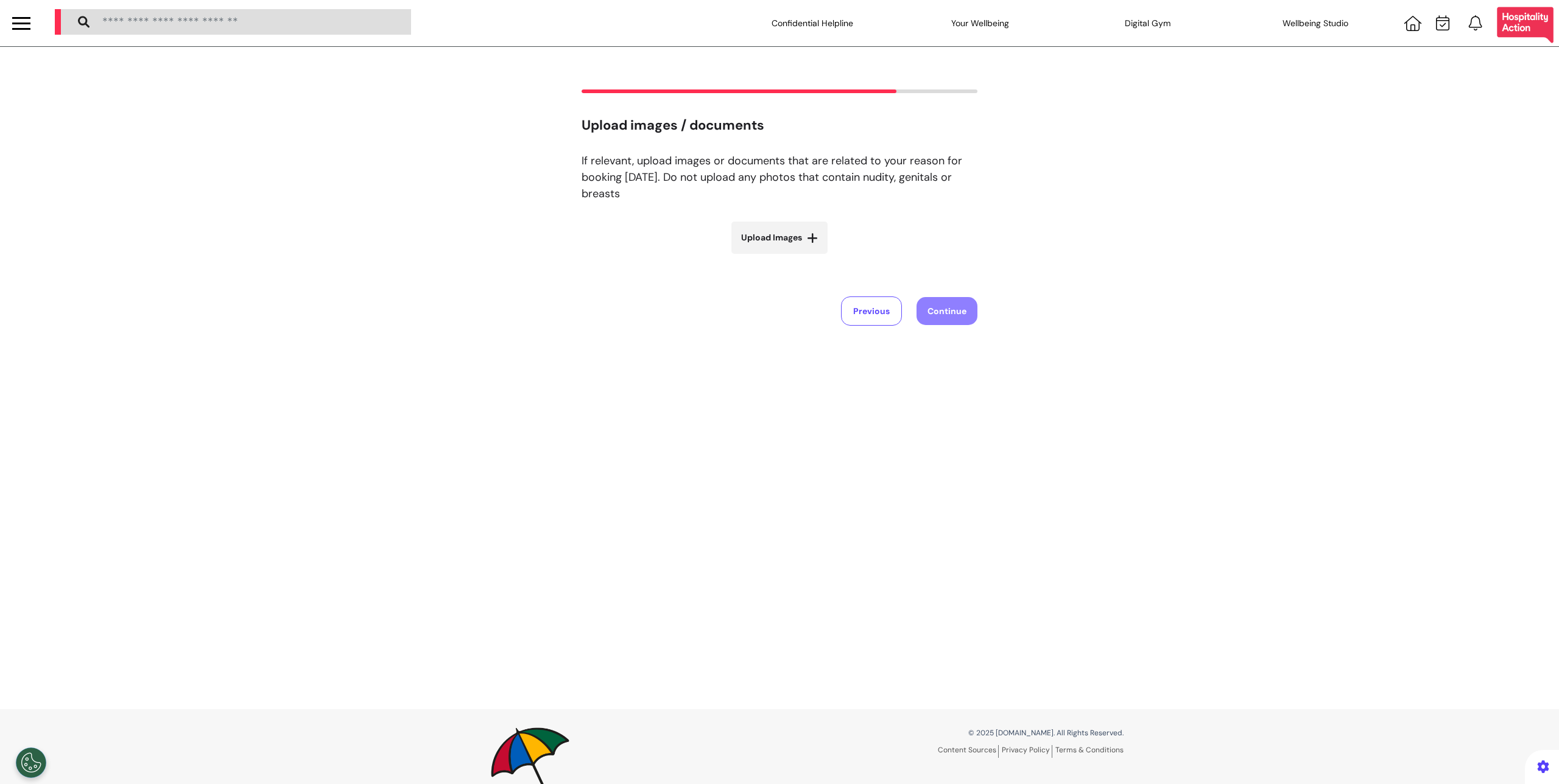
click at [794, 229] on label "Upload Images" at bounding box center [780, 238] width 96 height 32
click at [794, 257] on input "Upload Images" at bounding box center [780, 263] width 145 height 13
click at [784, 244] on label "Upload Images" at bounding box center [780, 238] width 96 height 32
click at [784, 257] on input "Upload Images" at bounding box center [780, 263] width 145 height 13
type input "**********"
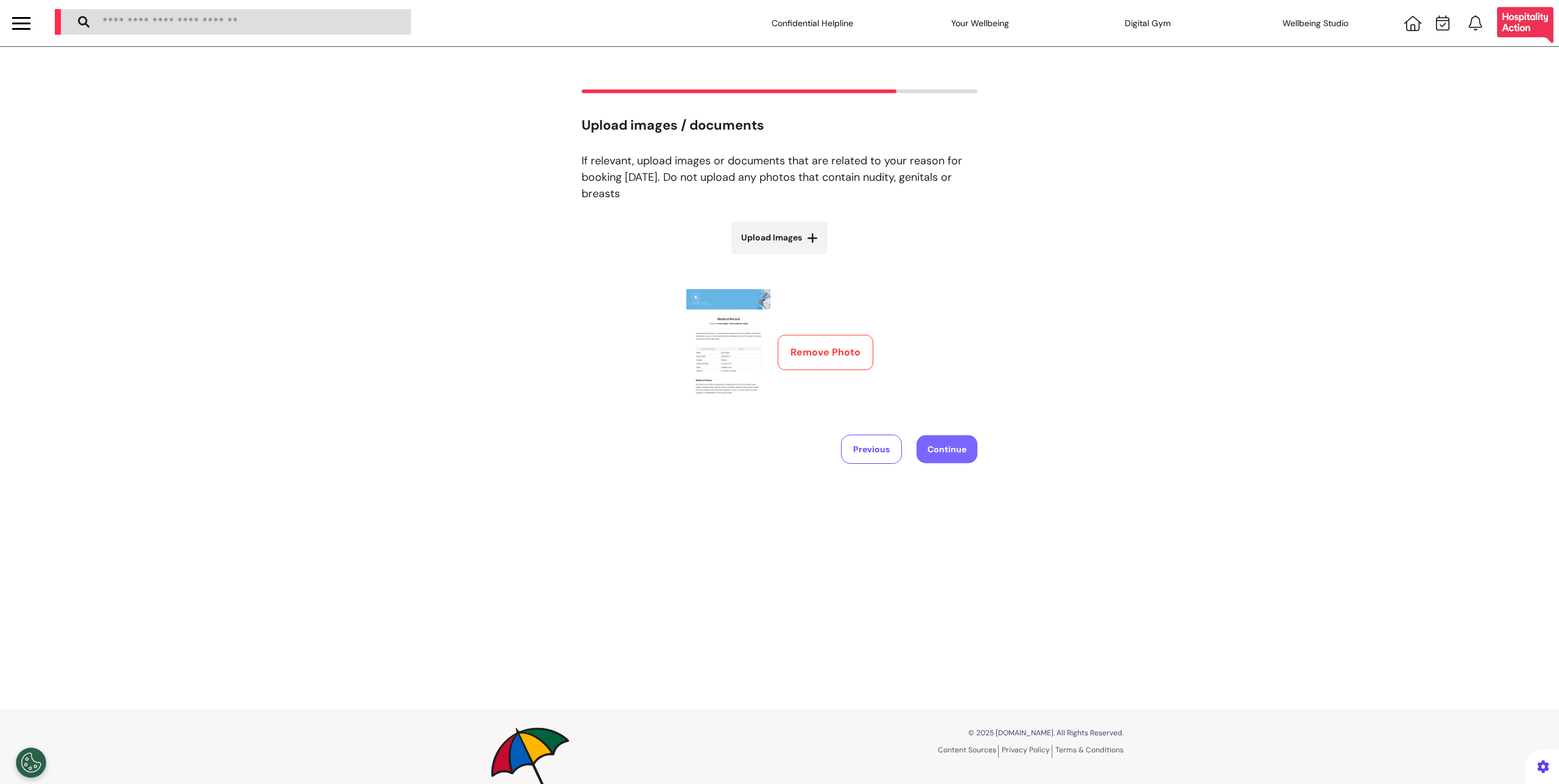
click at [957, 454] on button "Continue" at bounding box center [947, 449] width 61 height 28
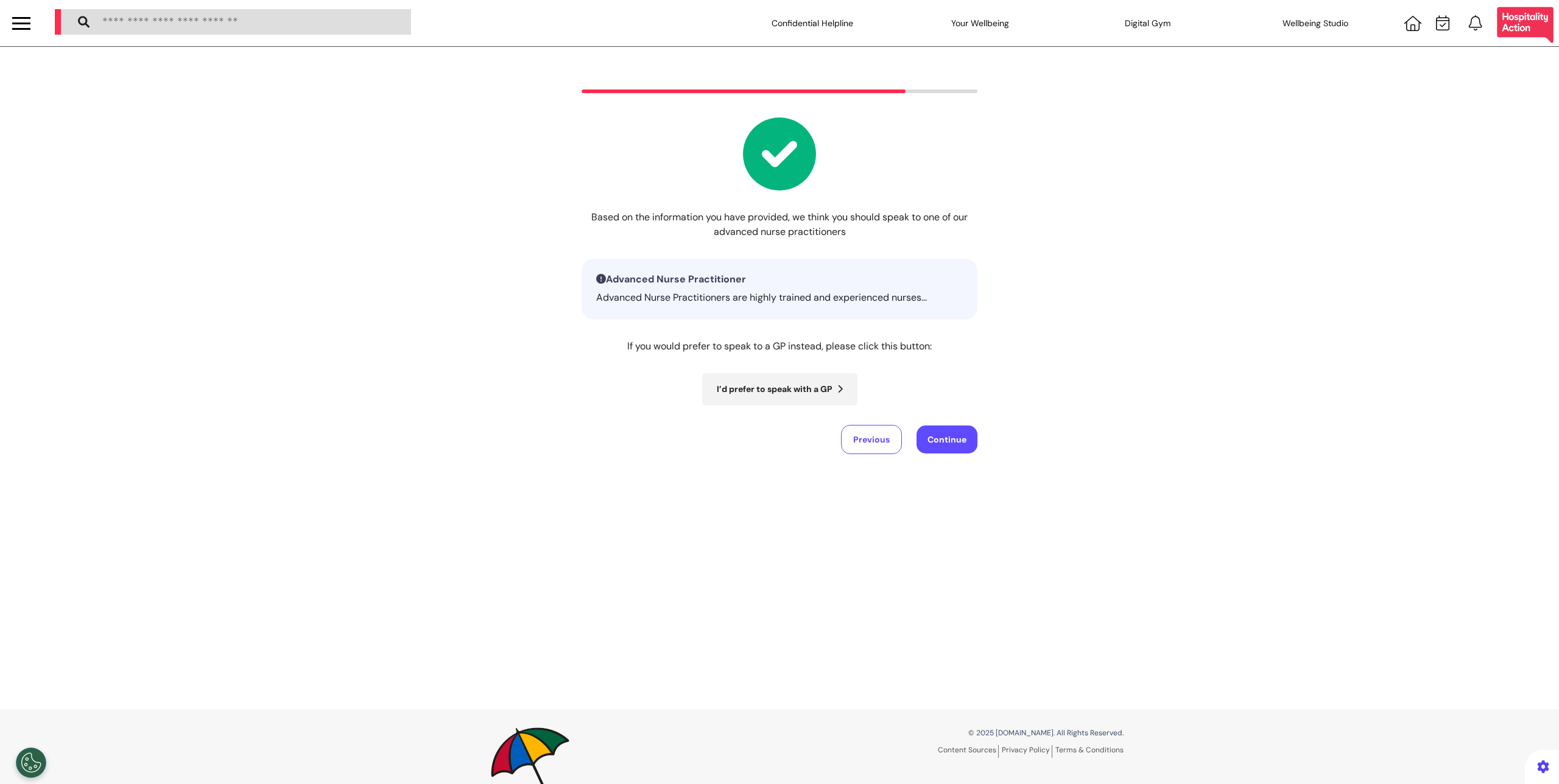
click at [841, 402] on button "I’d prefer to speak with a GP" at bounding box center [780, 389] width 156 height 32
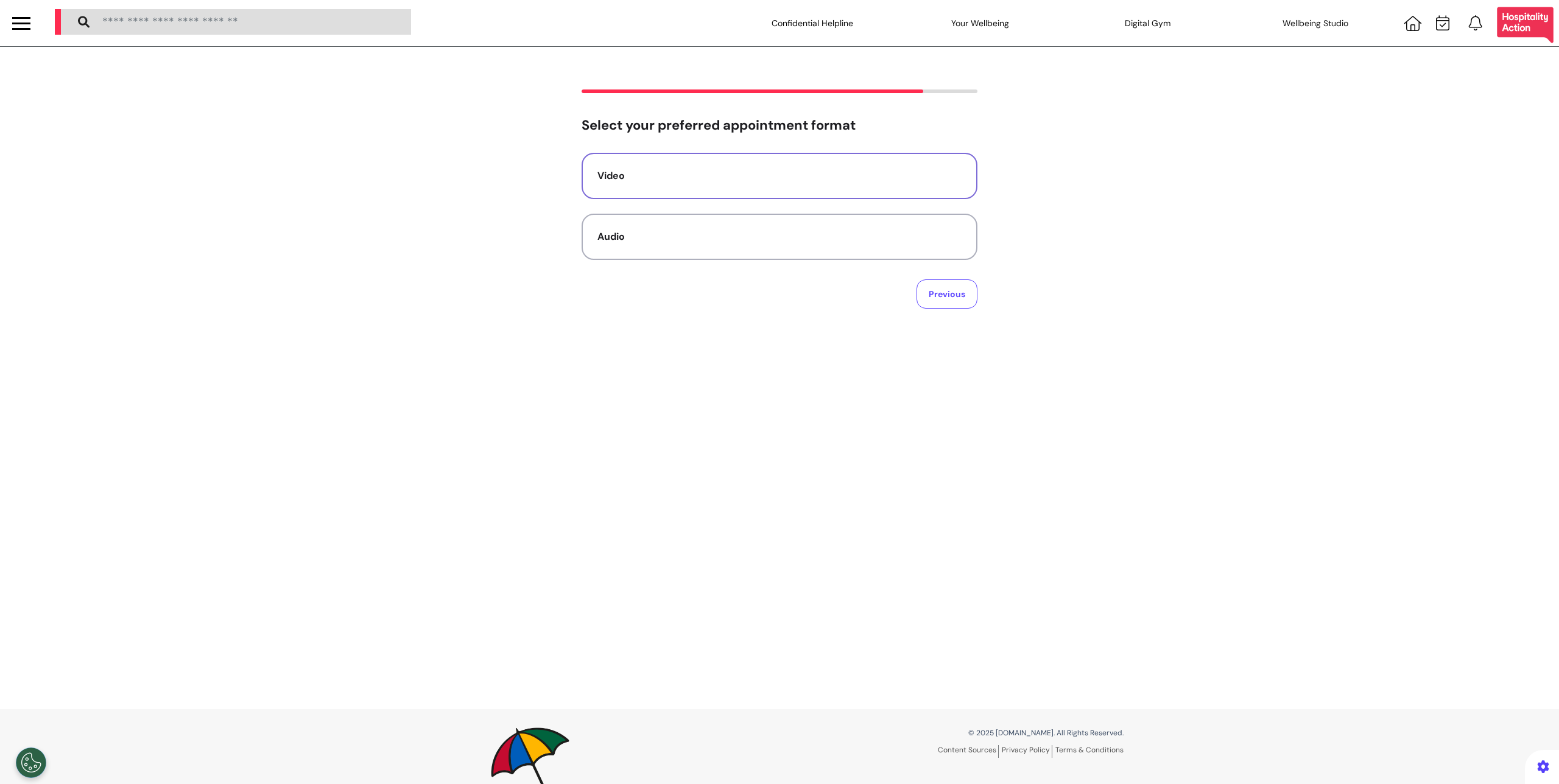
click at [637, 193] on button "Video" at bounding box center [780, 175] width 396 height 46
click at [680, 180] on div "No preference" at bounding box center [780, 175] width 364 height 14
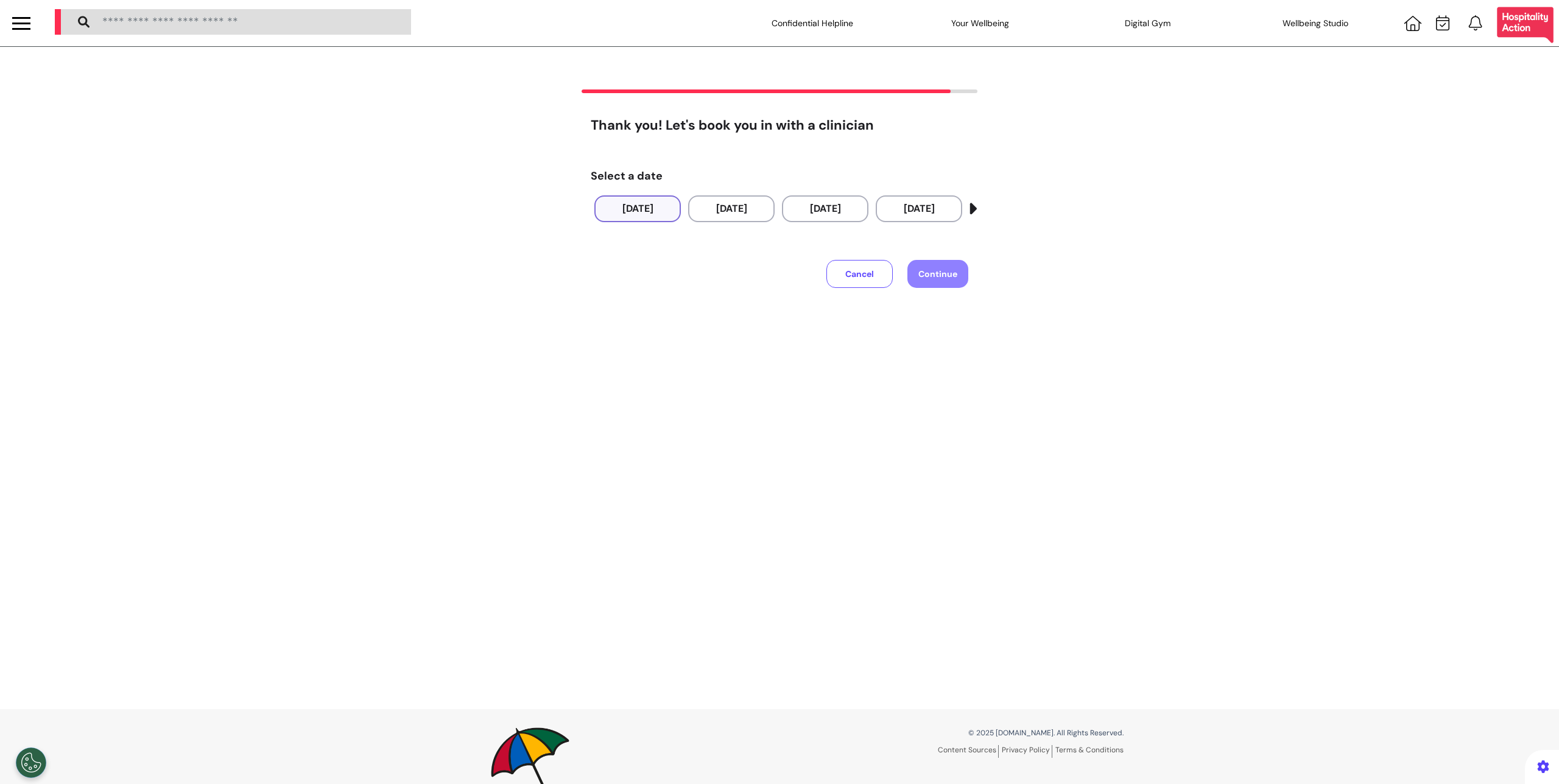
click at [650, 211] on button "01 Sep 2025" at bounding box center [637, 209] width 86 height 27
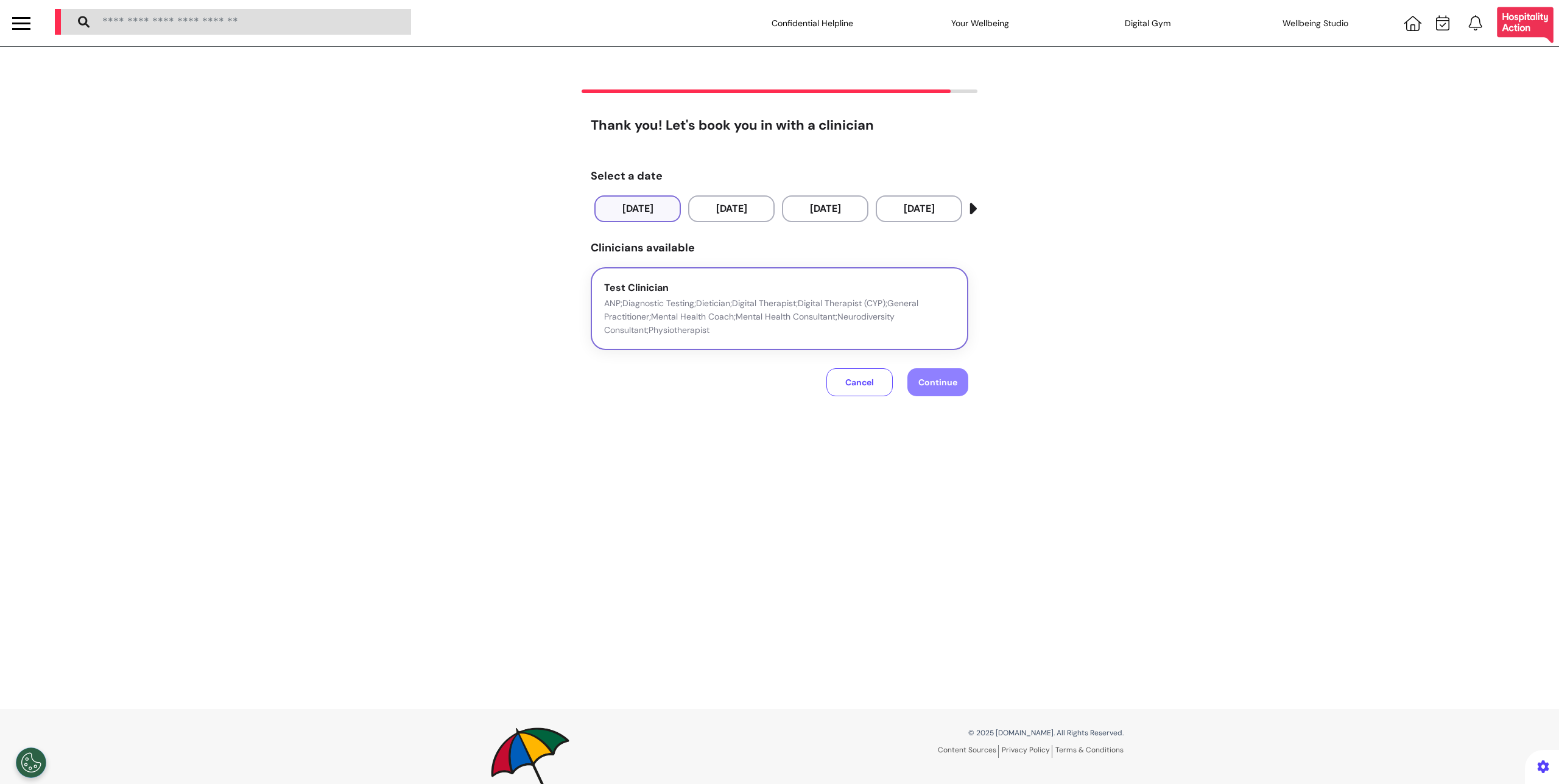
click at [820, 297] on p "ANP;Diagnostic Testing;Dietician;Digital Therapist;Digital Therapist (CYP);Gene…" at bounding box center [779, 317] width 350 height 40
click at [924, 380] on span "Continue" at bounding box center [938, 382] width 39 height 11
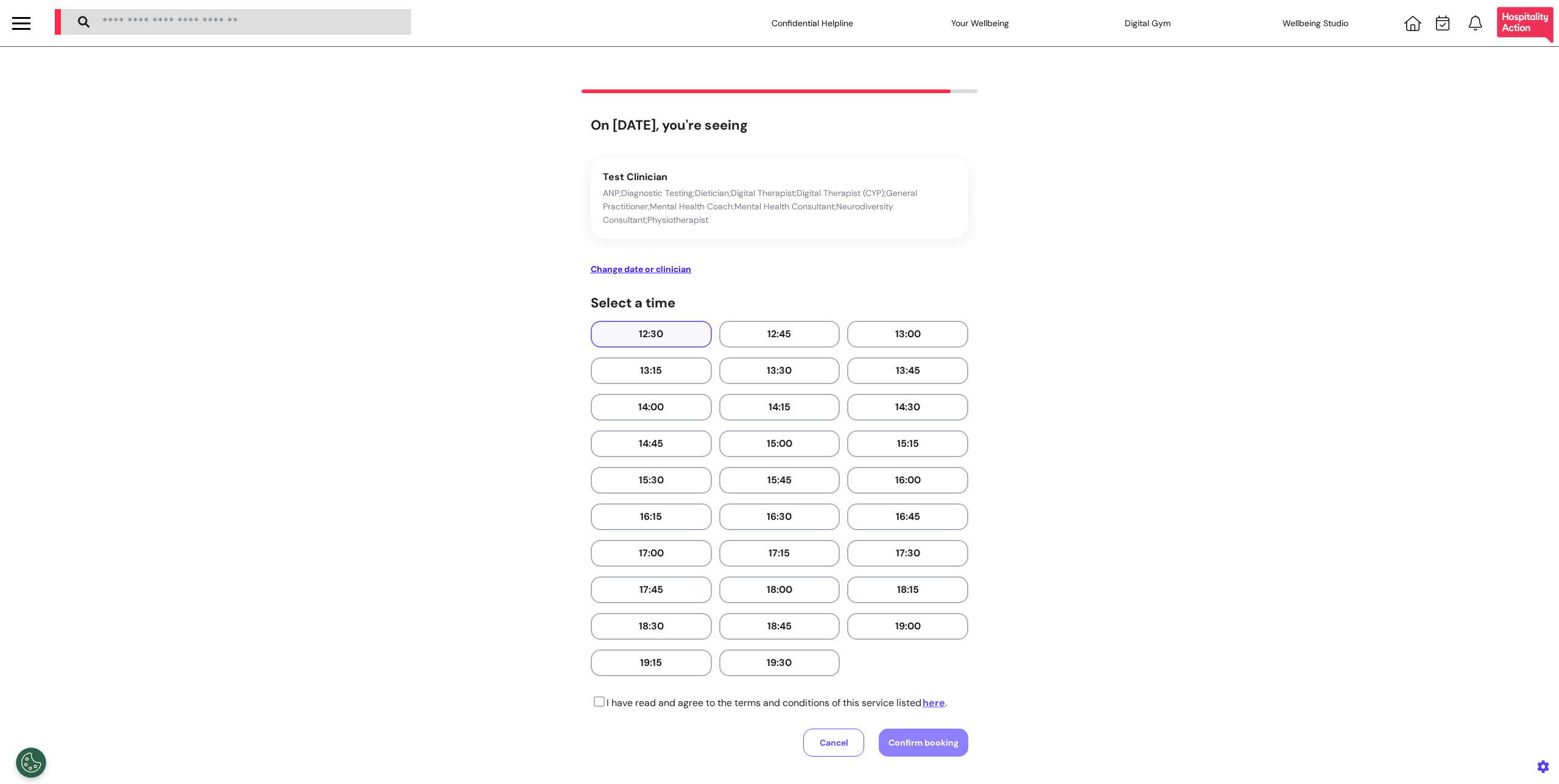
click at [630, 323] on button "12:30" at bounding box center [652, 335] width 121 height 27
click at [641, 338] on button "12:30" at bounding box center [652, 335] width 121 height 27
click at [597, 702] on icon at bounding box center [598, 701] width 14 height 12
click at [890, 753] on button "Confirm booking" at bounding box center [923, 742] width 89 height 28
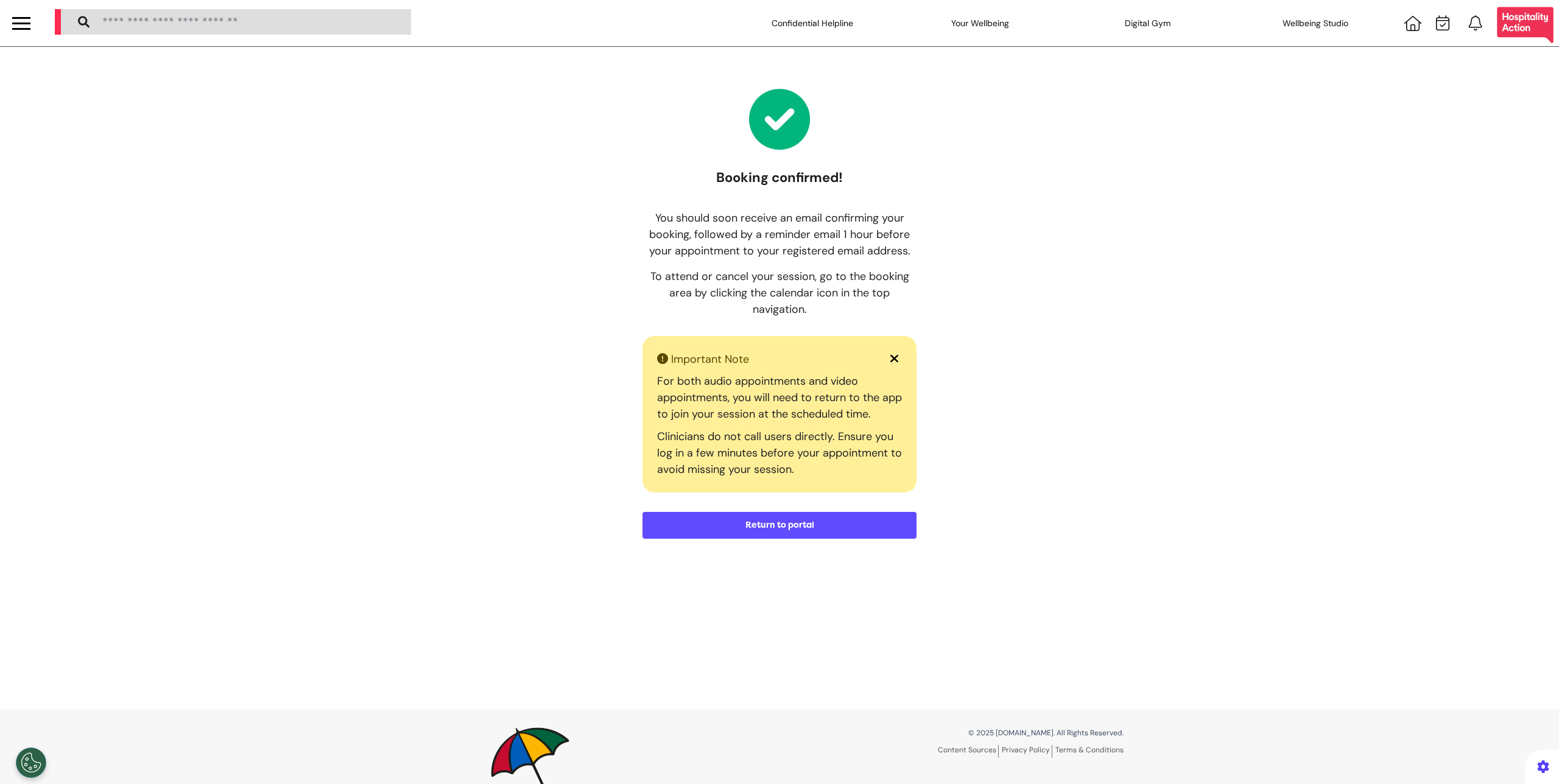
click at [782, 527] on button "Return to portal" at bounding box center [780, 526] width 274 height 27
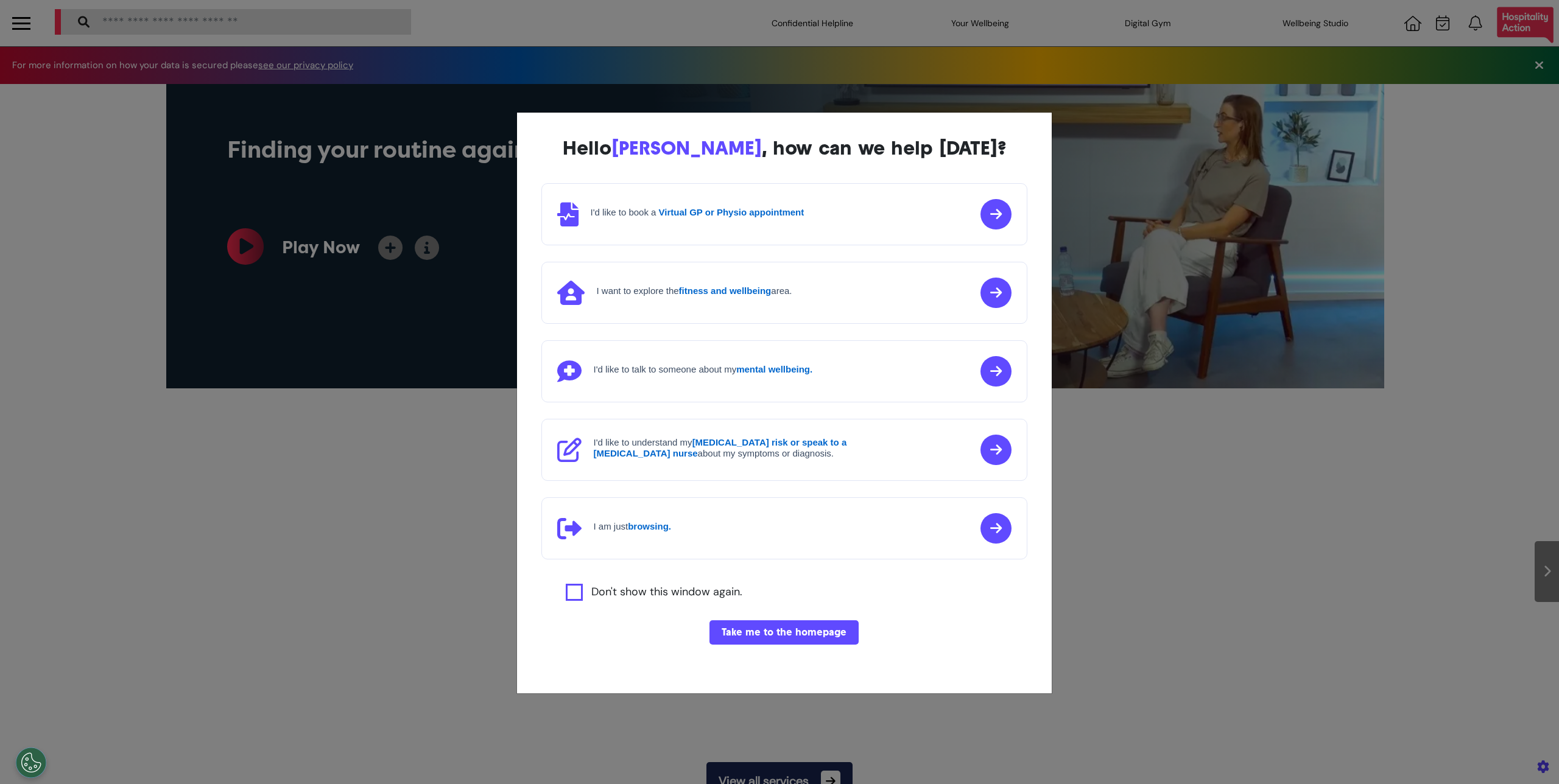
scroll to position [0, 609]
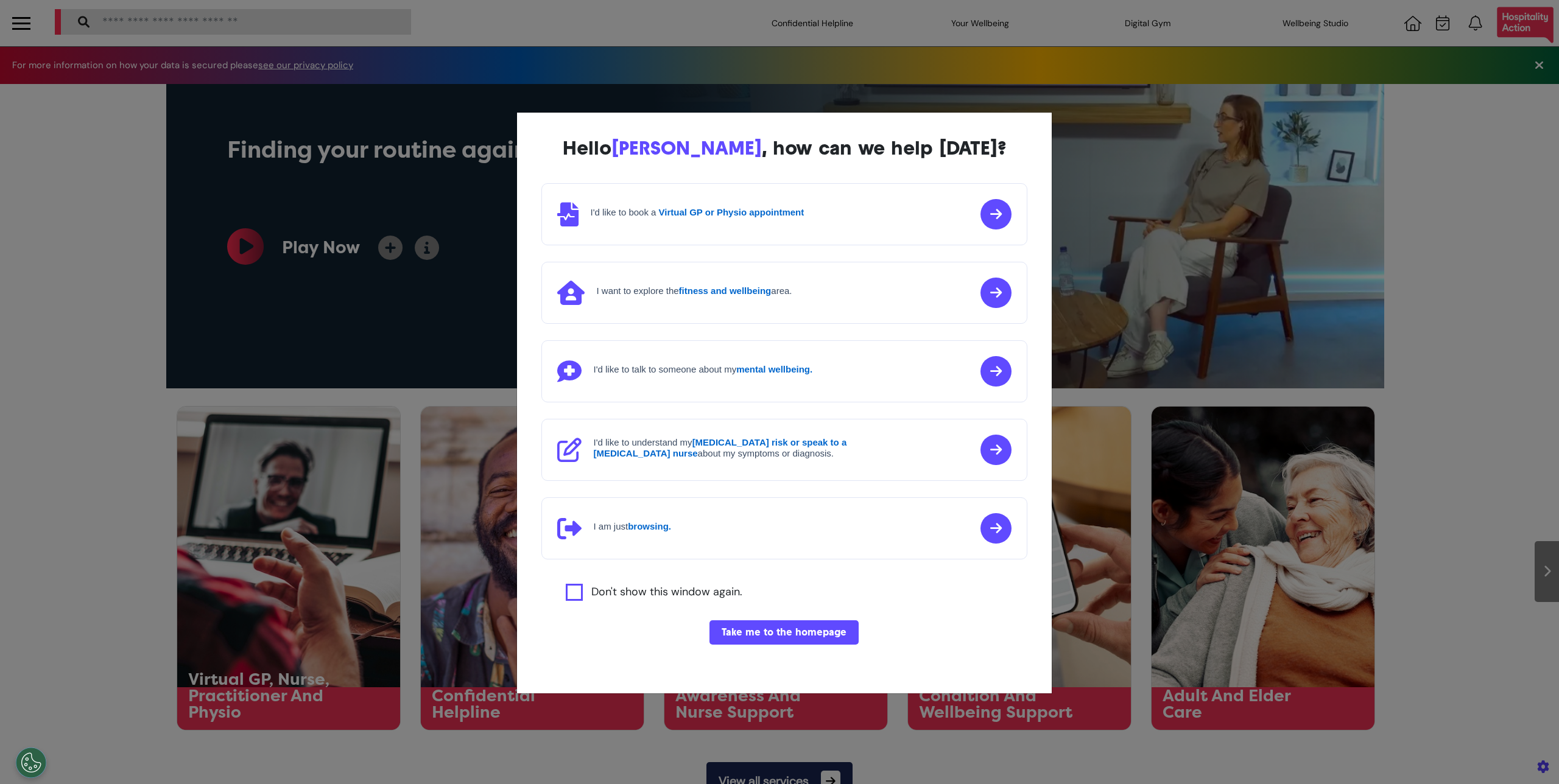
click at [632, 595] on label "Don't show this window again." at bounding box center [667, 592] width 151 height 17
click at [775, 631] on button "Take me to the homepage" at bounding box center [784, 632] width 149 height 24
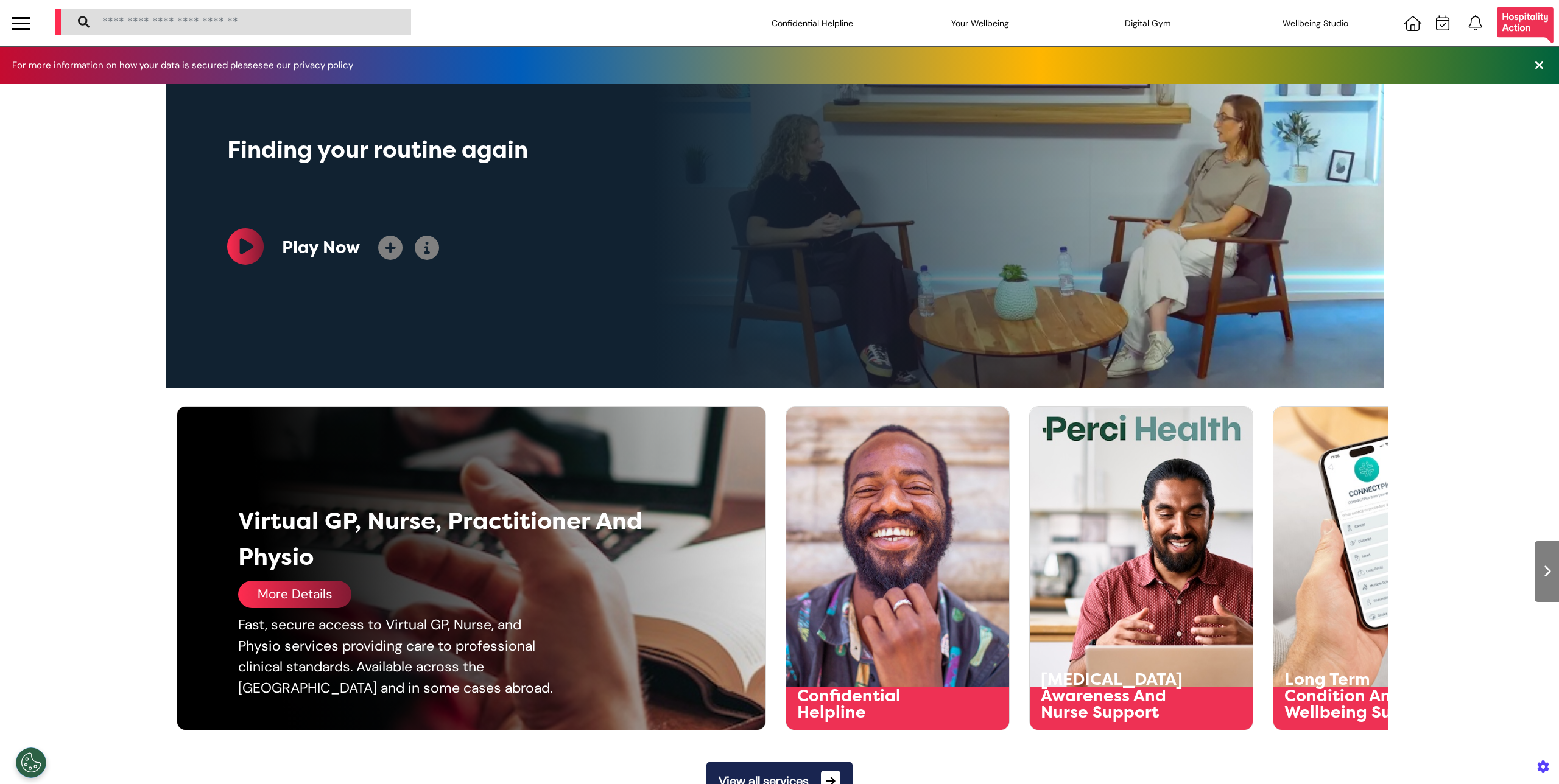
click at [290, 583] on div "More Details" at bounding box center [295, 594] width 113 height 27
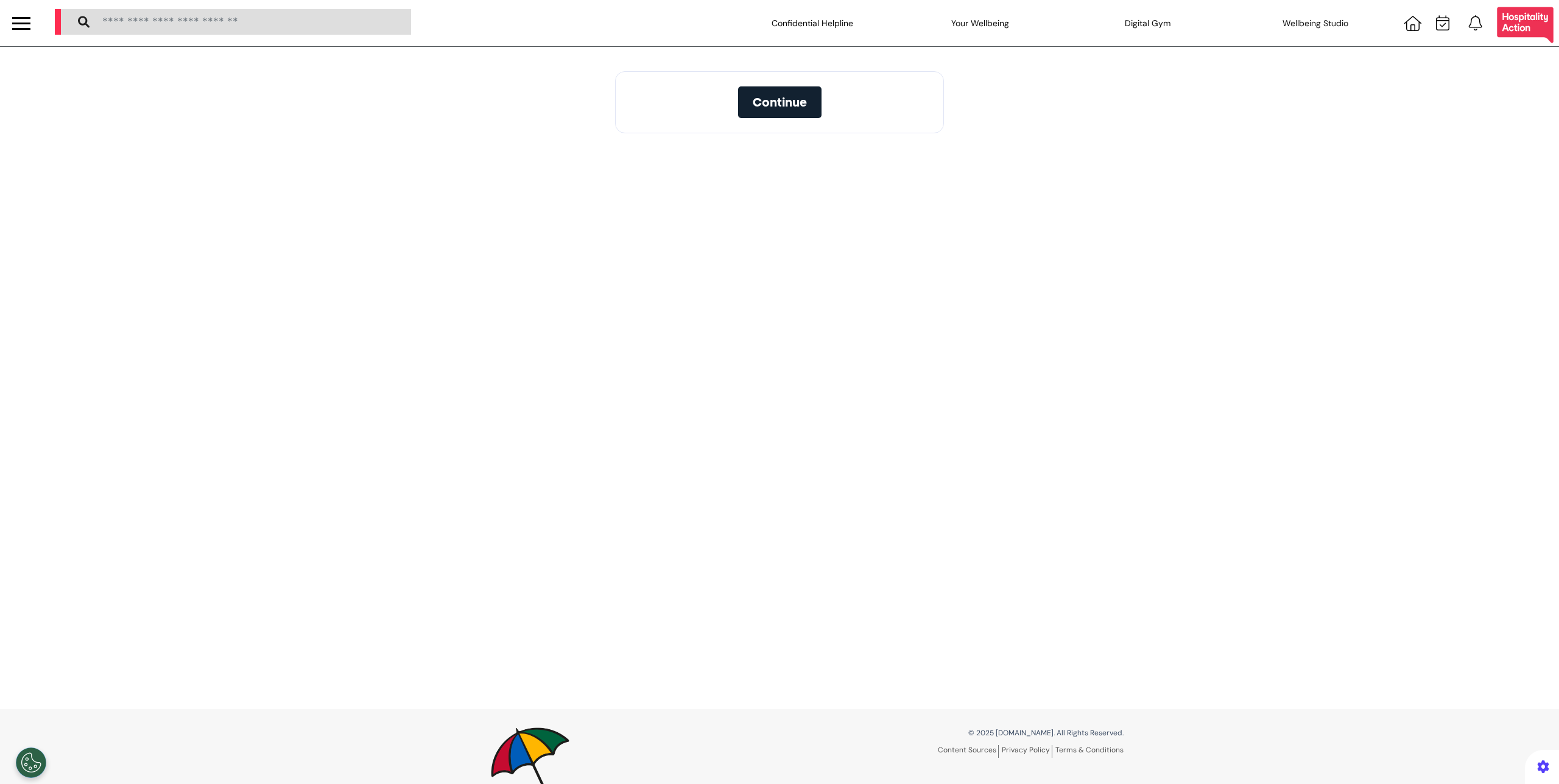
select select "**"
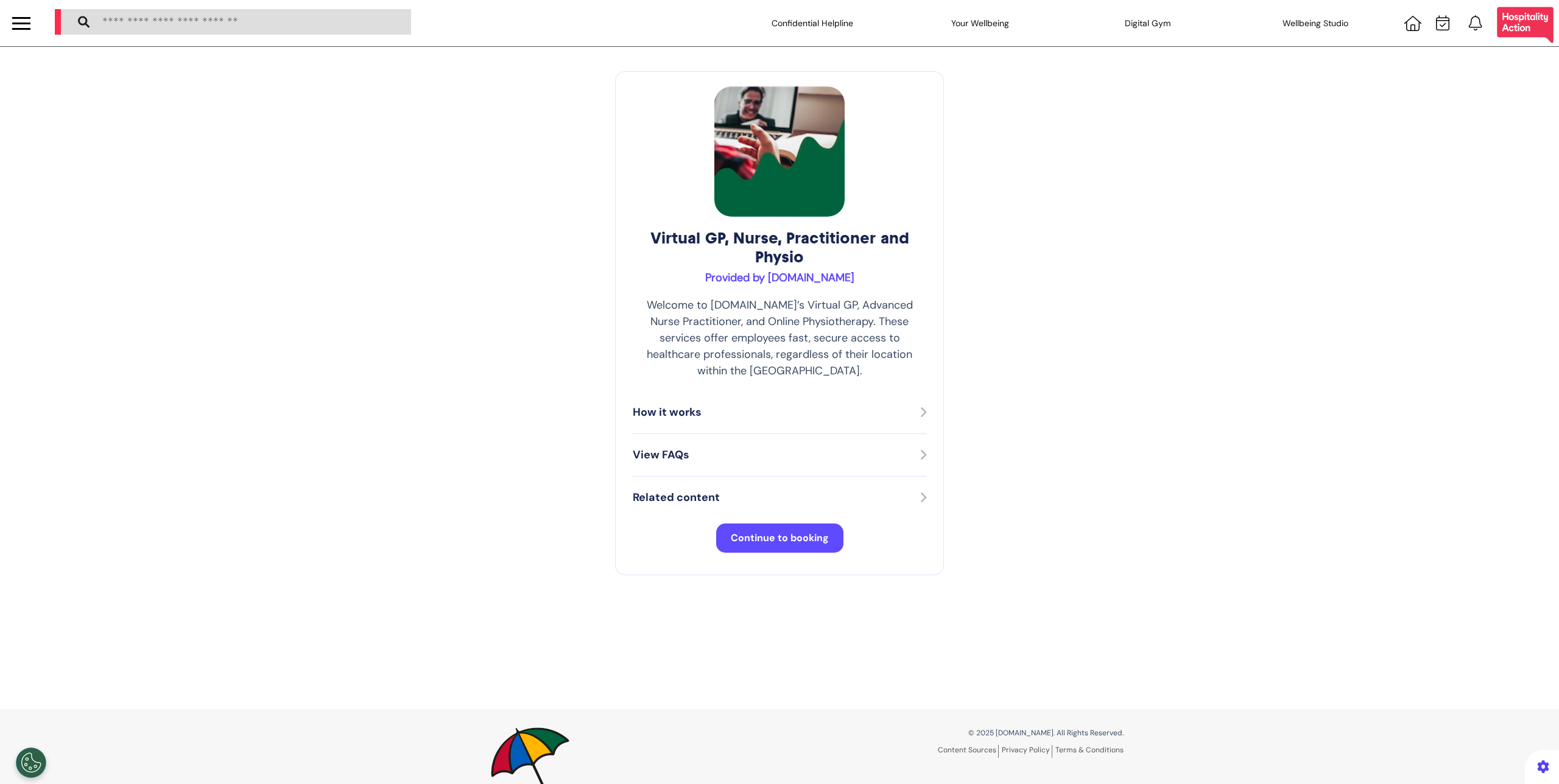
click at [782, 524] on button "Continue to booking" at bounding box center [780, 538] width 127 height 29
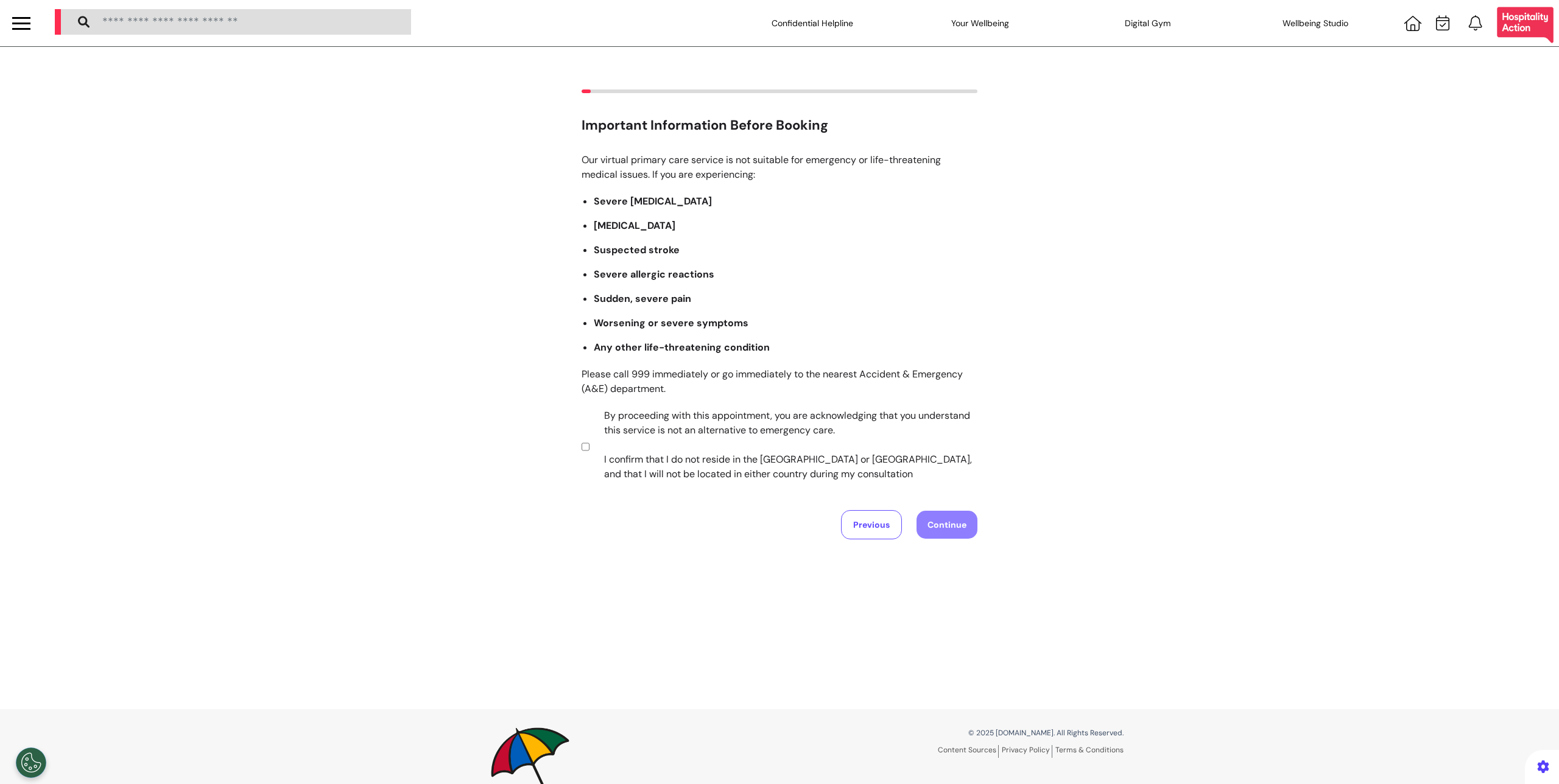
click at [575, 443] on div "Important Information Before Booking Our virtual primary care service is not su…" at bounding box center [780, 314] width 1559 height 450
click at [917, 516] on button "Continue" at bounding box center [947, 524] width 61 height 28
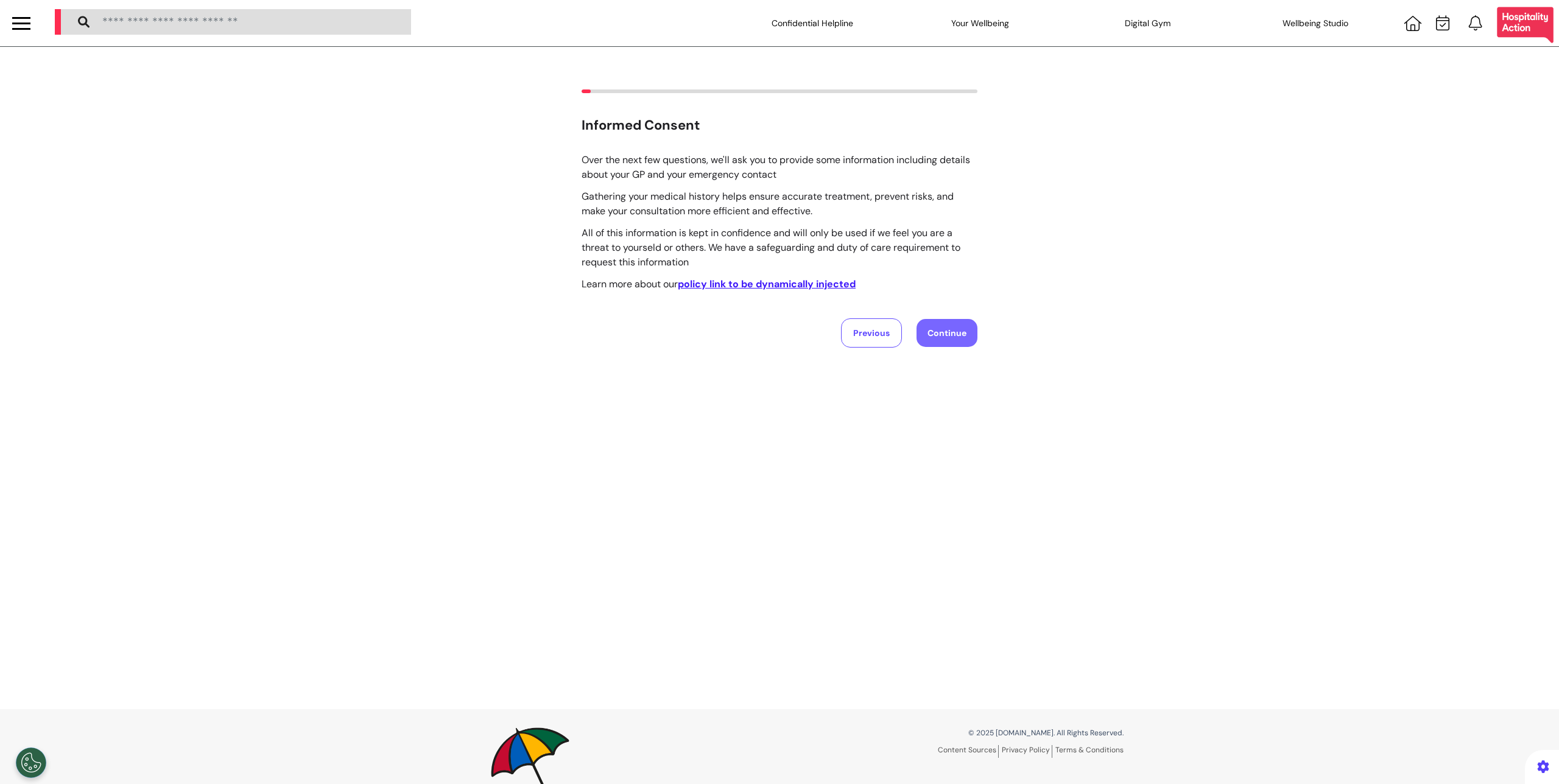
click at [949, 342] on button "Continue" at bounding box center [947, 332] width 61 height 28
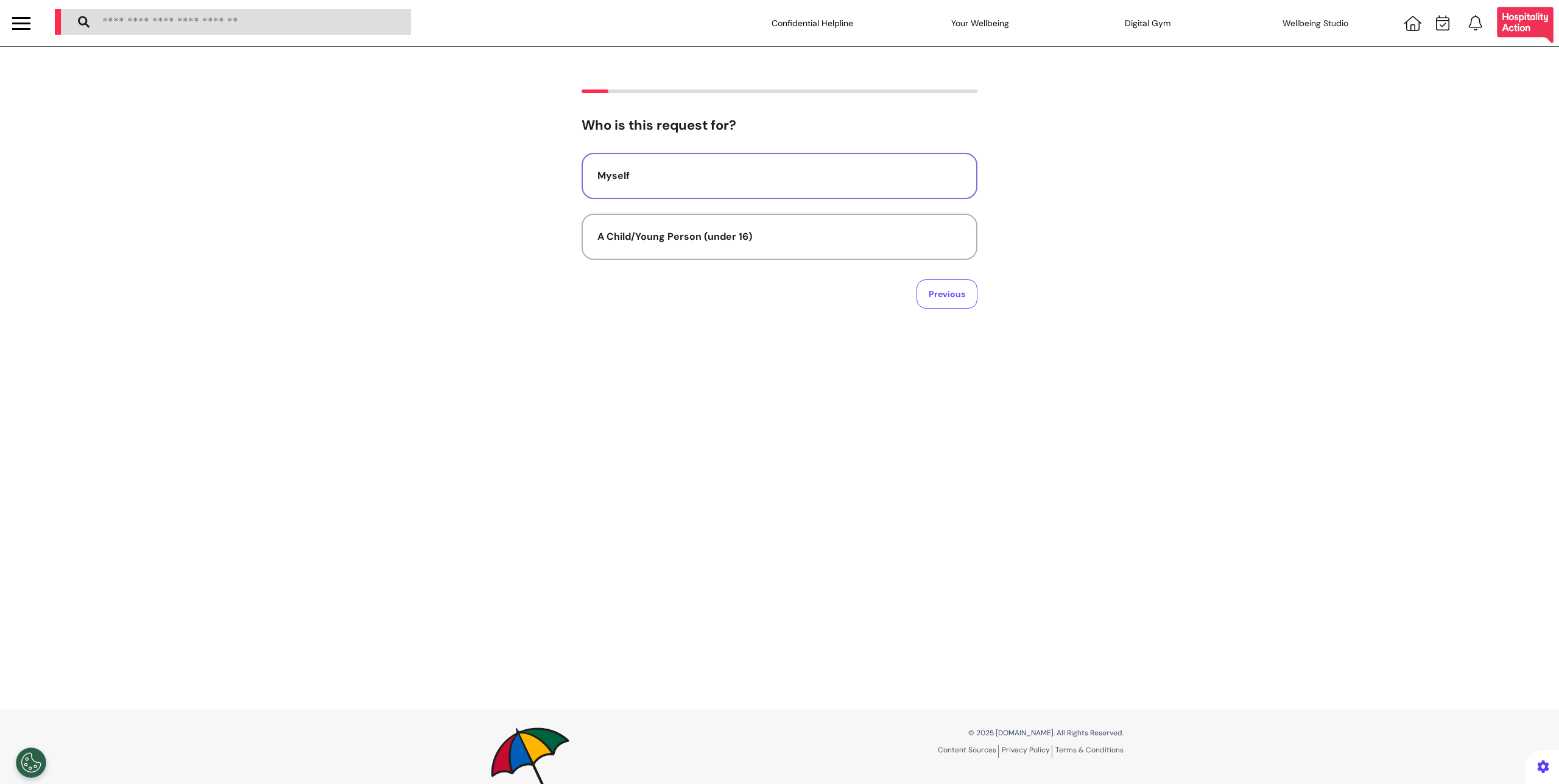
click at [743, 195] on button "Myself" at bounding box center [780, 175] width 396 height 46
select select "****"
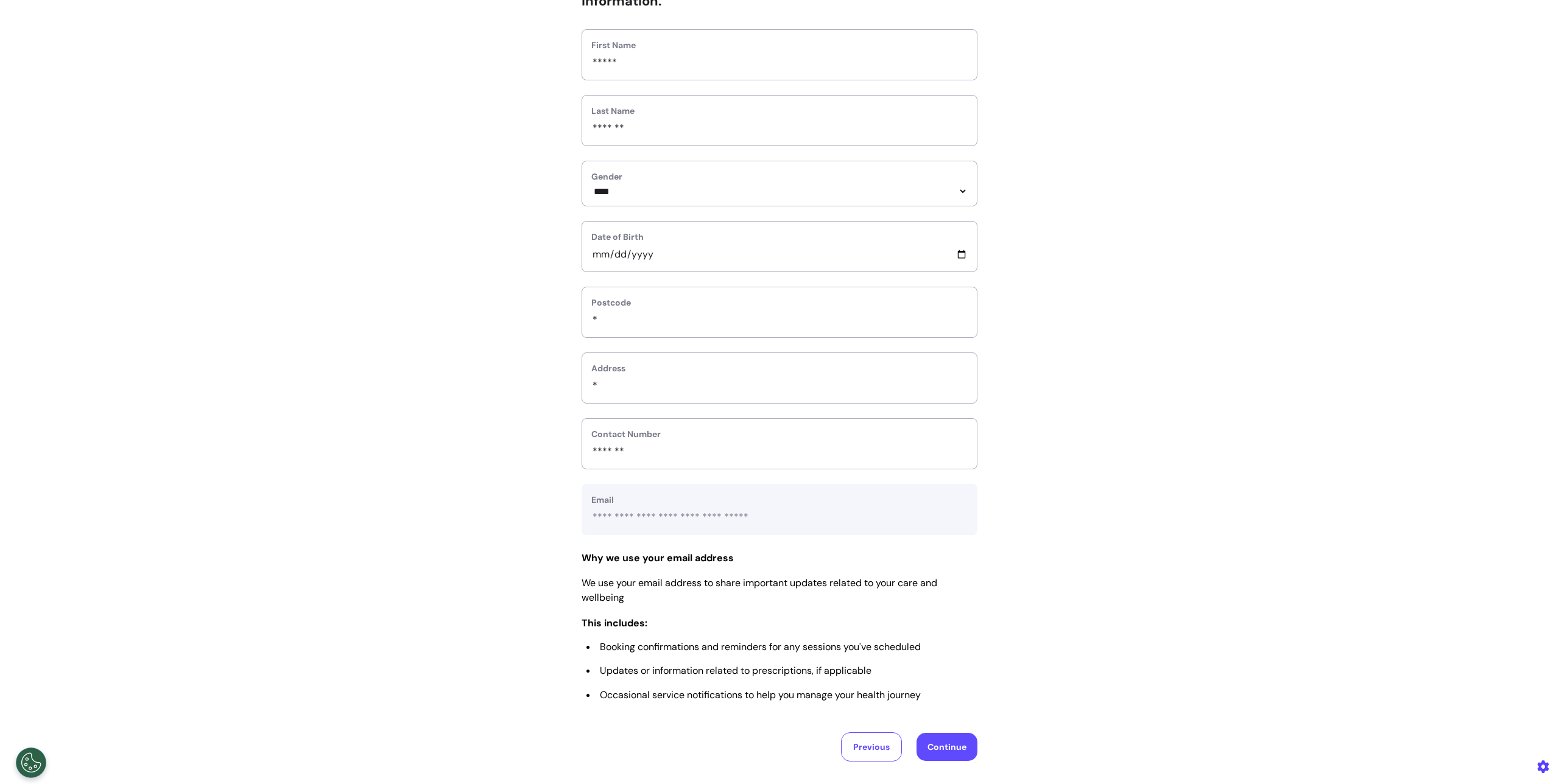
scroll to position [216, 0]
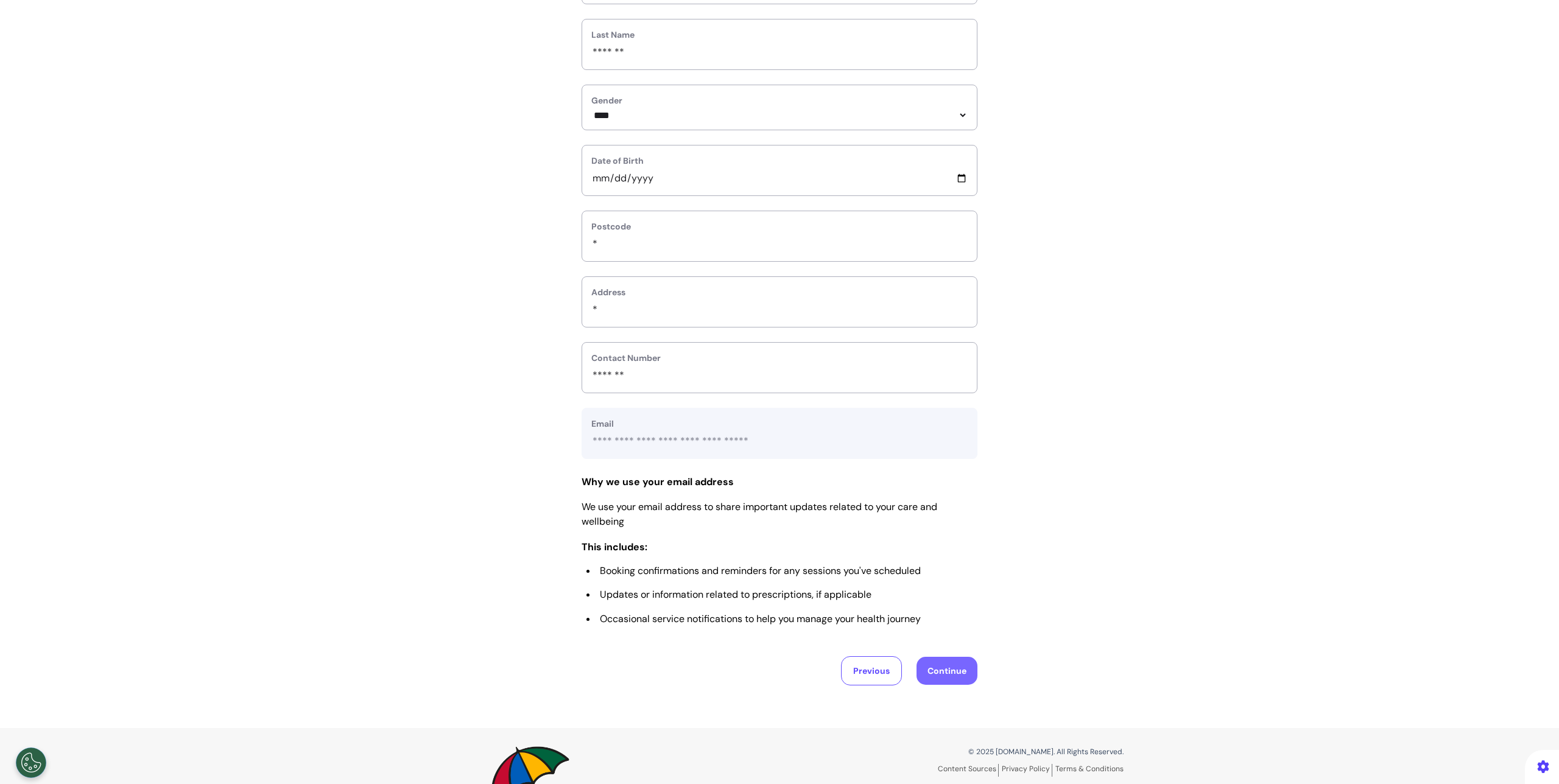
click at [942, 671] on button "Continue" at bounding box center [947, 671] width 61 height 28
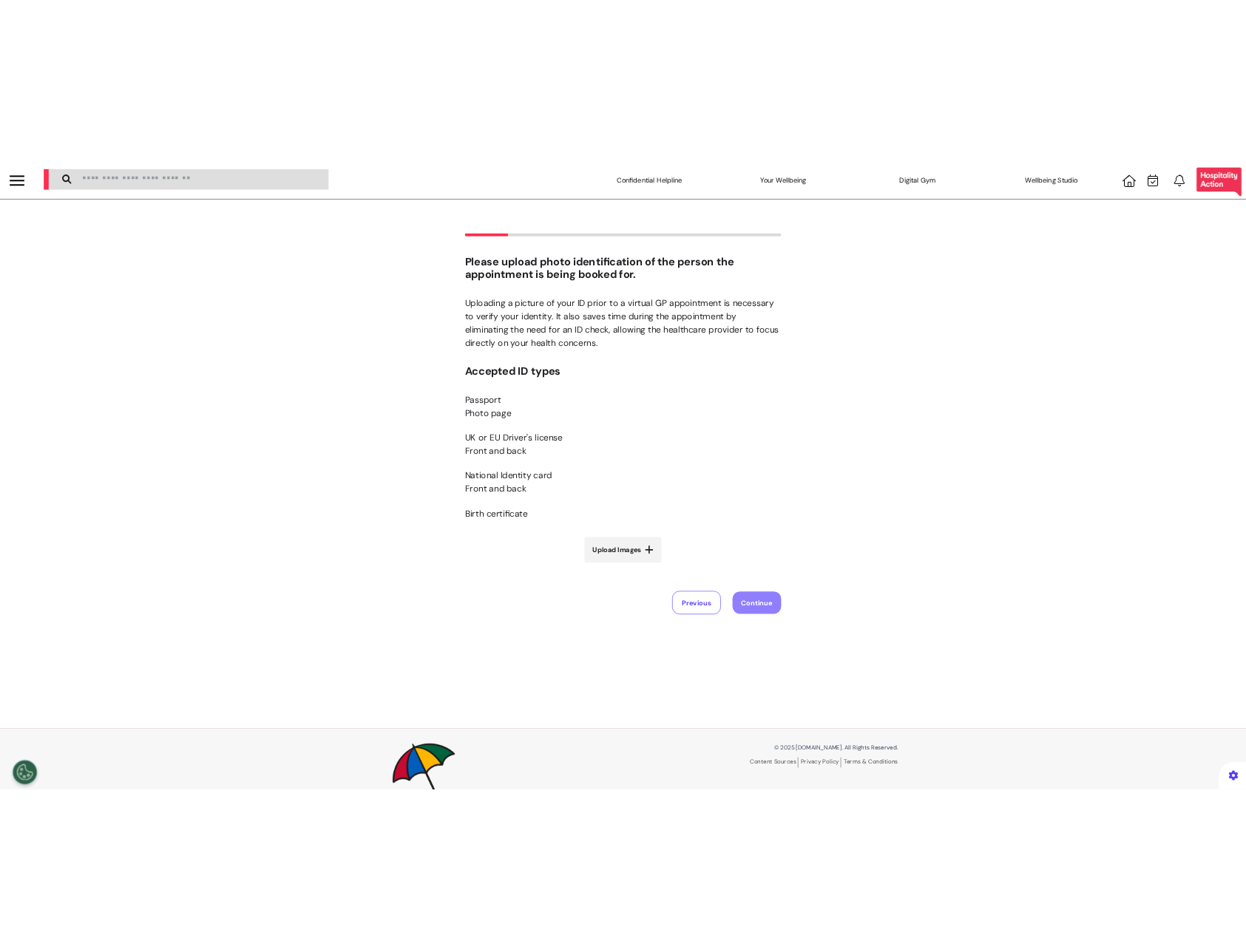
scroll to position [0, 0]
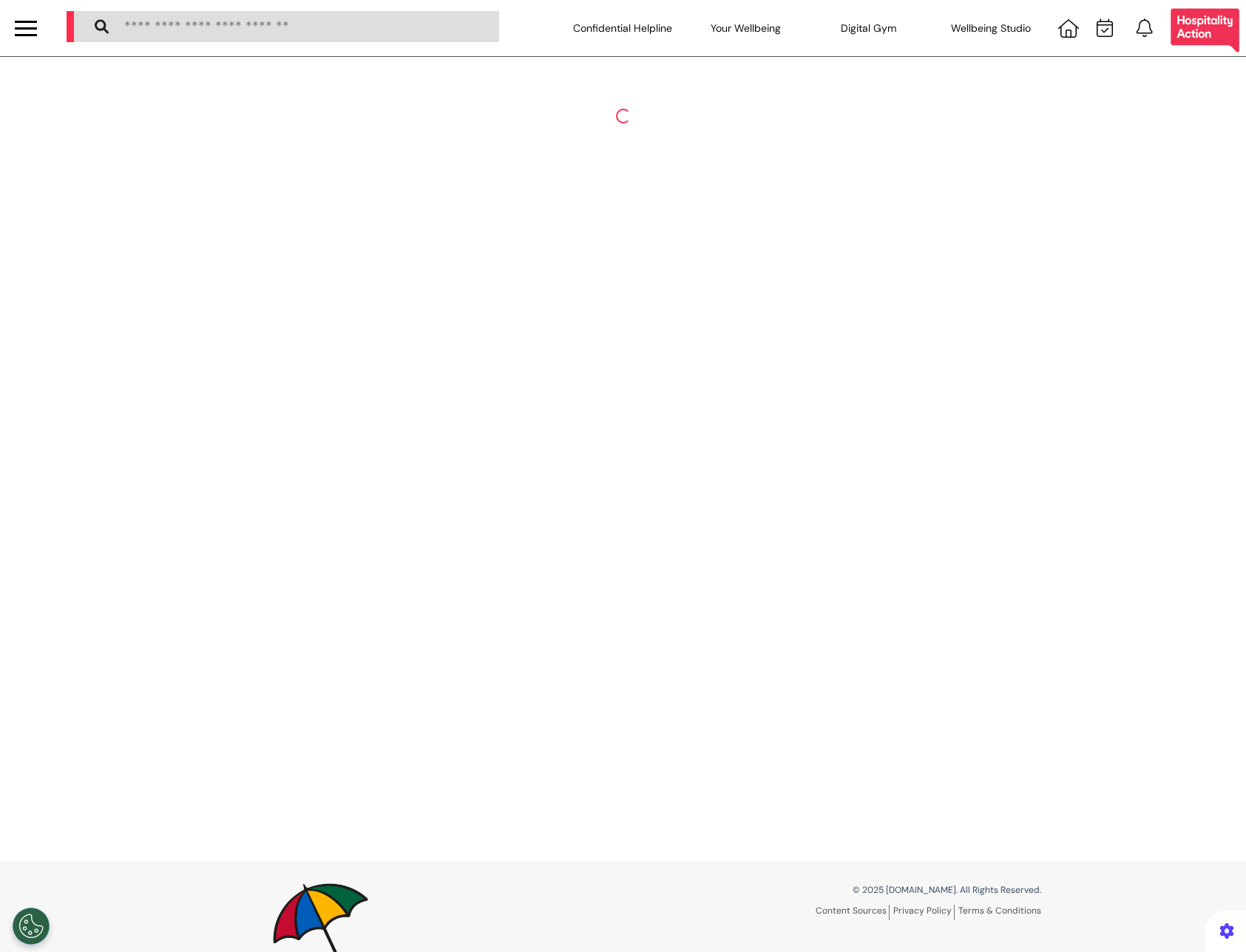
select select "**"
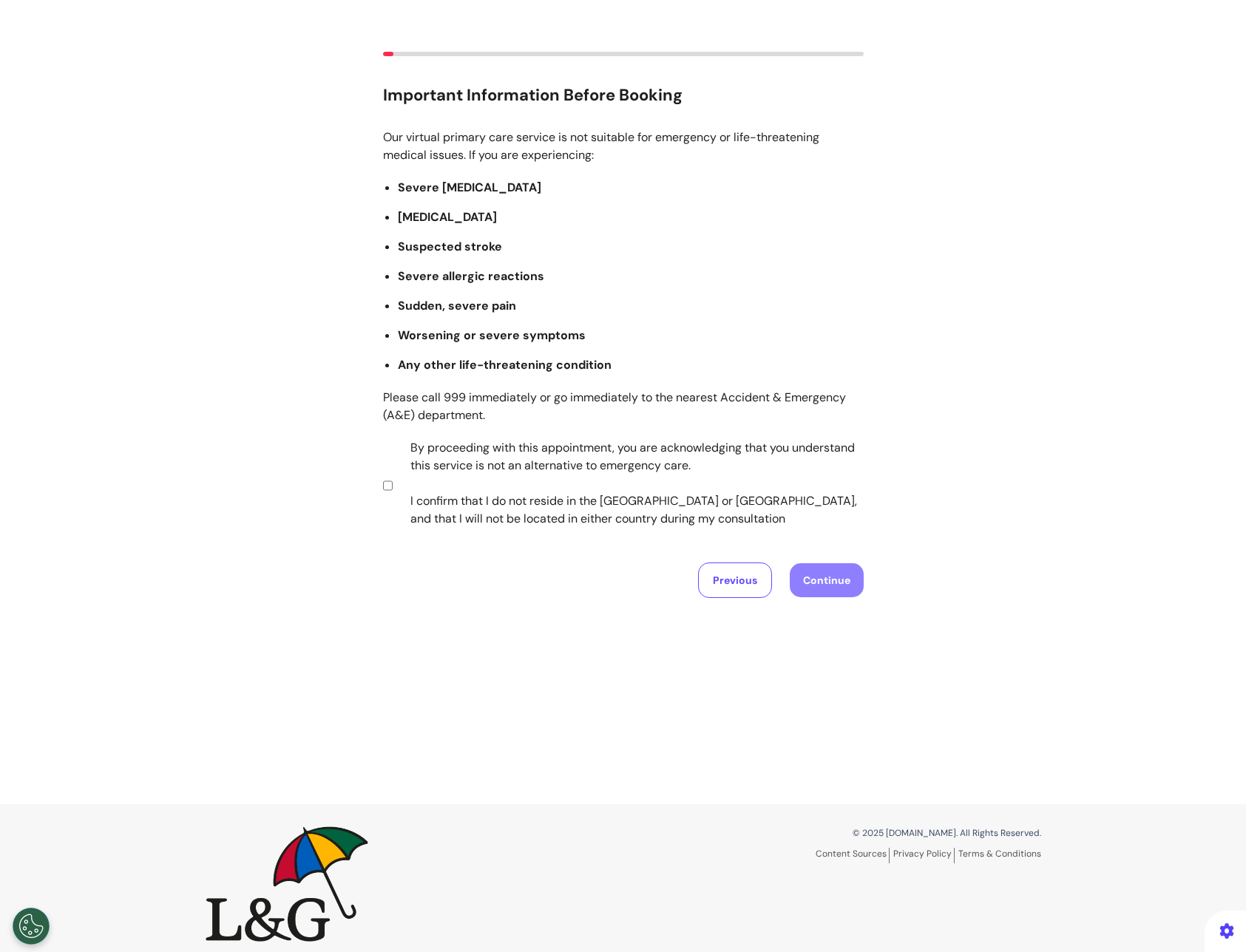
scroll to position [68, 0]
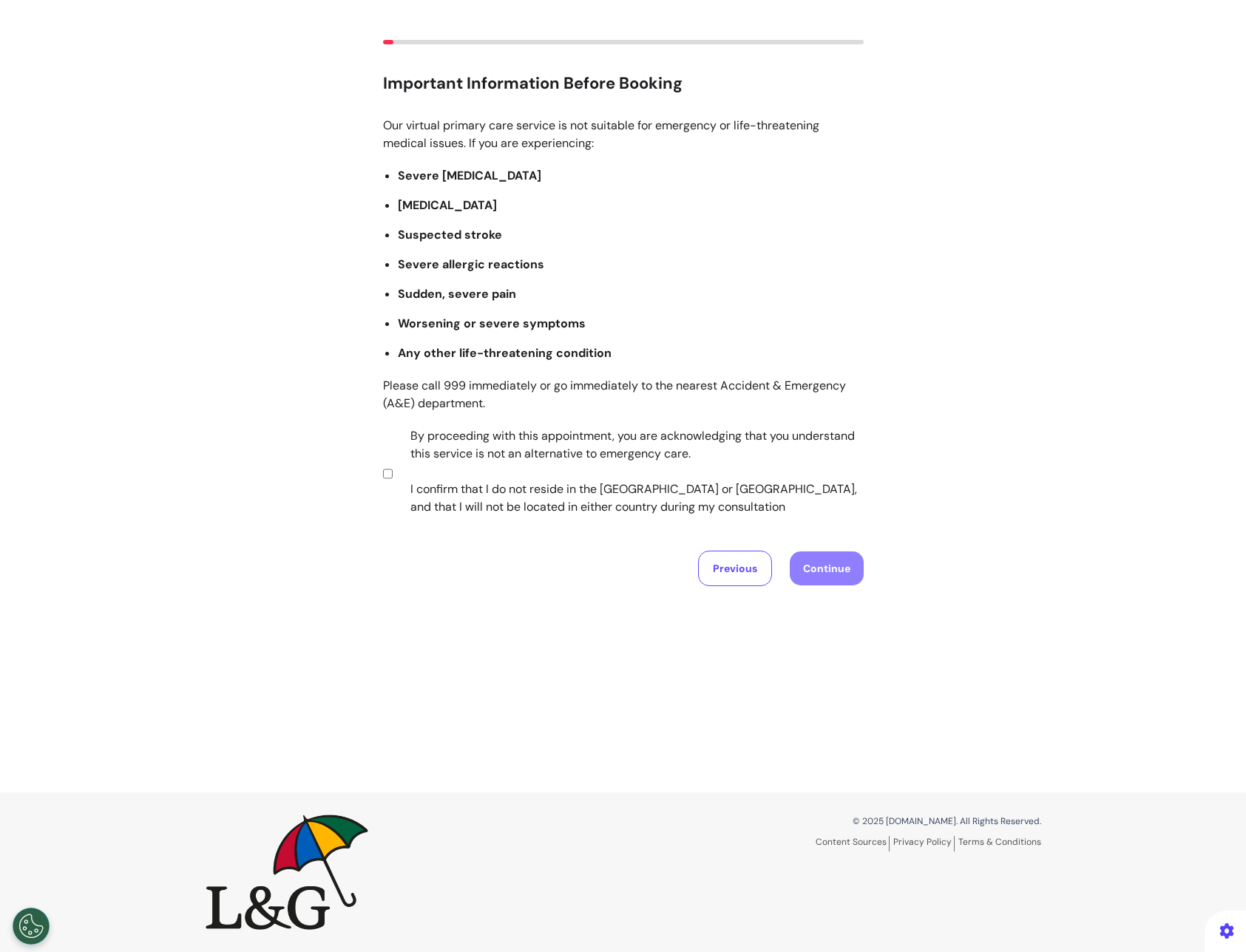
click at [375, 469] on div "Important Information Before Booking Our virtual primary care service is not su…" at bounding box center [623, 313] width 1246 height 547
click at [827, 578] on button "Continue" at bounding box center [826, 568] width 74 height 34
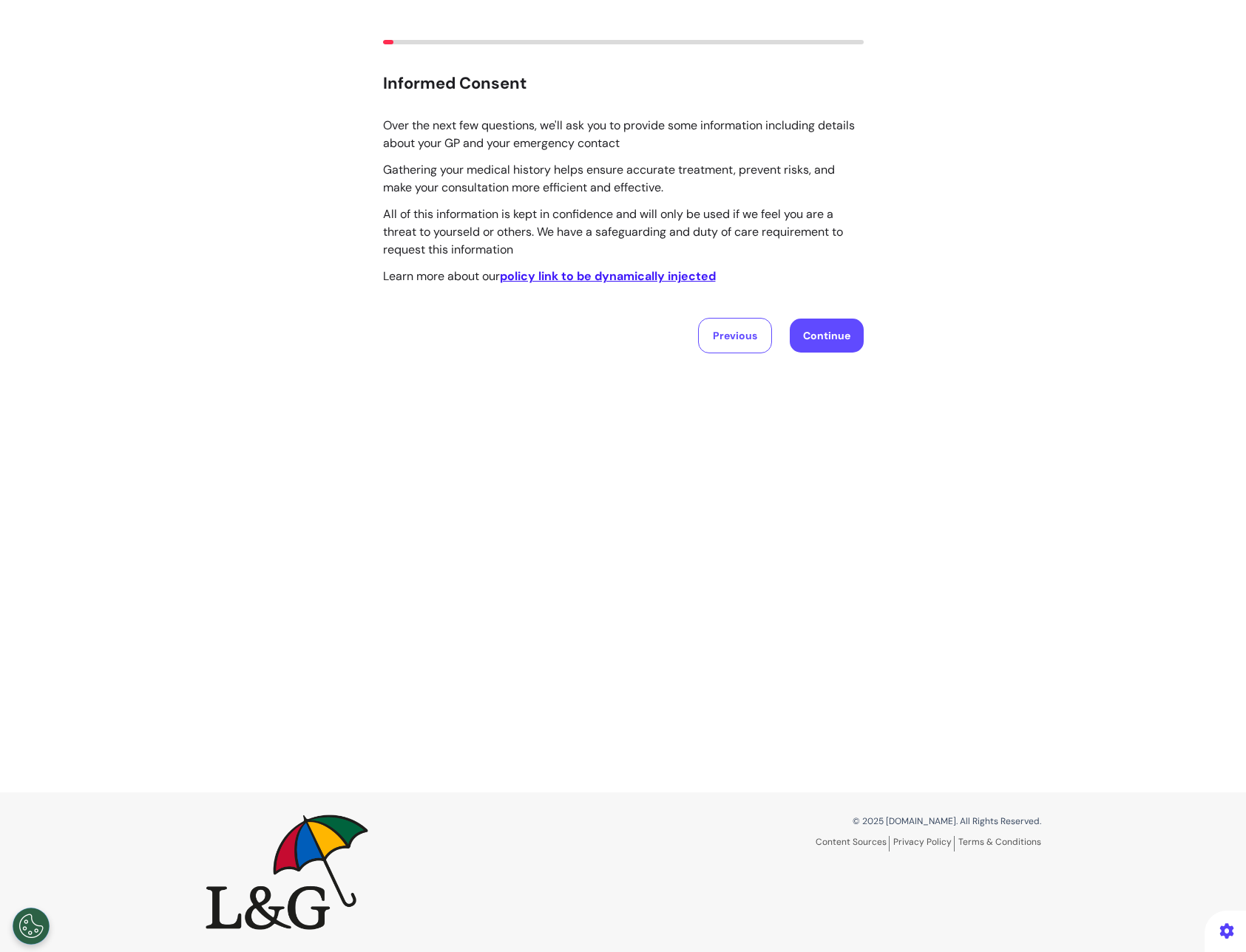
scroll to position [0, 0]
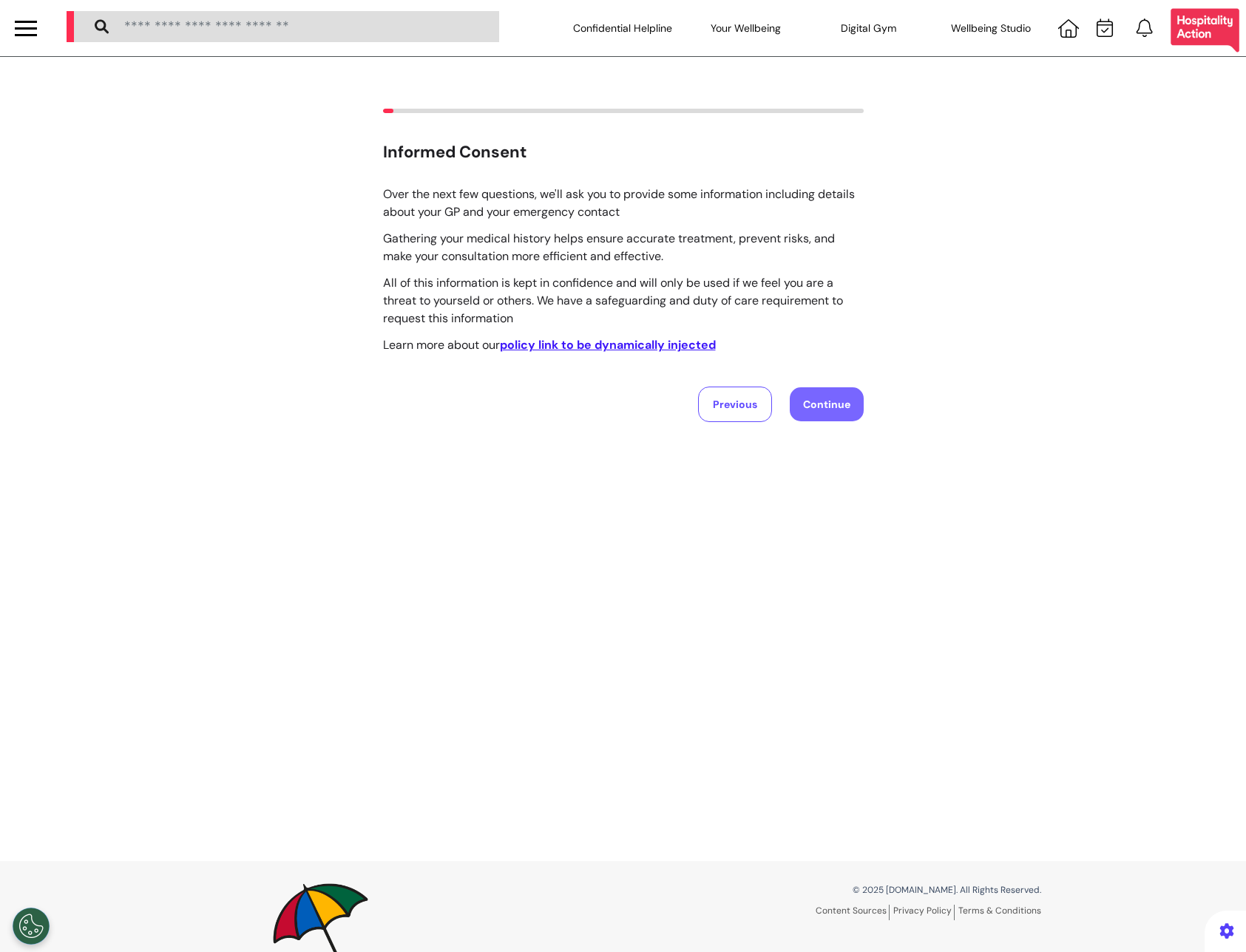
click at [833, 411] on button "Continue" at bounding box center [826, 404] width 74 height 34
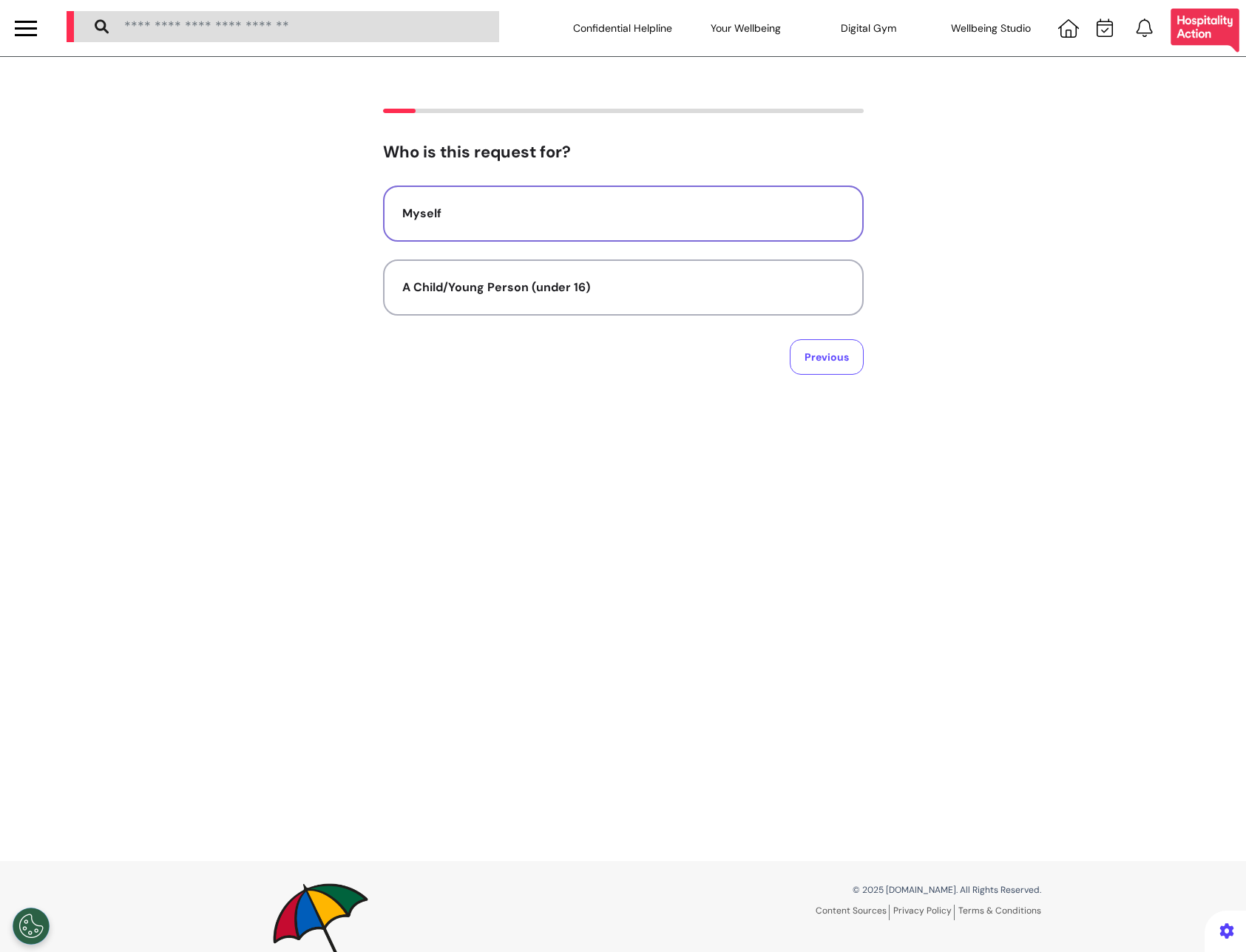
click at [717, 222] on div "Myself" at bounding box center [623, 213] width 442 height 17
select select "****"
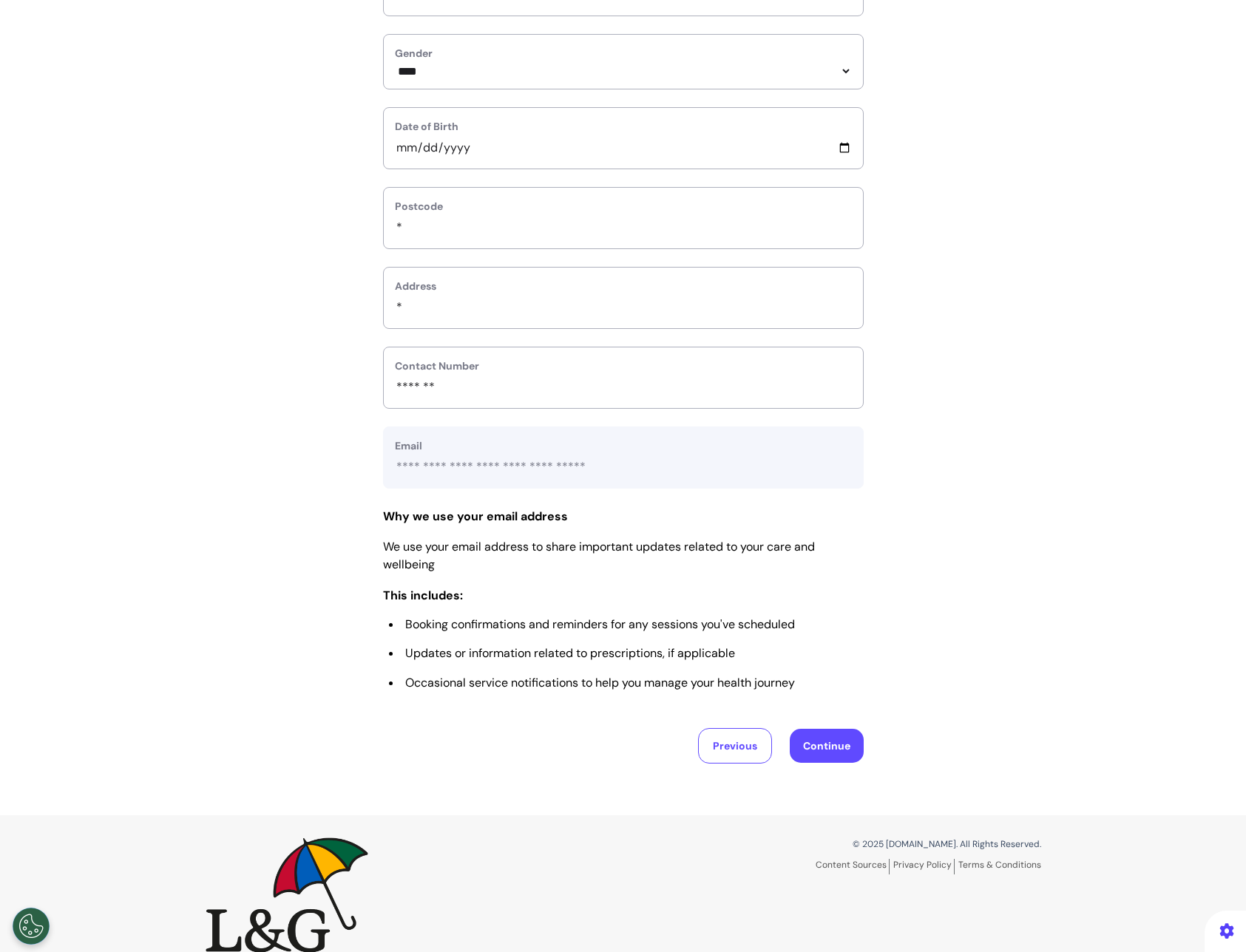
scroll to position [359, 0]
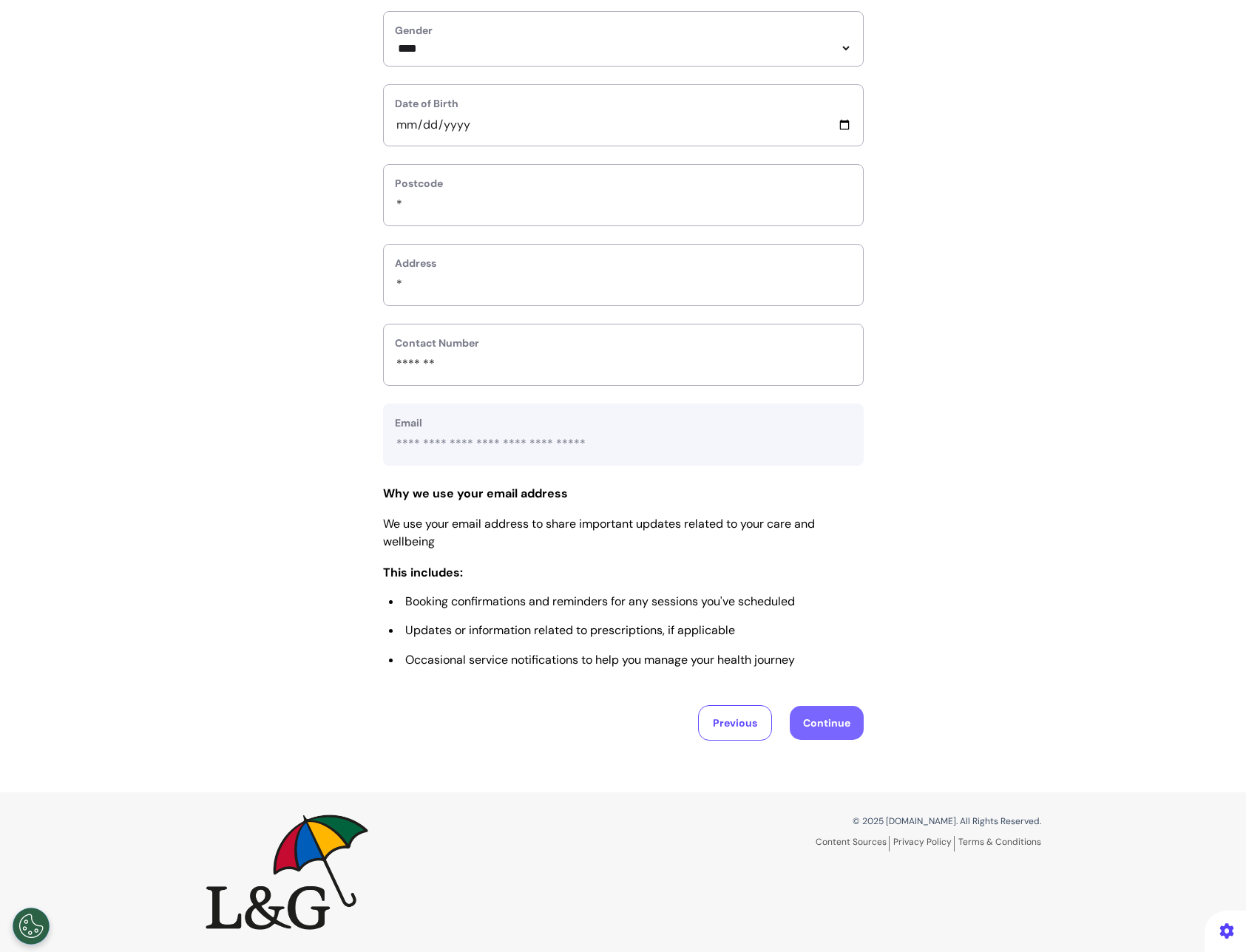
click at [843, 722] on button "Continue" at bounding box center [826, 722] width 74 height 34
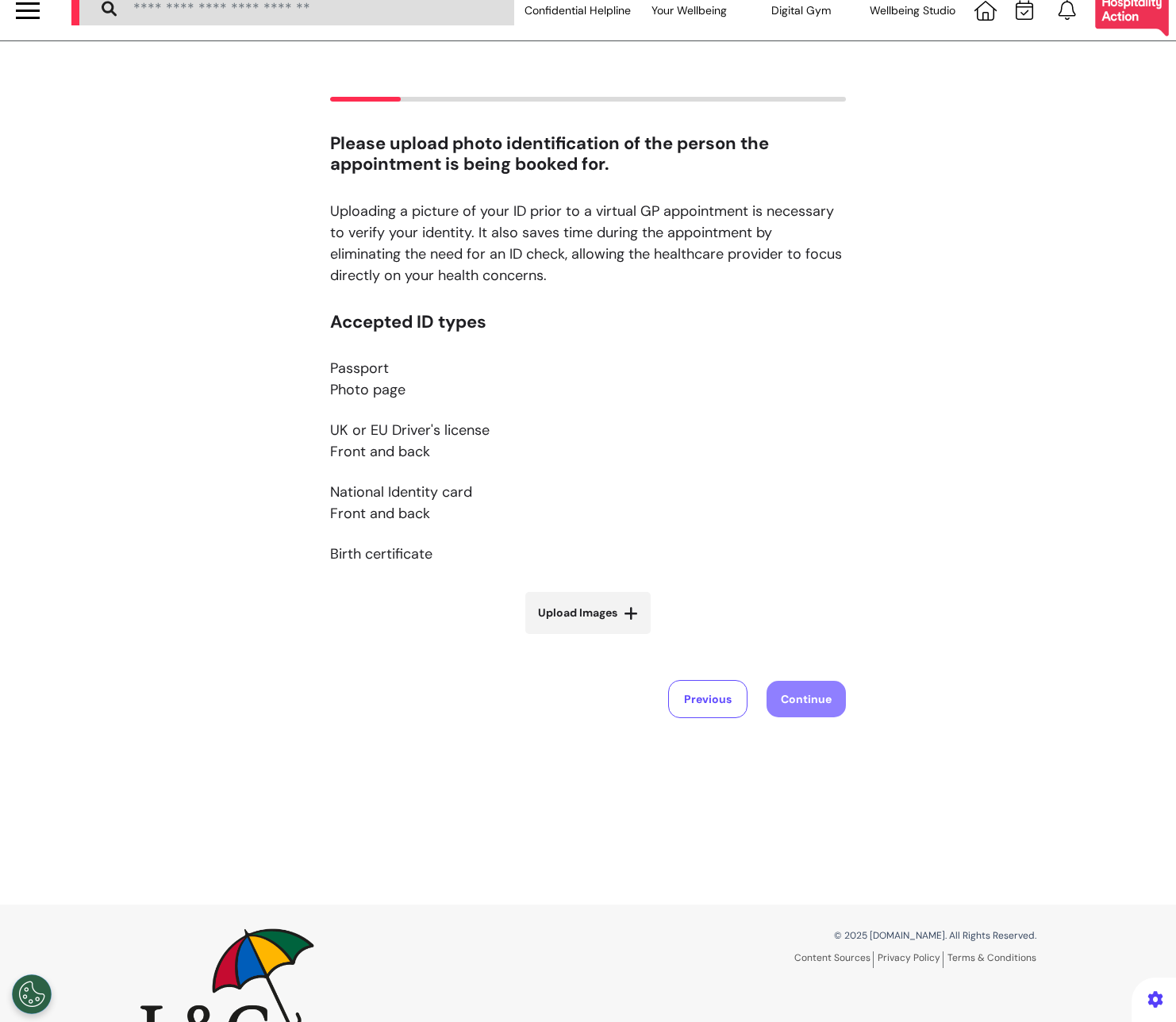
scroll to position [73, 0]
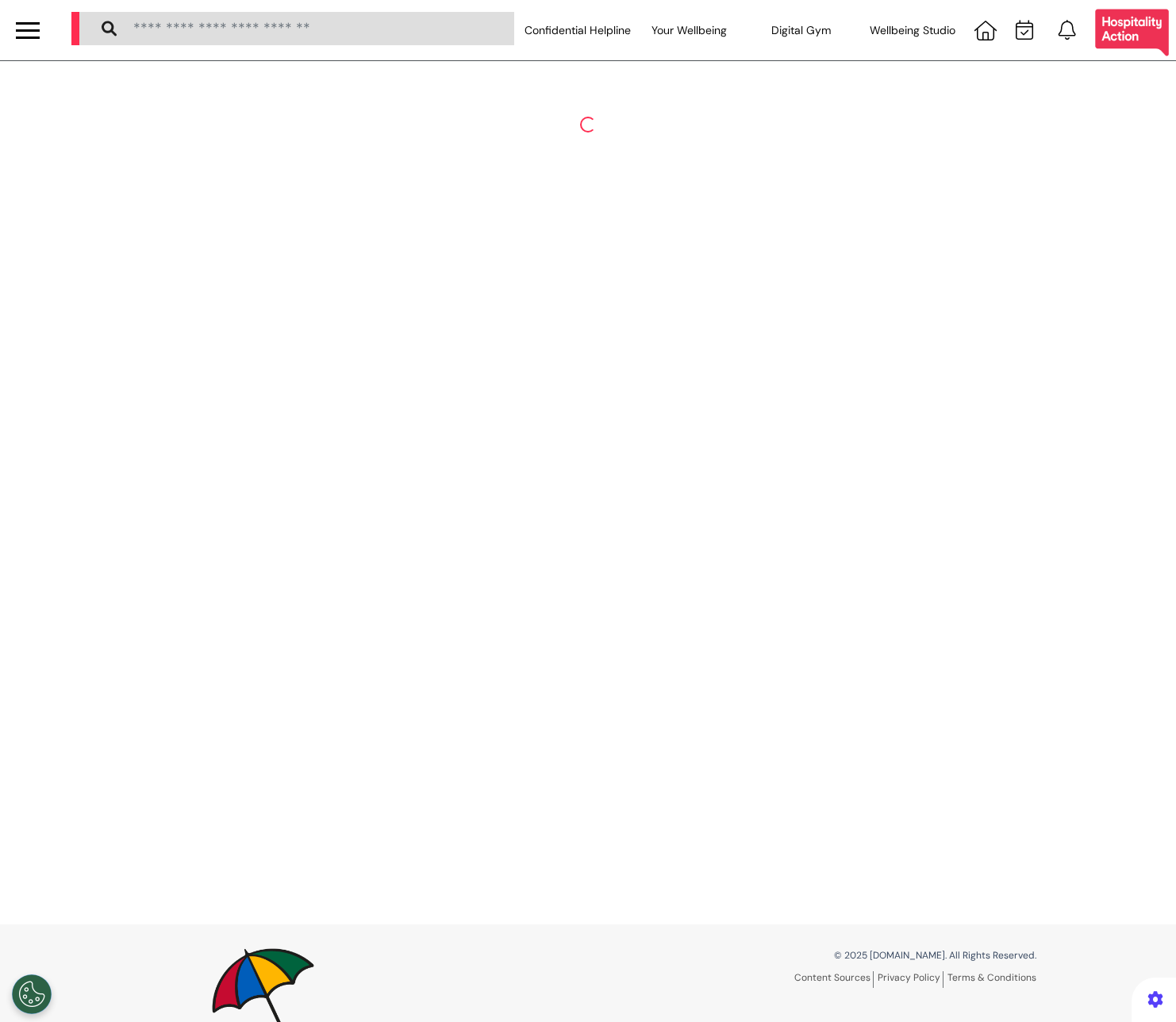
select select "**"
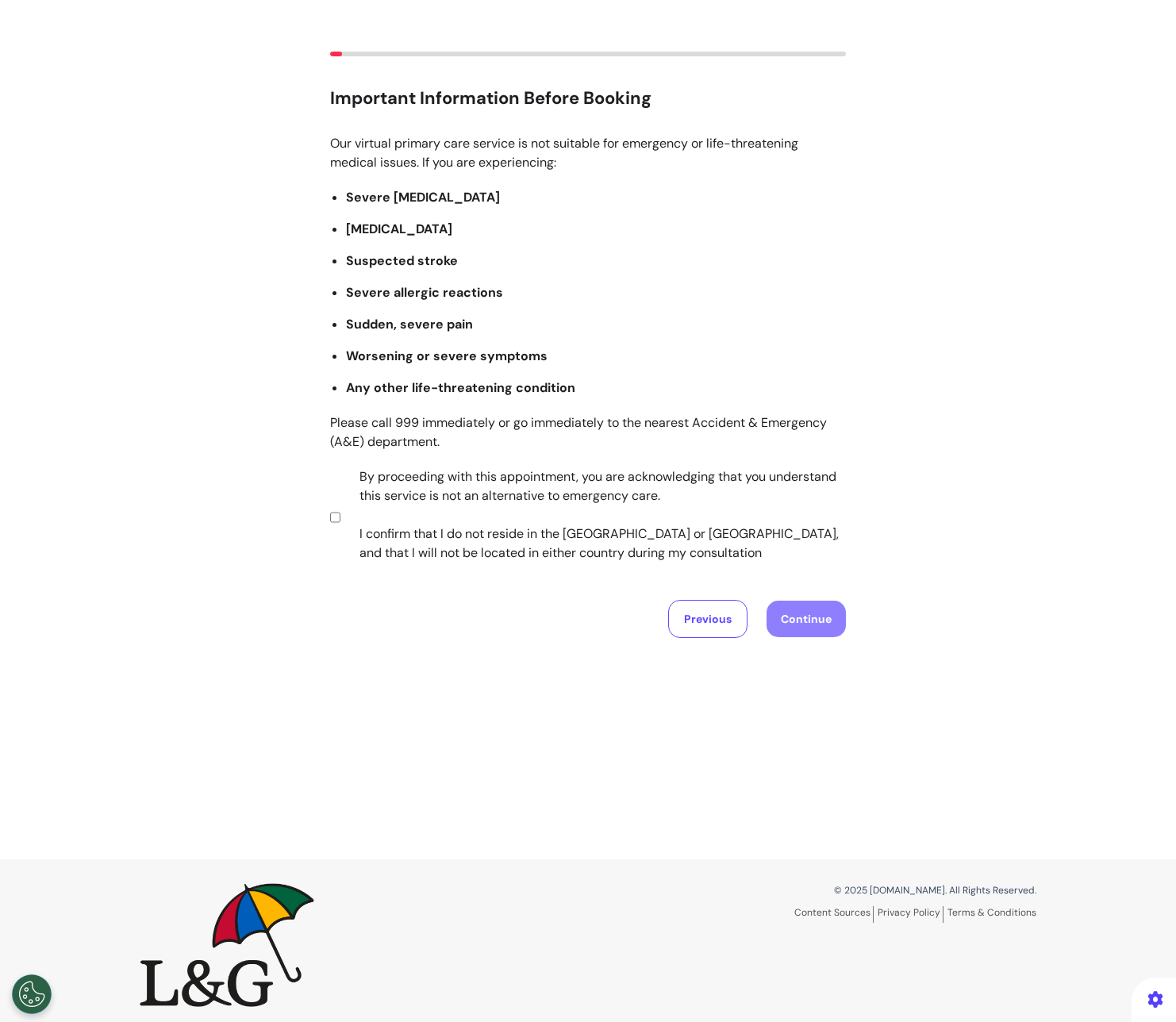
scroll to position [73, 0]
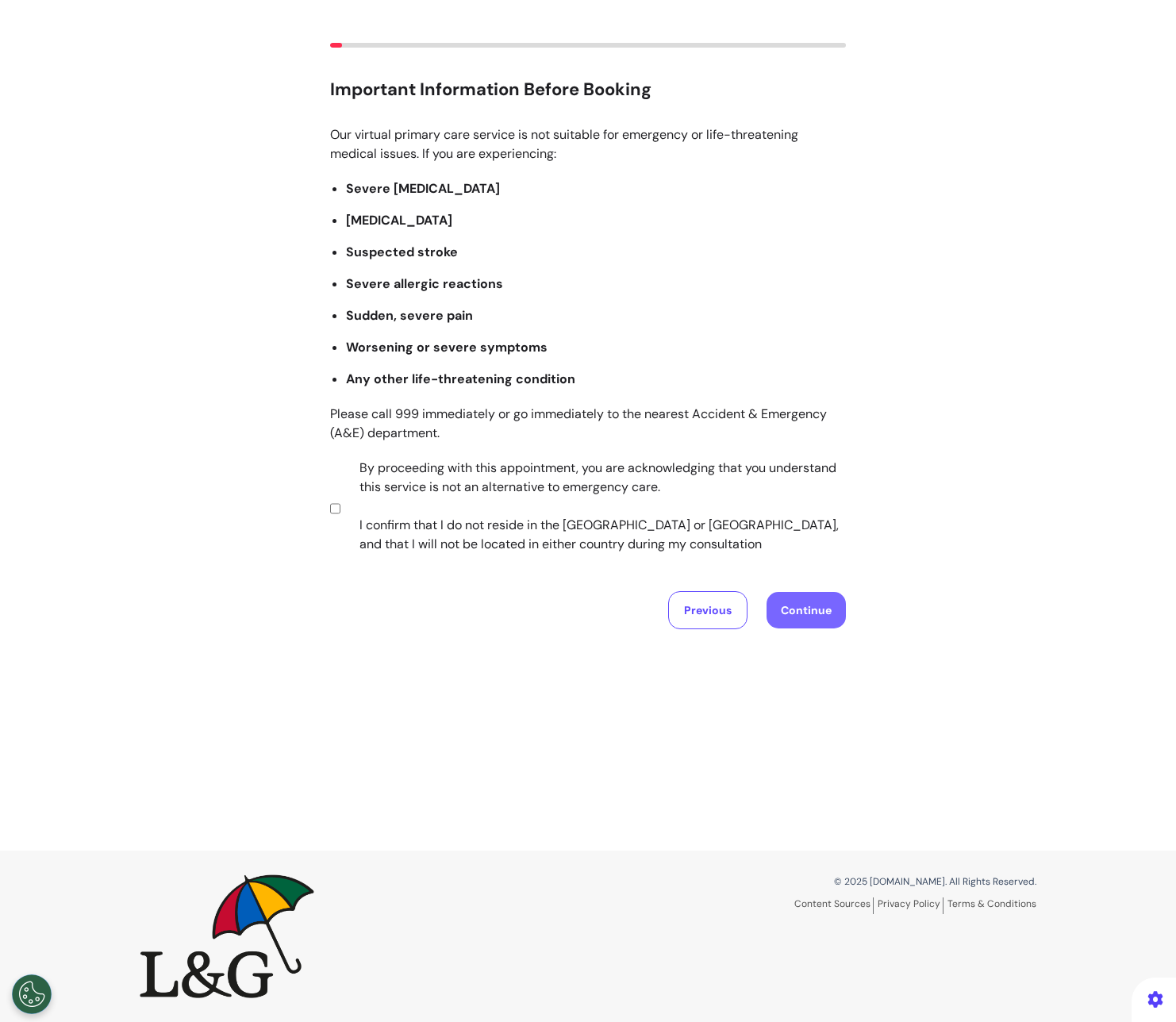
click at [766, 621] on button "Continue" at bounding box center [805, 610] width 79 height 36
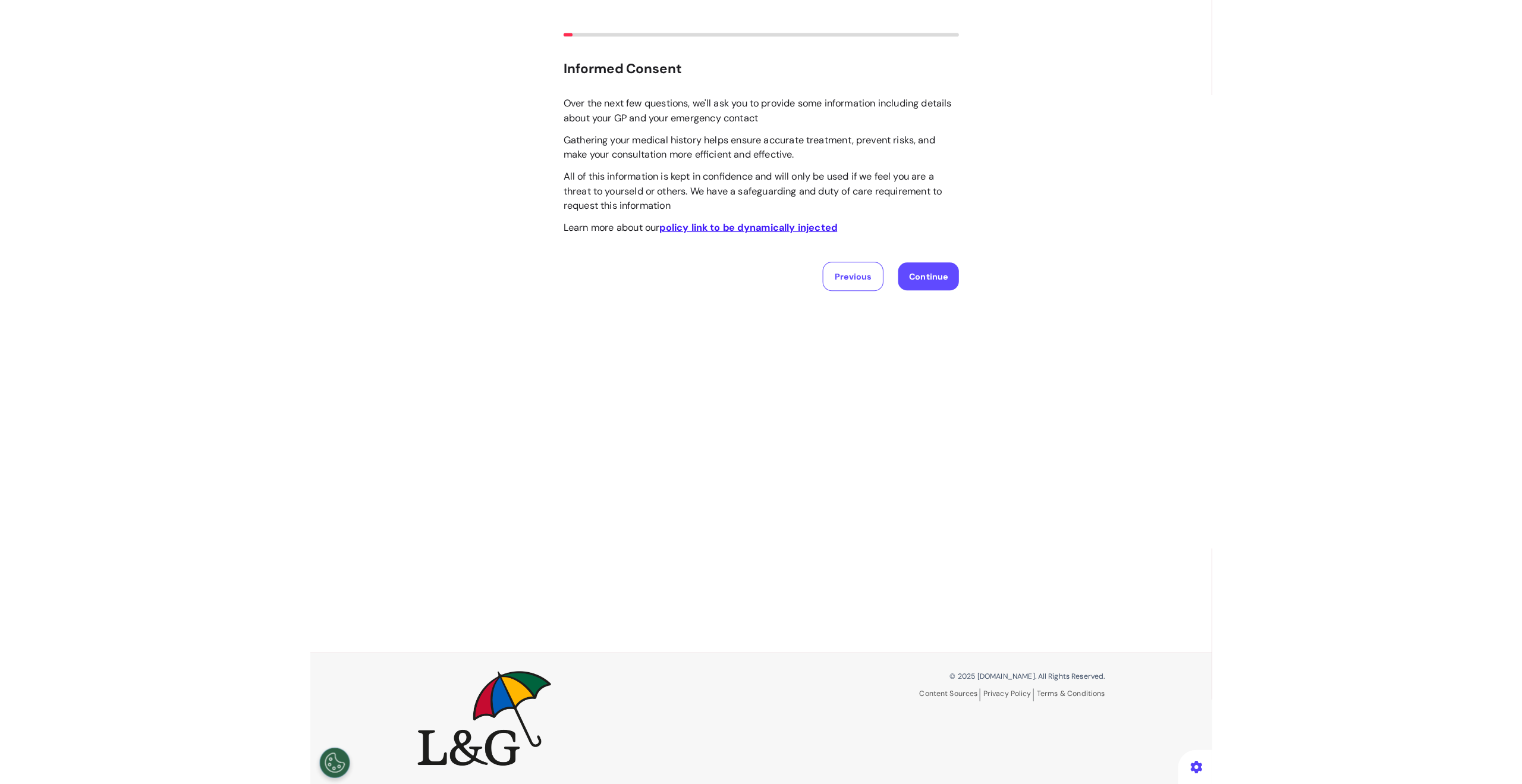
scroll to position [0, 0]
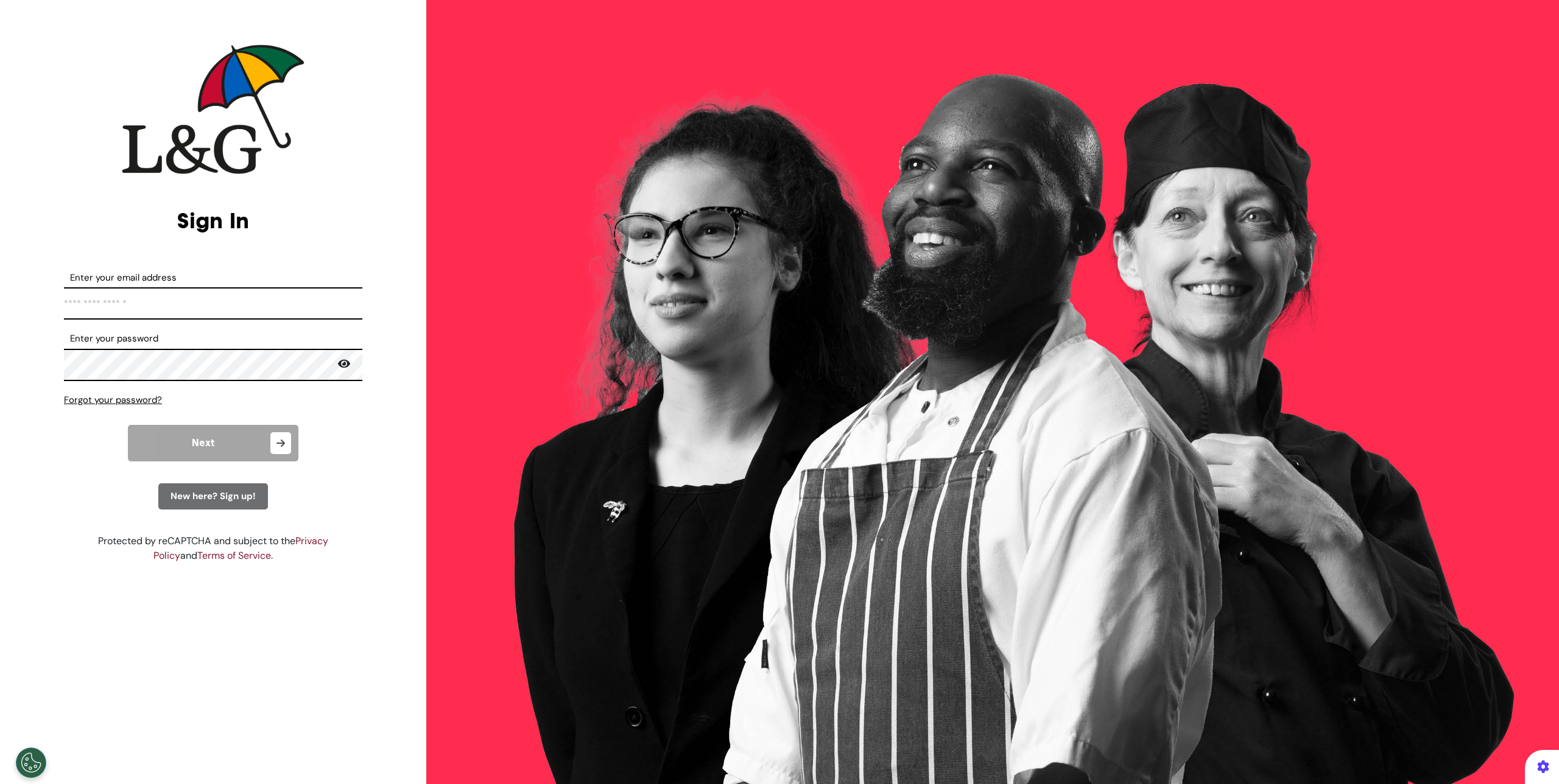
click at [627, 470] on div "ENGAGE. EMPOWER. TRANSFORM." at bounding box center [992, 392] width 1133 height 784
